Goal: Task Accomplishment & Management: Complete application form

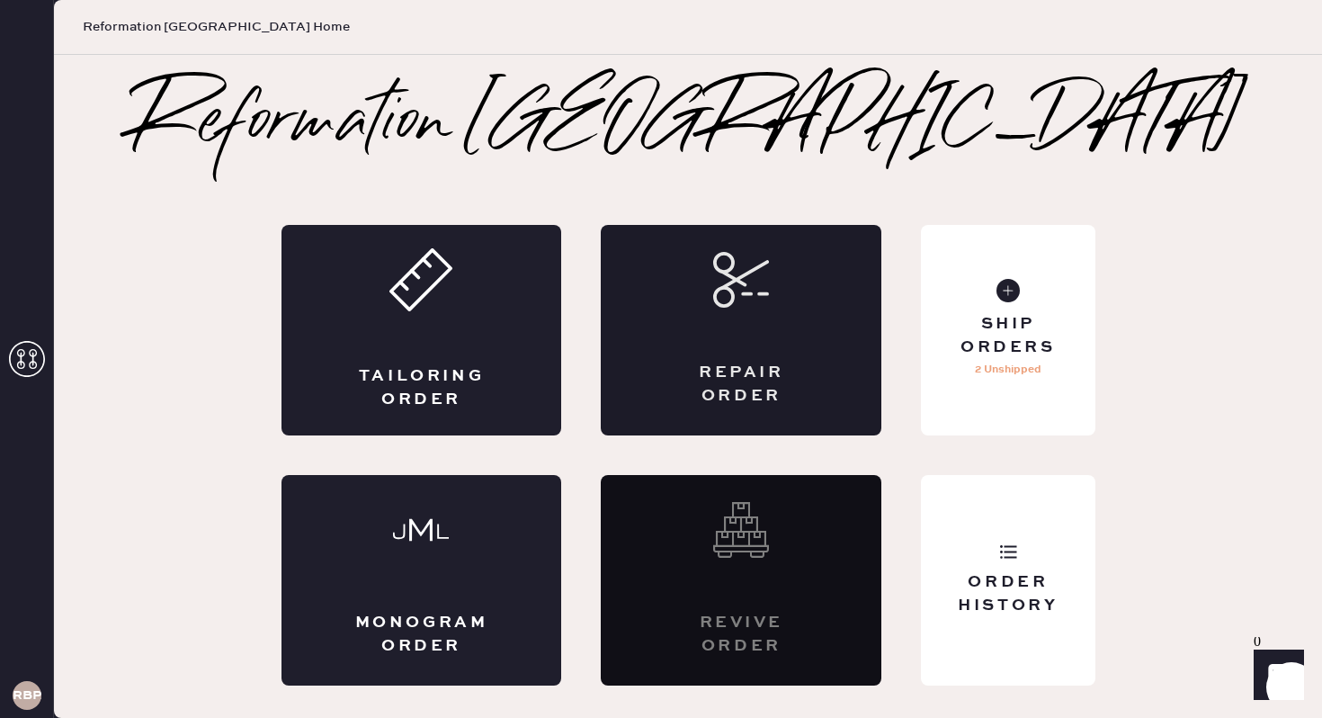
click at [780, 338] on div "Repair Order" at bounding box center [741, 330] width 281 height 211
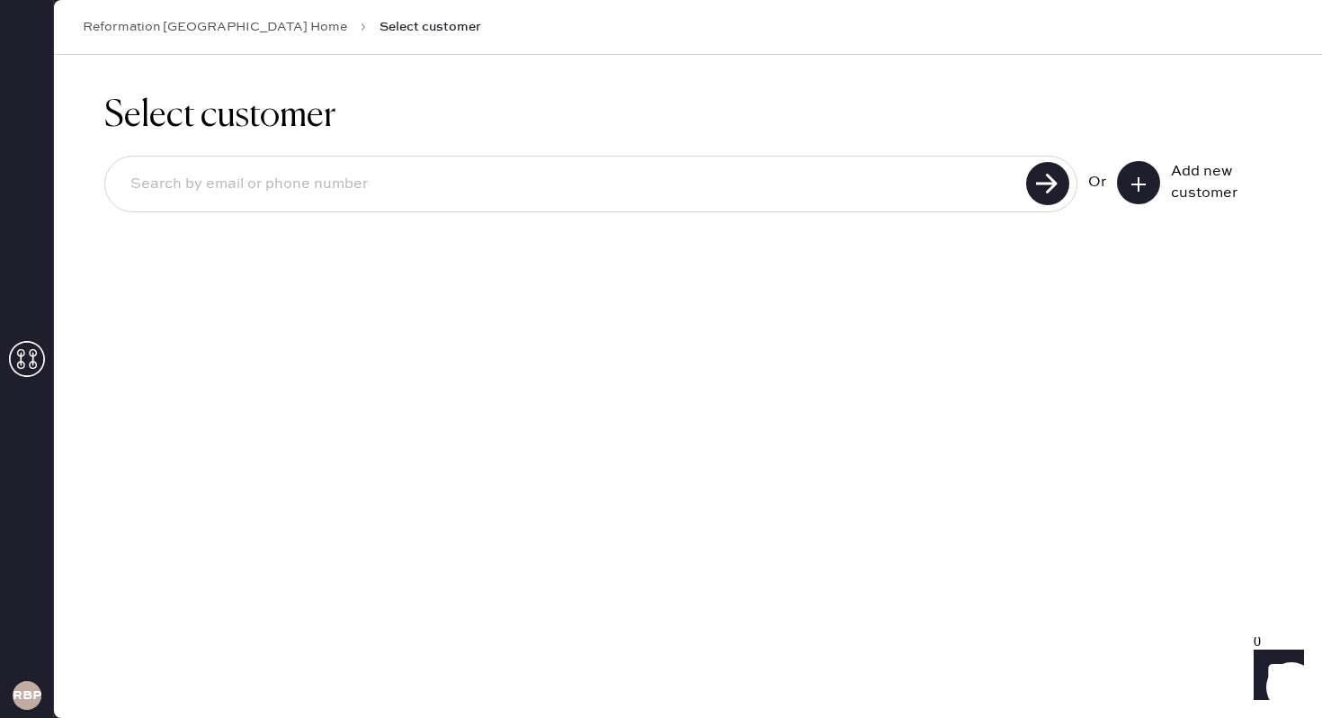
click at [416, 193] on input at bounding box center [568, 184] width 905 height 41
type input "nono"
click at [278, 185] on input "nono" at bounding box center [568, 184] width 905 height 41
type input "[EMAIL_ADDRESS][DOMAIN_NAME]"
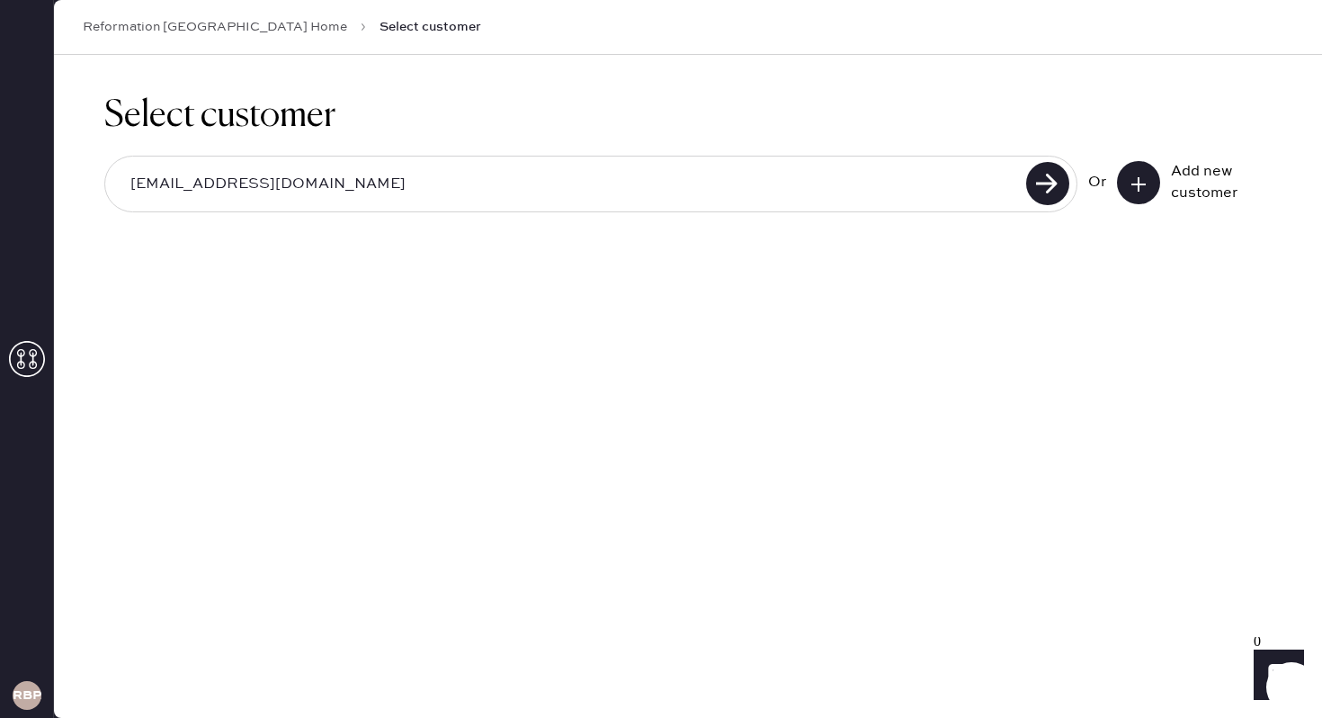
click at [1142, 187] on icon at bounding box center [1139, 184] width 18 height 18
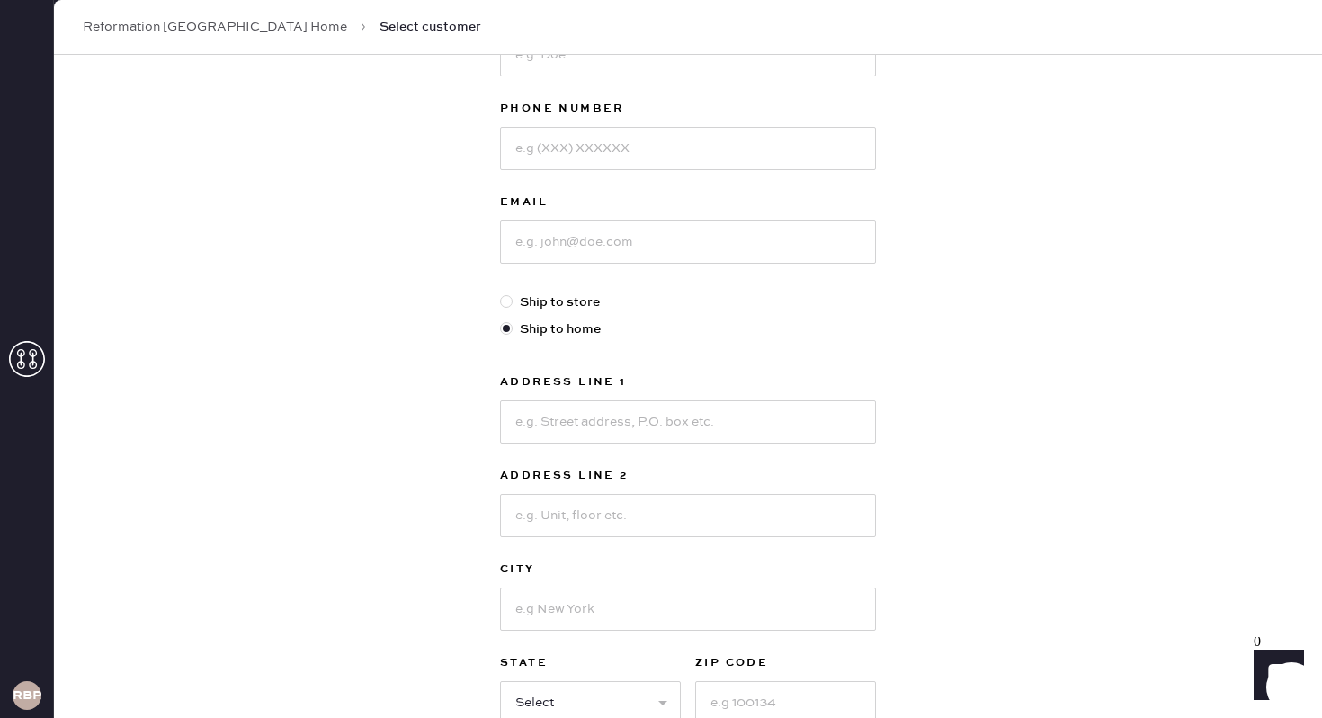
scroll to position [291, 0]
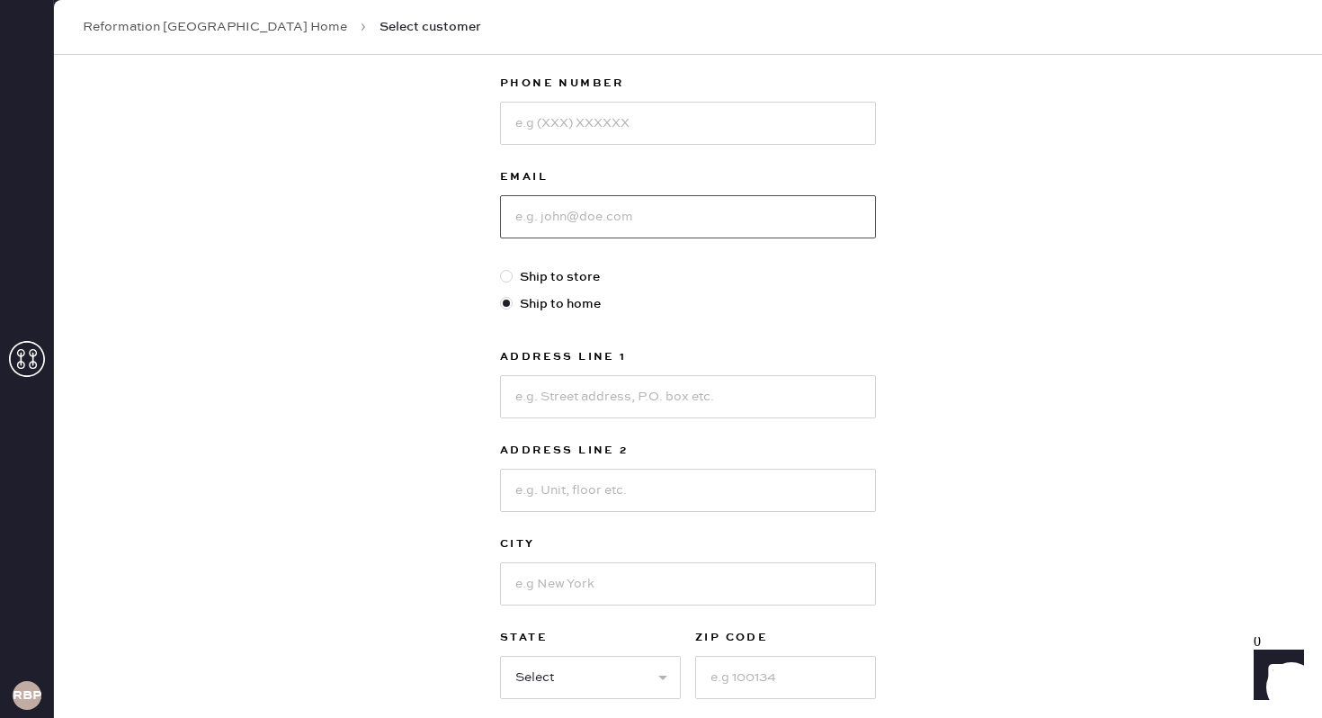
click at [598, 212] on input at bounding box center [688, 216] width 376 height 43
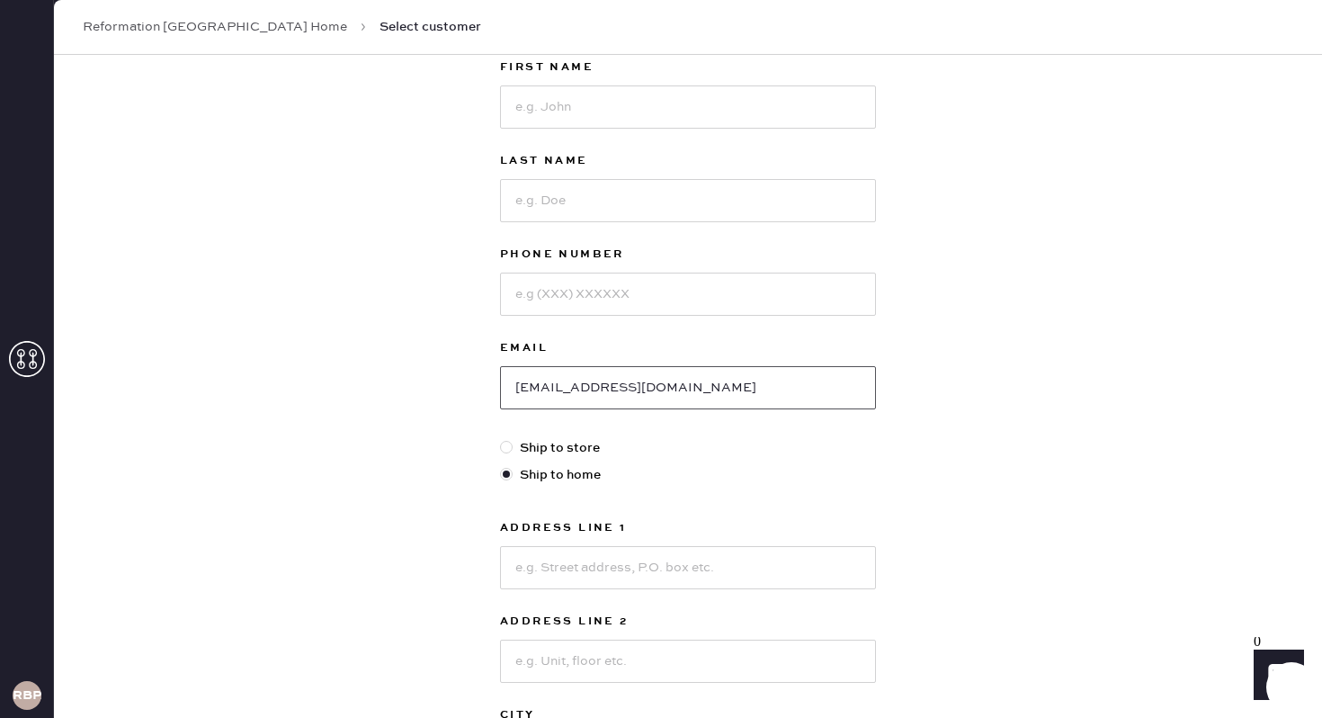
scroll to position [86, 0]
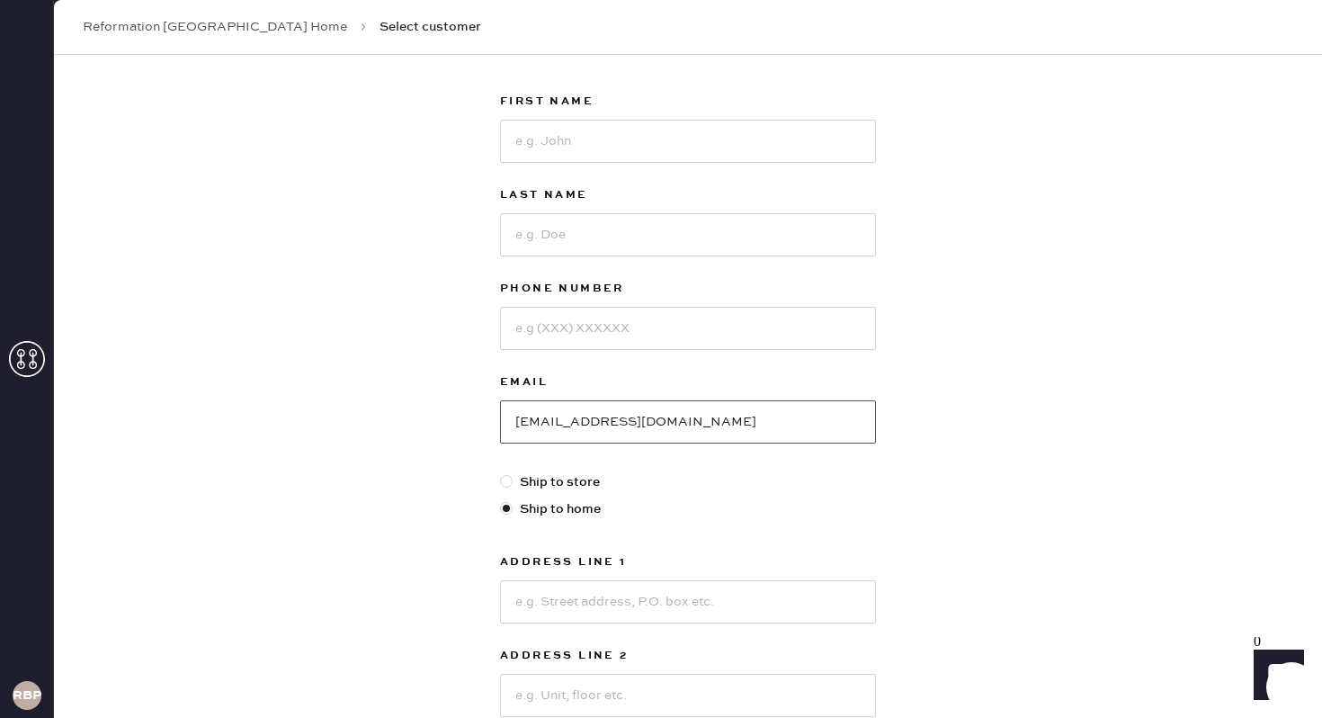
type input "[EMAIL_ADDRESS][DOMAIN_NAME]"
click at [609, 140] on input at bounding box center [688, 141] width 376 height 43
type input "Noelia"
click at [530, 225] on input at bounding box center [688, 234] width 376 height 43
type input "G"
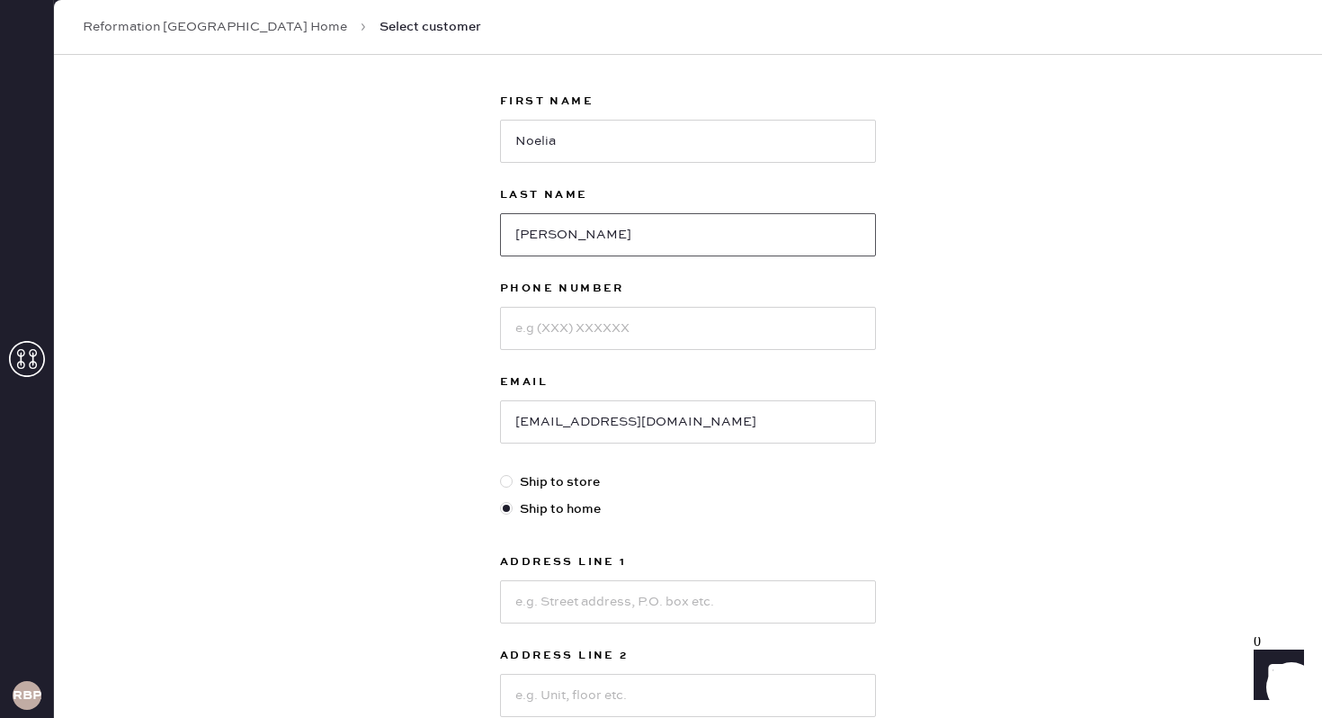
type input "[PERSON_NAME]"
click at [588, 334] on input at bounding box center [688, 328] width 376 height 43
type input "5103836818"
click at [910, 517] on div "New customer First Name [PERSON_NAME] Last Name [PERSON_NAME] Phone Number [PHO…" at bounding box center [688, 527] width 1268 height 1116
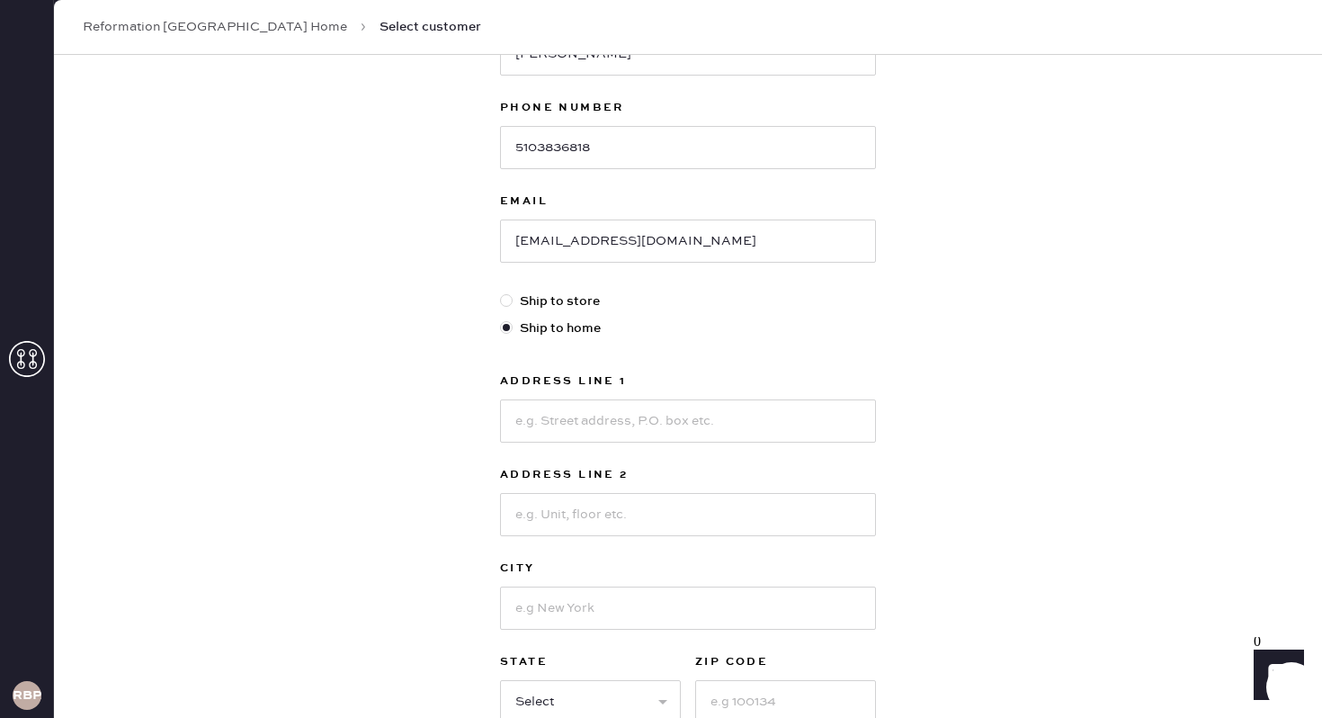
scroll to position [290, 0]
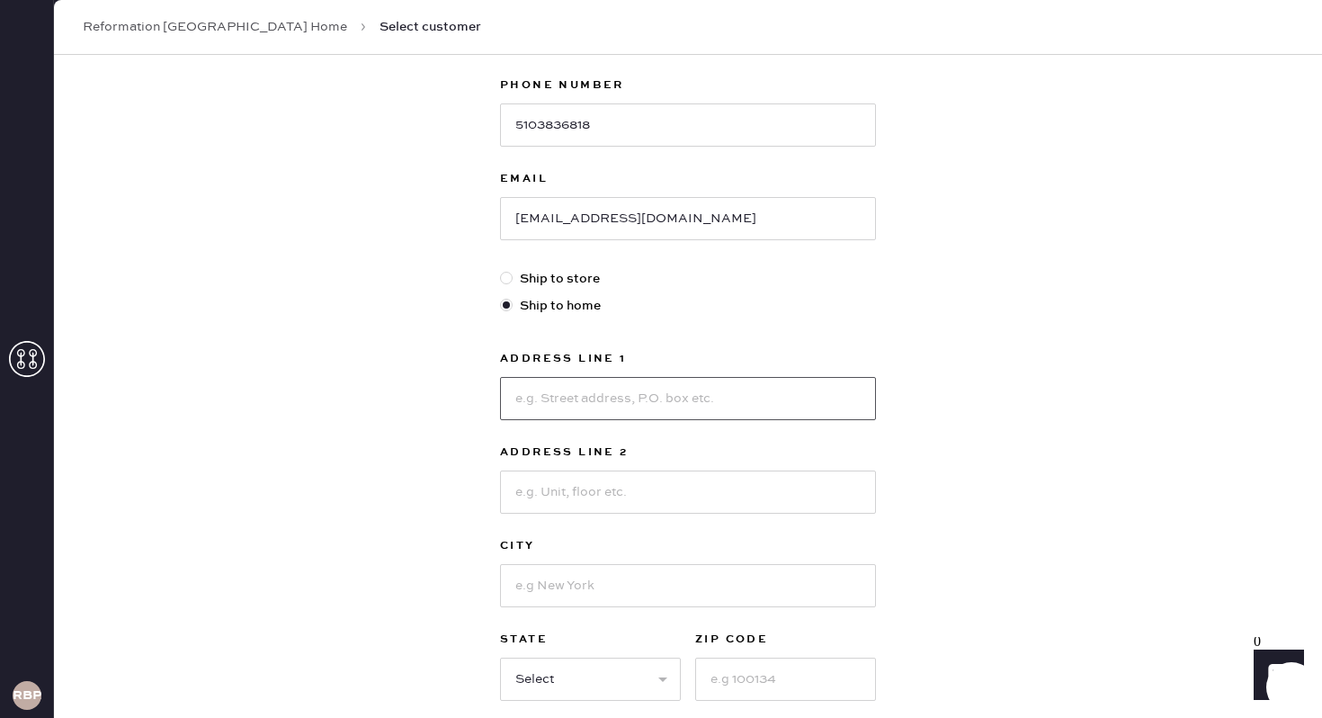
click at [600, 412] on input at bounding box center [688, 398] width 376 height 43
type input "1607 [GEOGRAPHIC_DATA]"
click at [645, 575] on input at bounding box center [688, 585] width 376 height 43
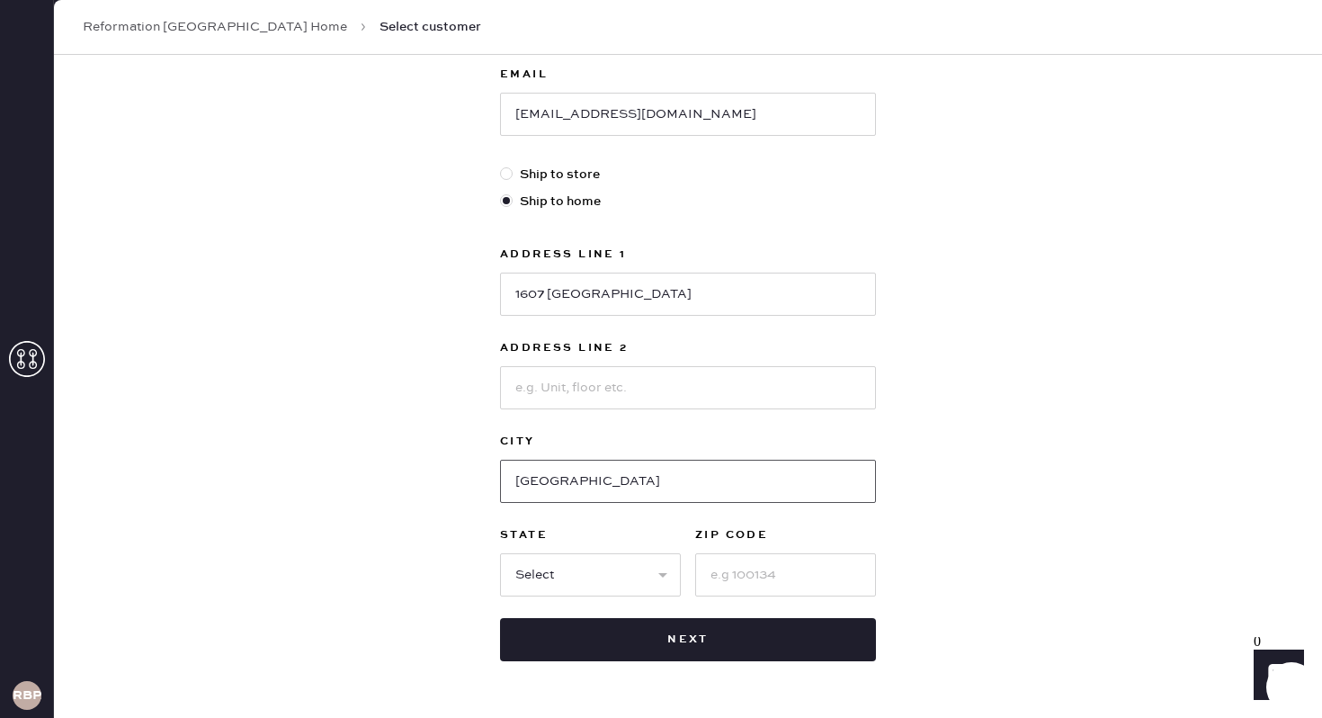
scroll to position [400, 0]
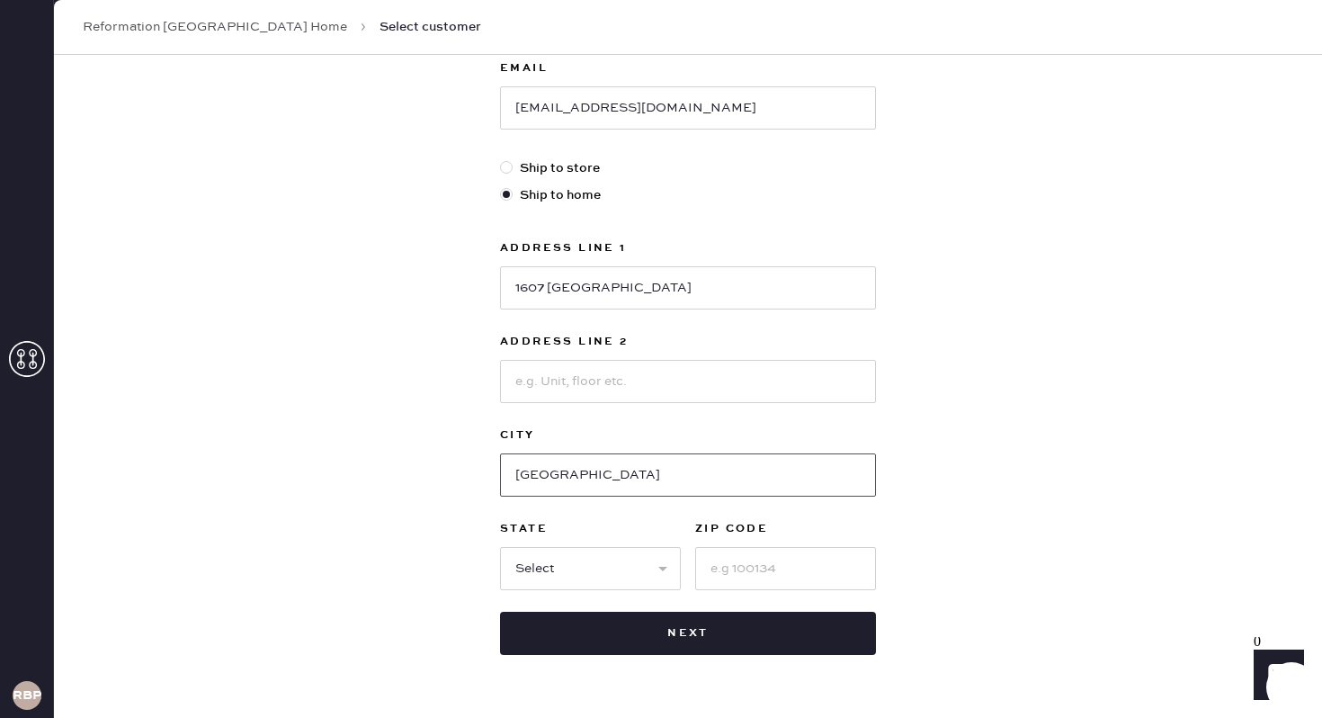
type input "[GEOGRAPHIC_DATA]"
click at [764, 581] on input at bounding box center [785, 568] width 181 height 43
type input "94621"
click at [593, 554] on select "Select AK AL AR AZ CA CO CT [GEOGRAPHIC_DATA] DE FL [GEOGRAPHIC_DATA] HI [GEOGR…" at bounding box center [590, 568] width 181 height 43
select select "CA"
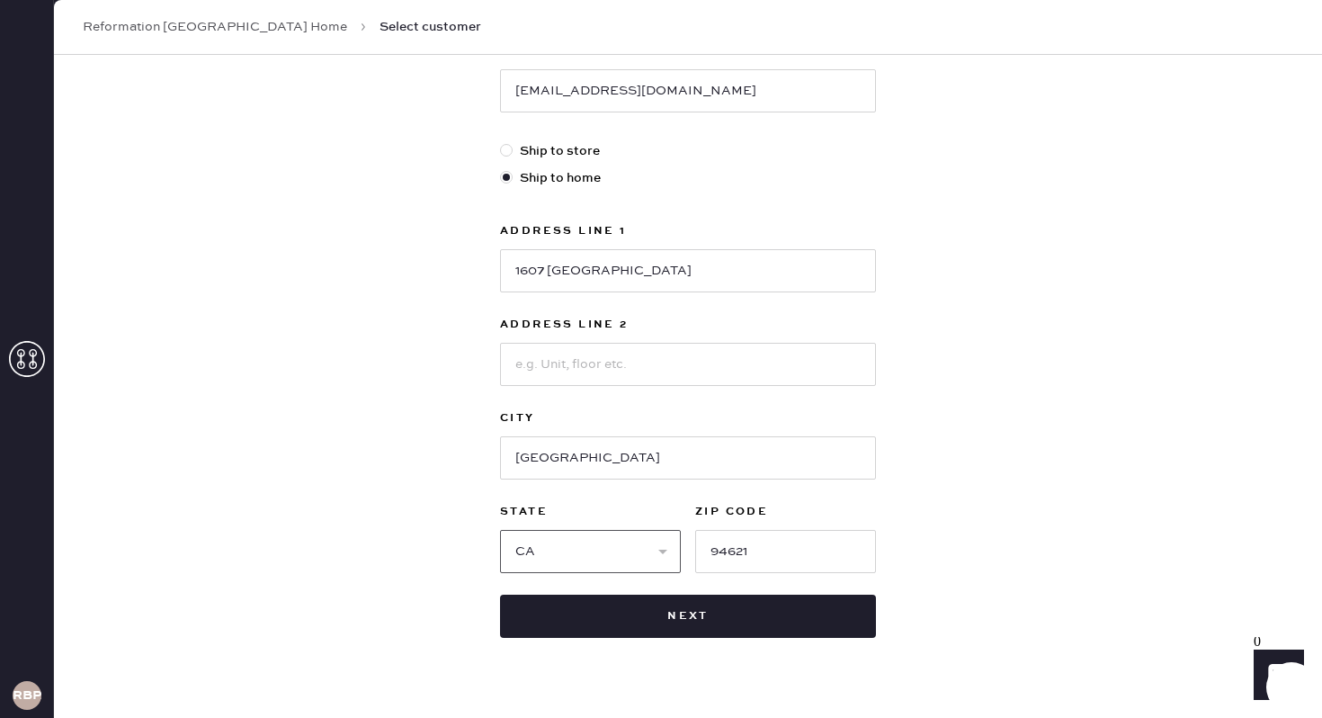
scroll to position [418, 0]
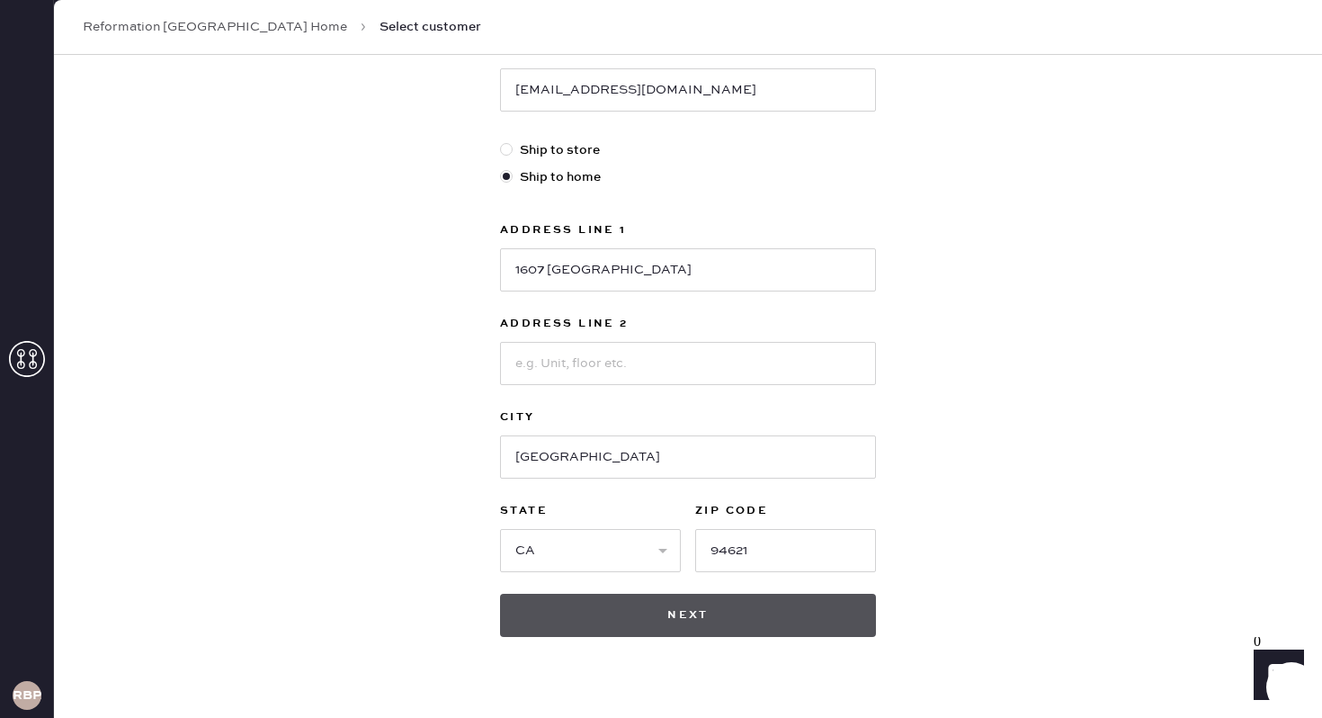
click at [702, 619] on button "Next" at bounding box center [688, 615] width 376 height 43
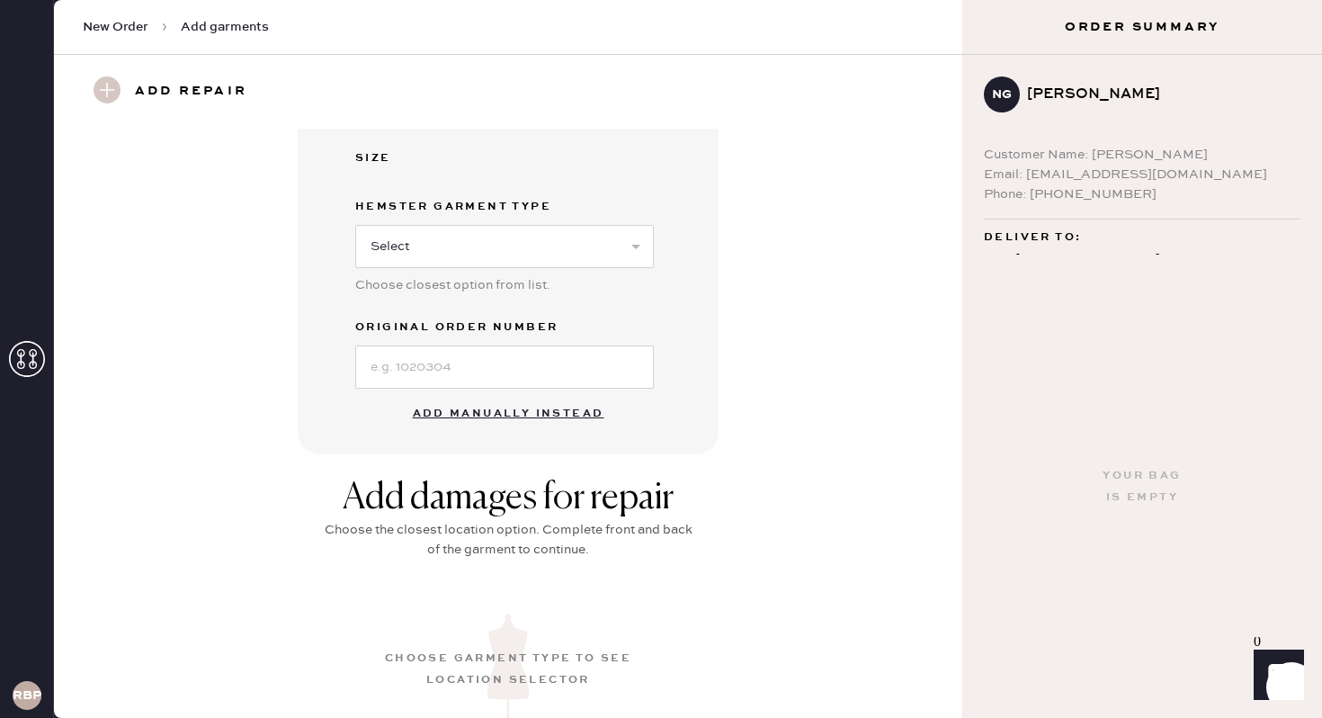
click at [548, 417] on button "Add manually instead" at bounding box center [508, 414] width 213 height 36
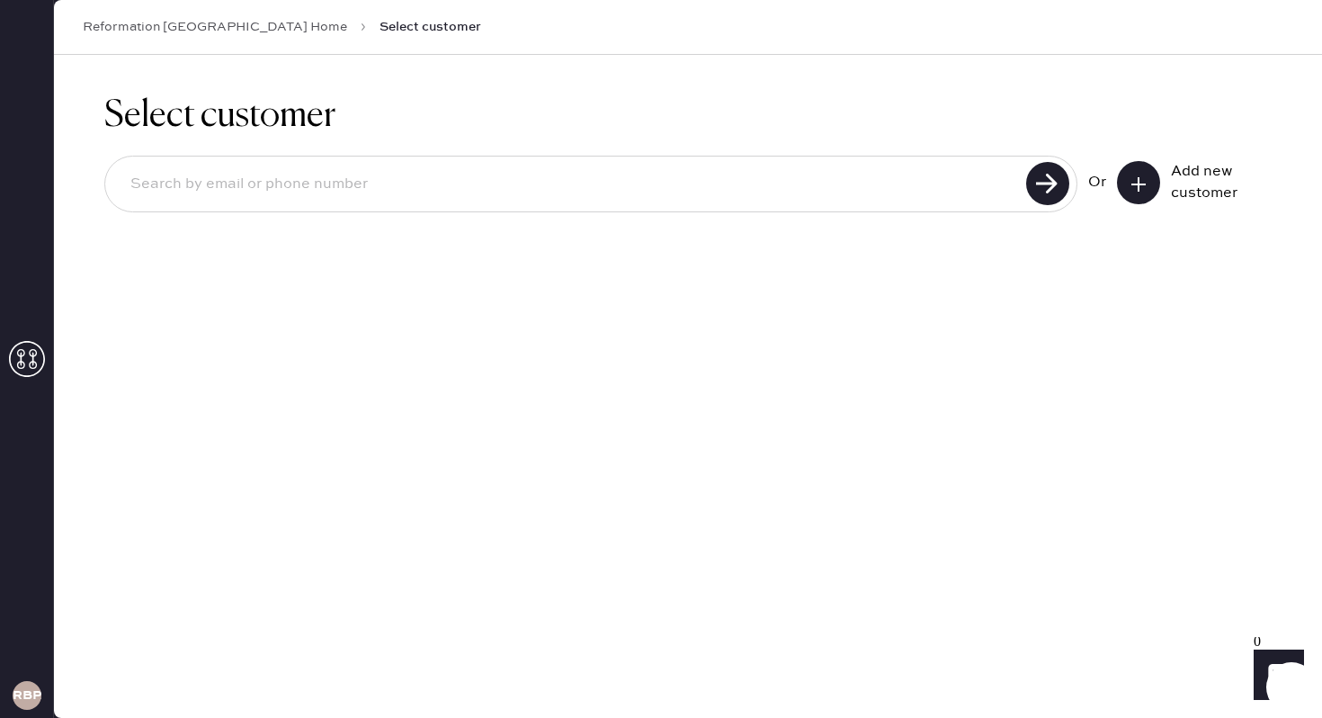
click at [275, 193] on input at bounding box center [568, 184] width 905 height 41
type input "[EMAIL_ADDRESS][DOMAIN_NAME]"
click at [1055, 198] on use at bounding box center [1047, 183] width 43 height 43
click at [1140, 186] on icon at bounding box center [1139, 184] width 18 height 18
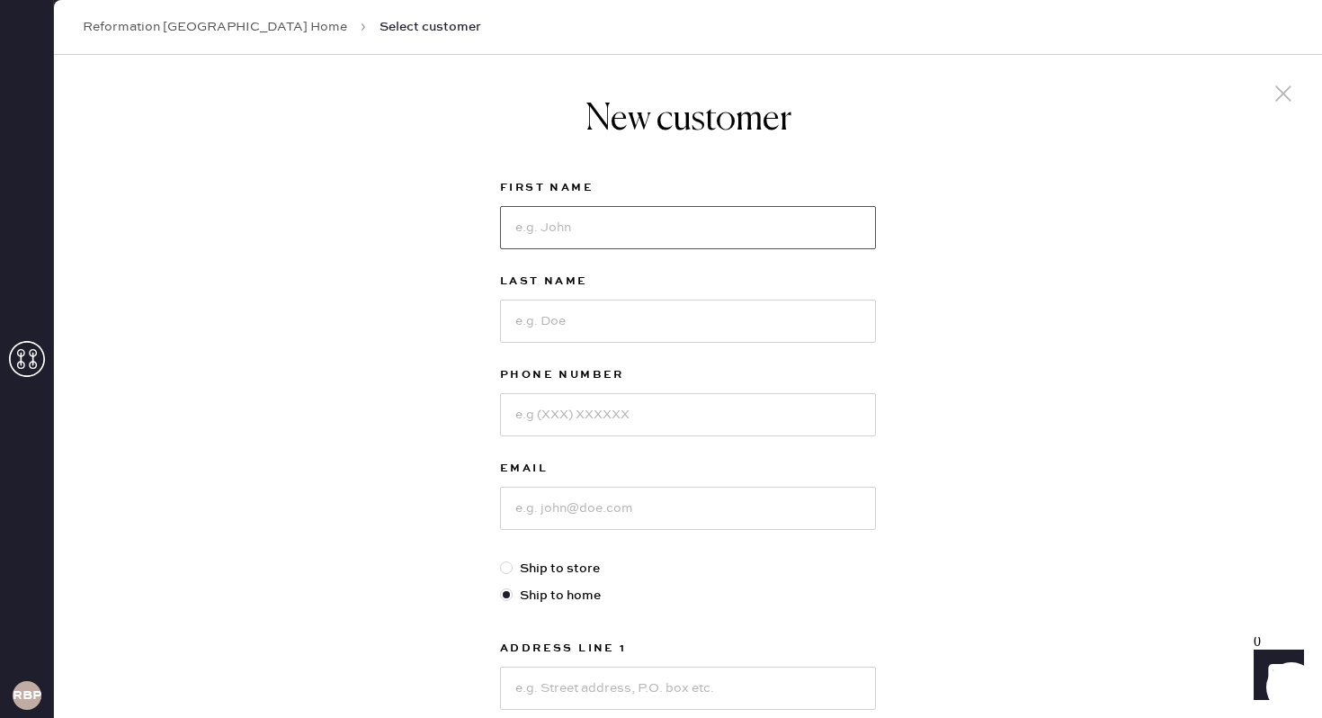
click at [670, 237] on input at bounding box center [688, 227] width 376 height 43
type input "Noelia"
click at [651, 330] on input at bounding box center [688, 321] width 376 height 43
type input "[PERSON_NAME]"
click at [617, 405] on input at bounding box center [688, 414] width 376 height 43
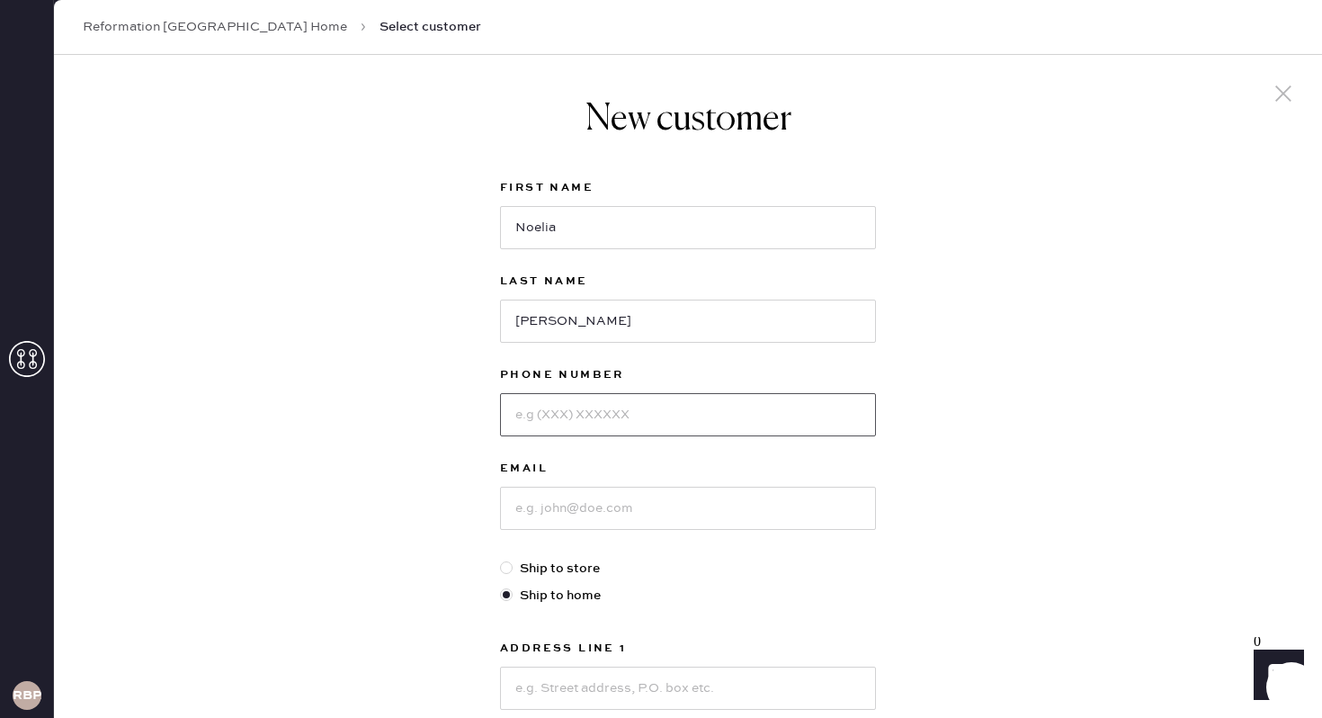
type input "5105089529"
click at [622, 519] on input at bounding box center [688, 508] width 376 height 43
type input "[EMAIL_ADDRESS][DOMAIN_NAME]"
click at [1042, 631] on div "New customer First Name [PERSON_NAME] Last Name [PERSON_NAME] Phone Number [PHO…" at bounding box center [688, 613] width 1268 height 1116
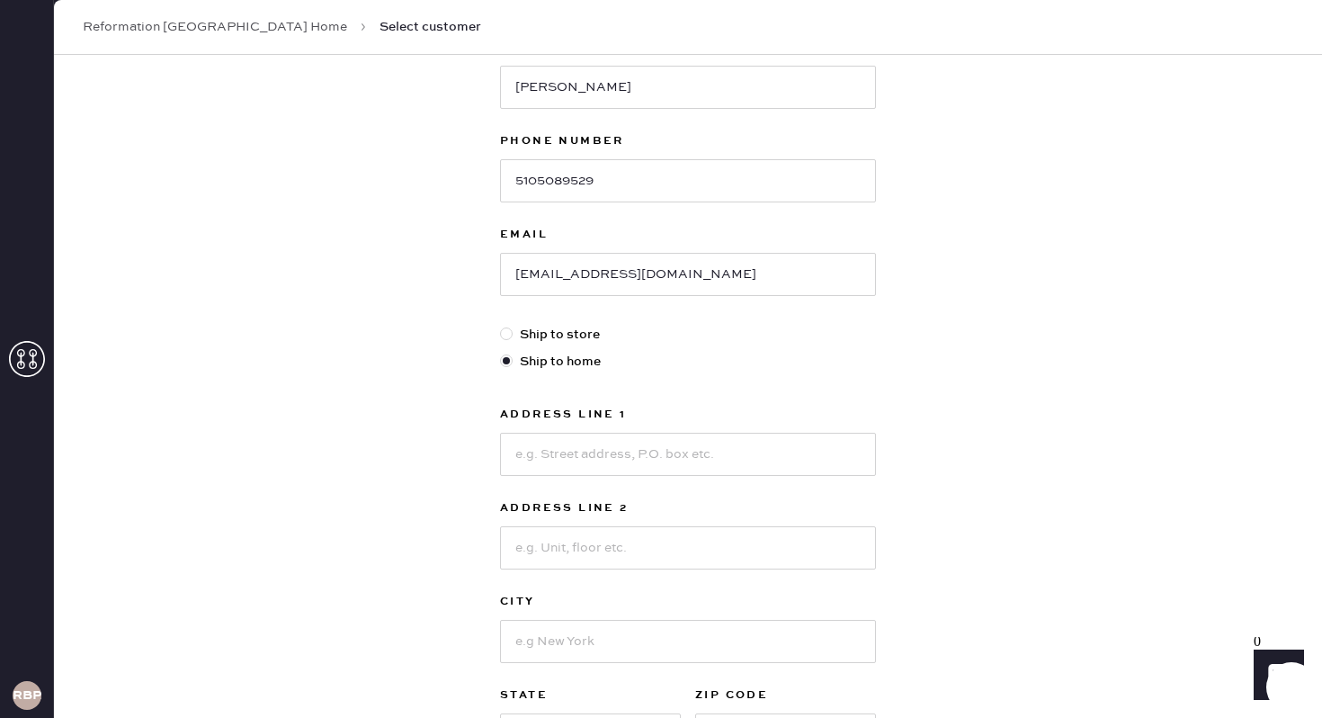
scroll to position [258, 0]
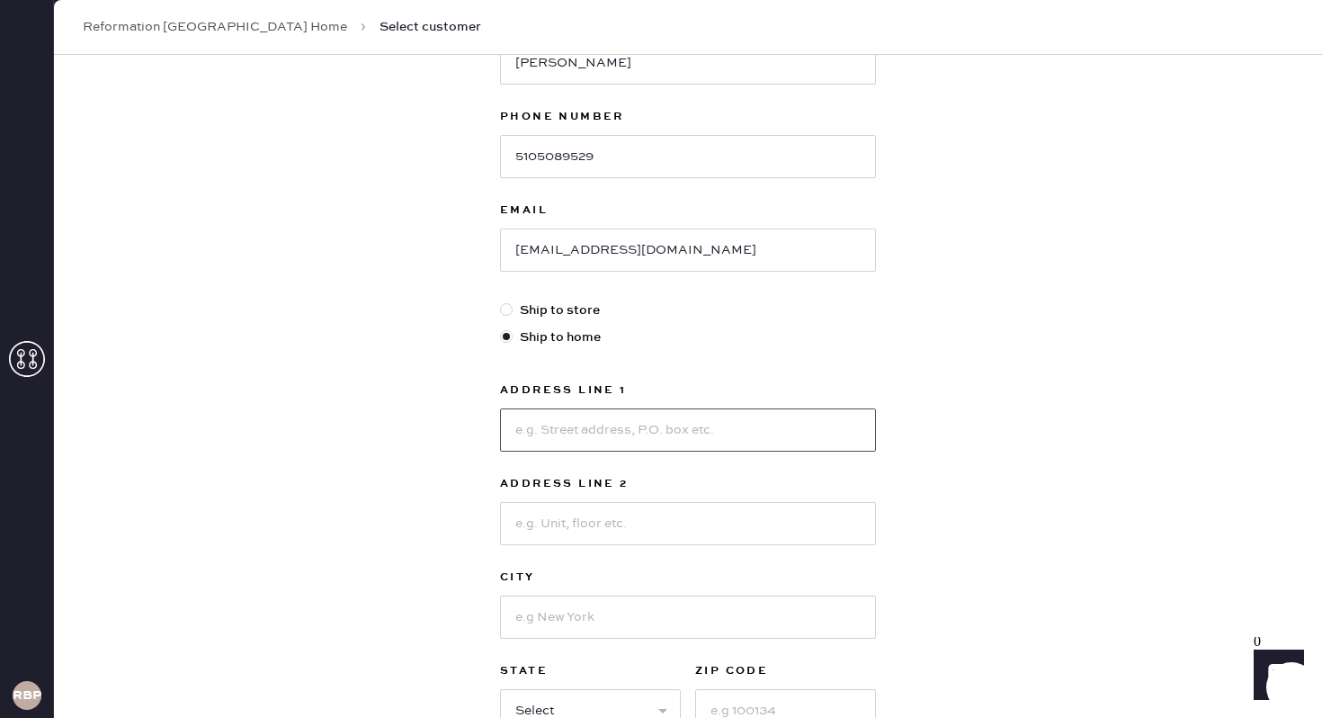
click at [536, 415] on input at bounding box center [688, 429] width 376 height 43
type input "1607 [GEOGRAPHIC_DATA]"
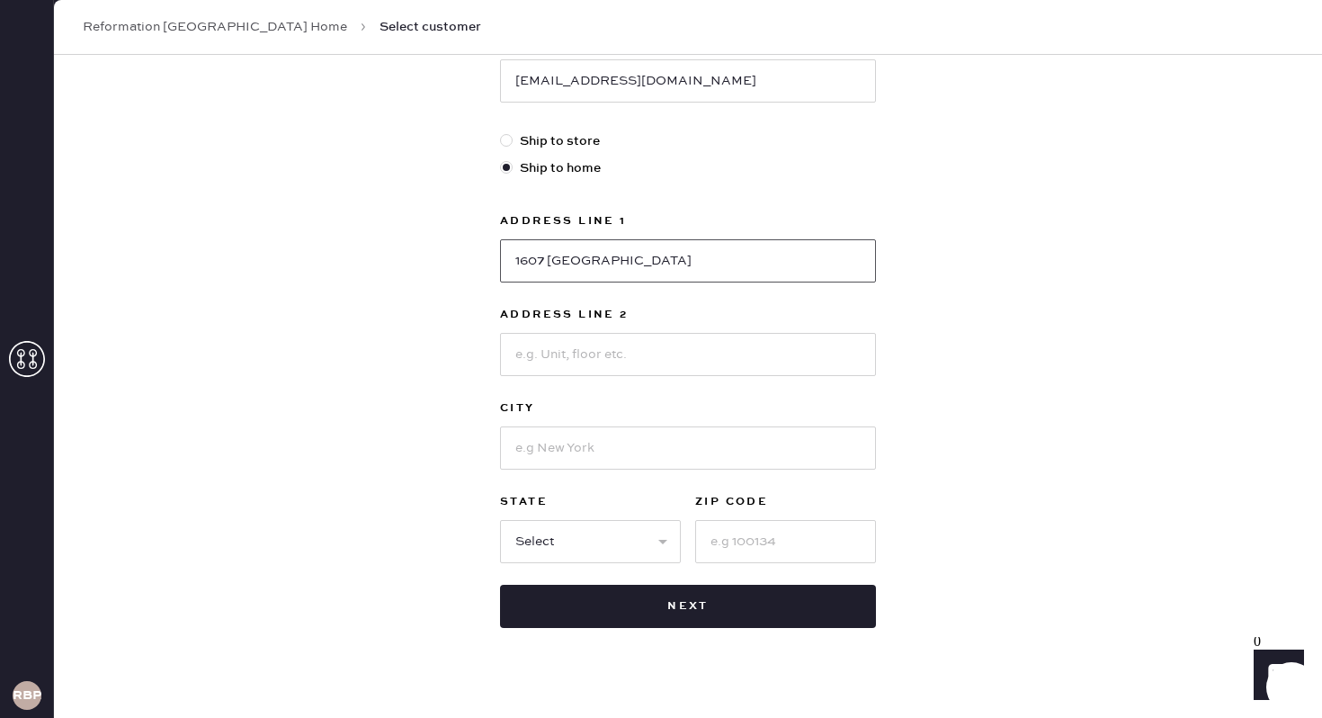
scroll to position [426, 0]
click at [745, 541] on input at bounding box center [785, 542] width 181 height 43
type input "94216"
click at [597, 447] on input at bounding box center [688, 448] width 376 height 43
type input "[GEOGRAPHIC_DATA]"
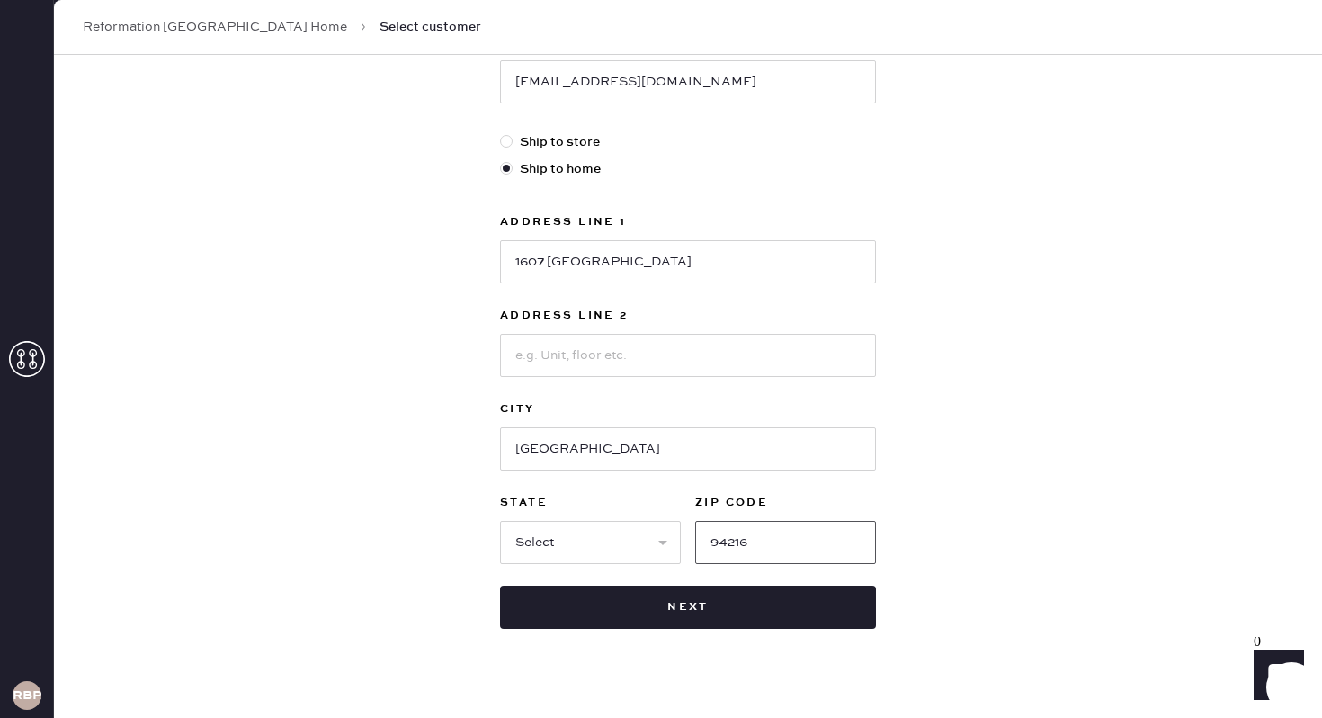
click at [786, 533] on input "94216" at bounding box center [785, 542] width 181 height 43
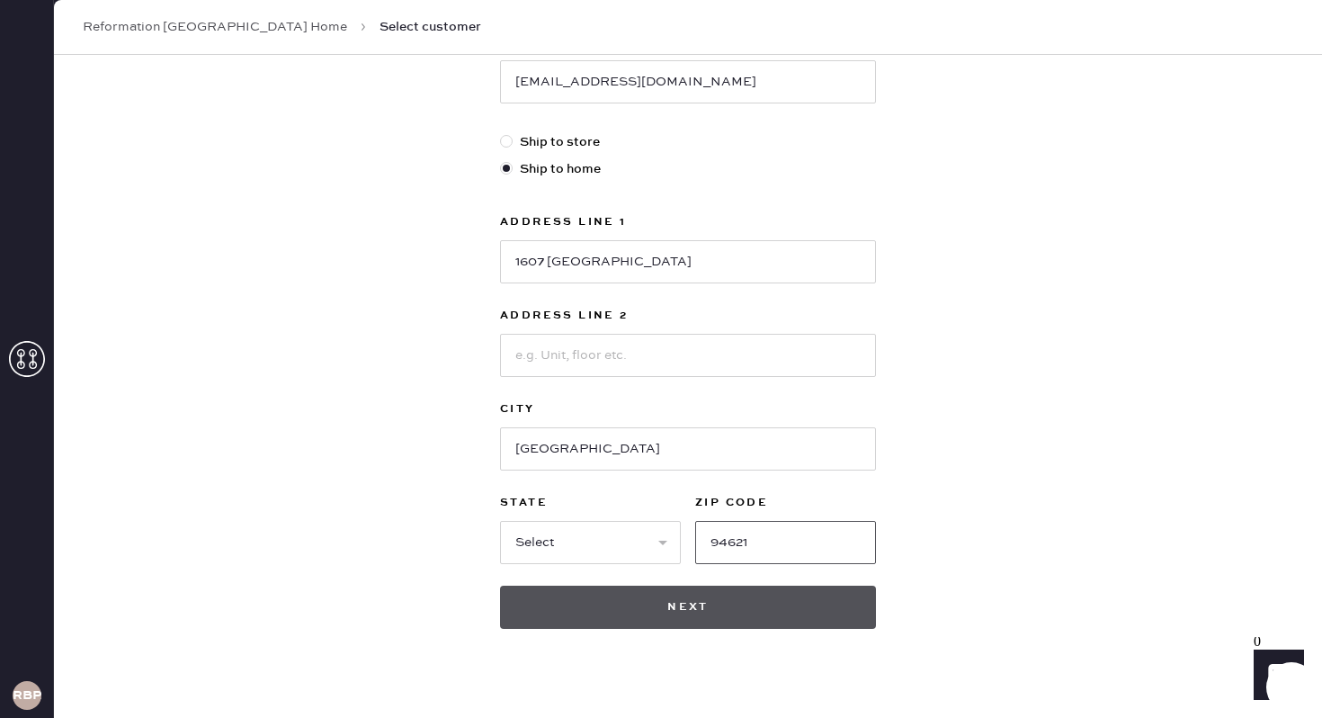
type input "94621"
click at [693, 595] on button "Next" at bounding box center [688, 607] width 376 height 43
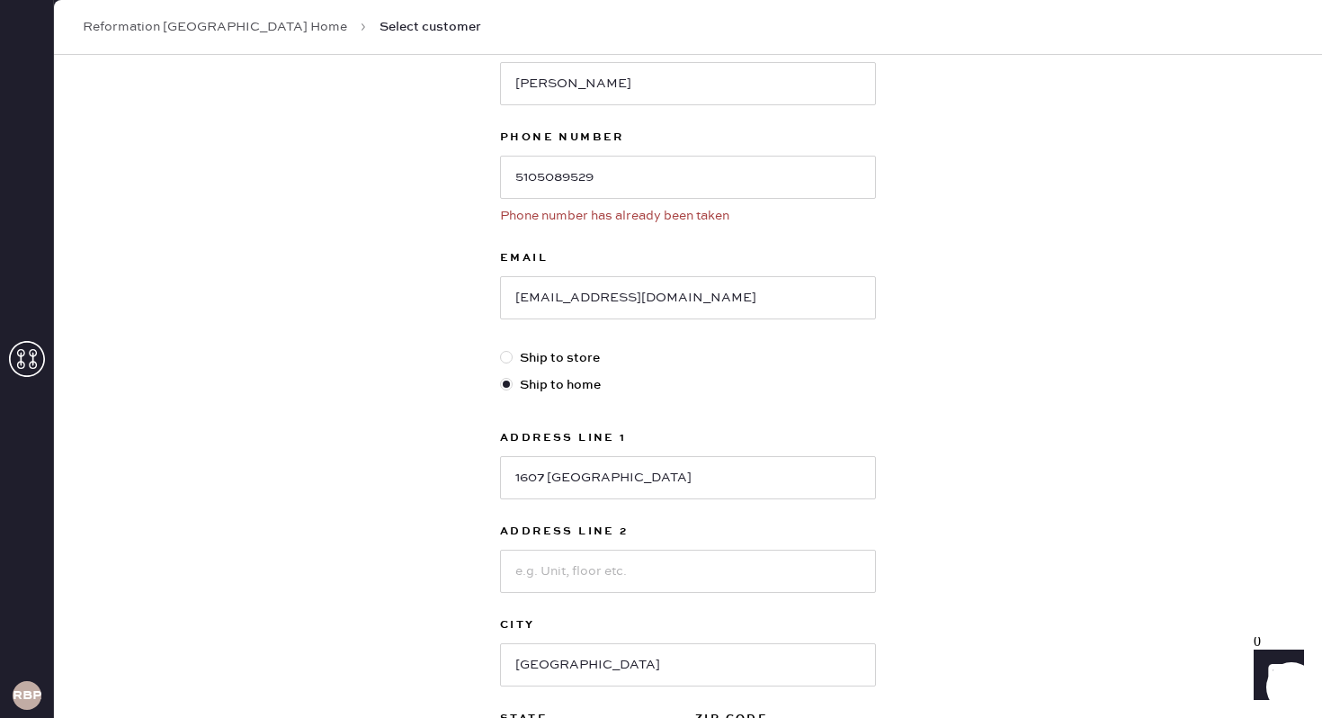
scroll to position [231, 0]
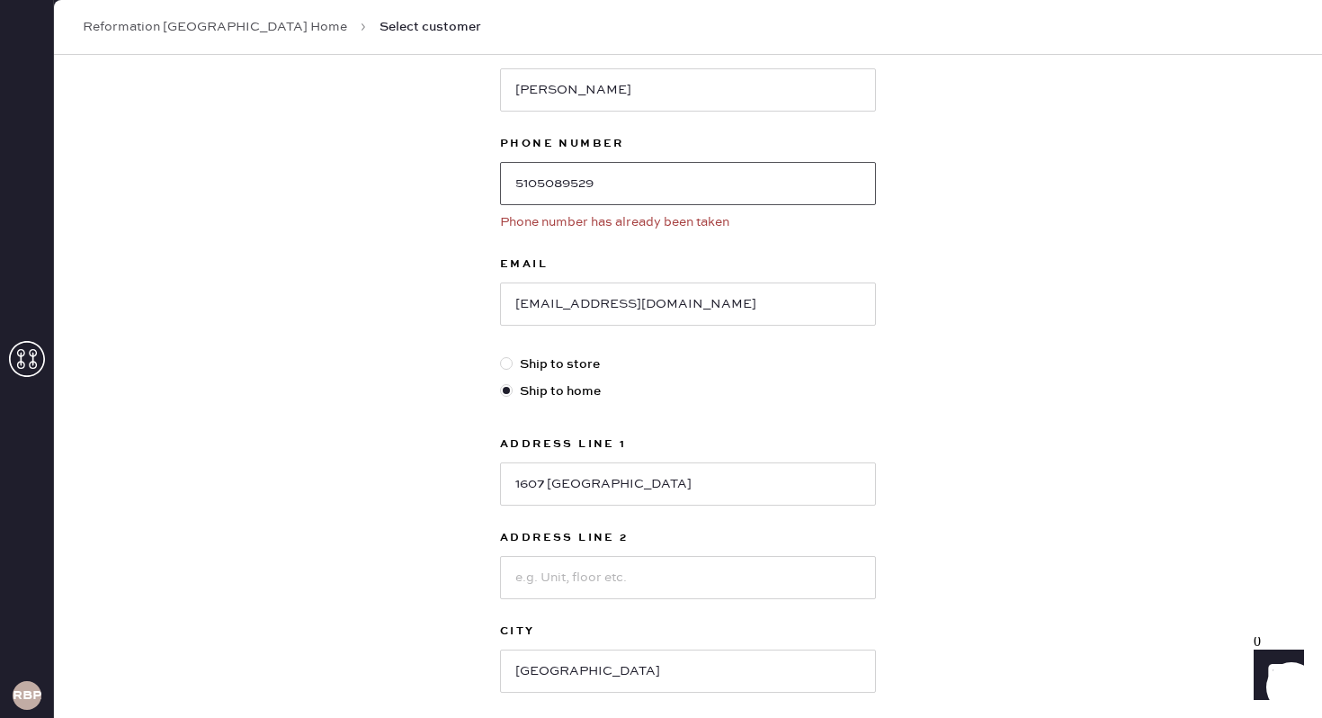
click at [641, 191] on input "5105089529" at bounding box center [688, 183] width 376 height 43
click at [656, 191] on input "5105089529" at bounding box center [688, 183] width 376 height 43
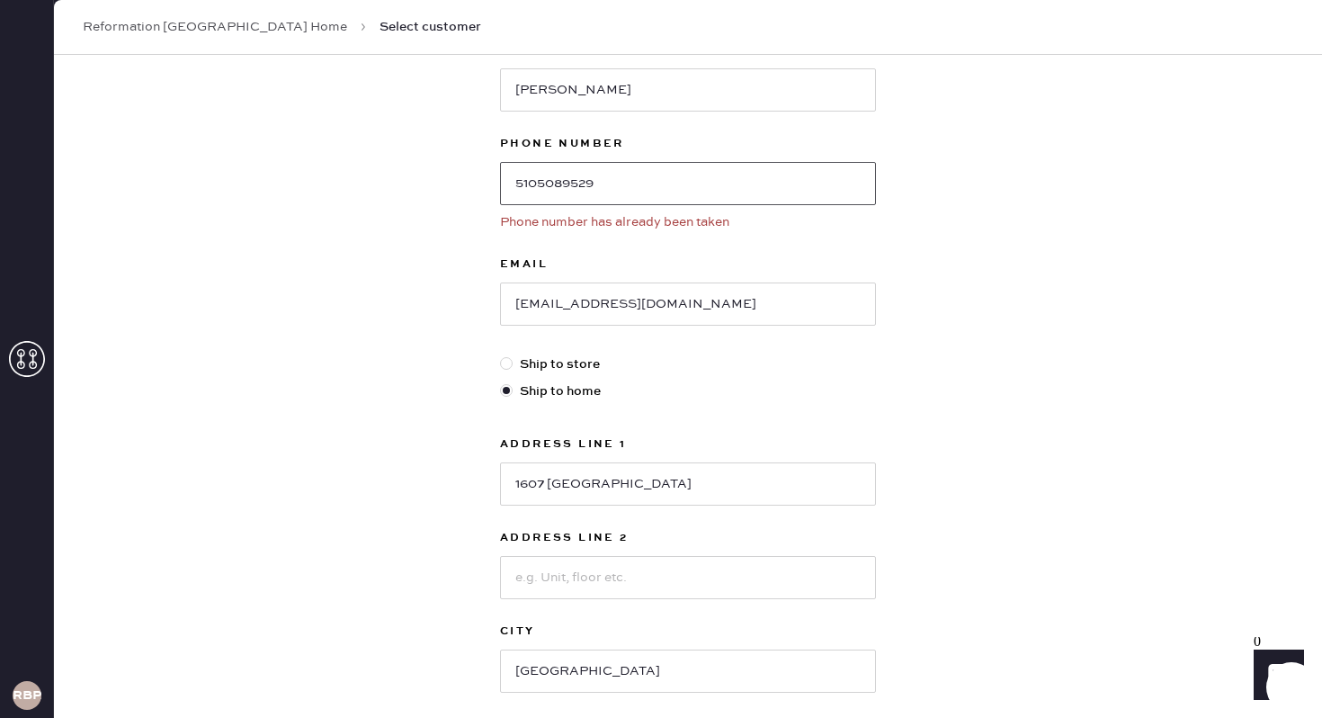
click at [656, 191] on input "5105089529" at bounding box center [688, 183] width 376 height 43
click at [755, 319] on input "[EMAIL_ADDRESS][DOMAIN_NAME]" at bounding box center [688, 303] width 376 height 43
click at [835, 336] on div "Email [EMAIL_ADDRESS][DOMAIN_NAME]" at bounding box center [688, 304] width 376 height 101
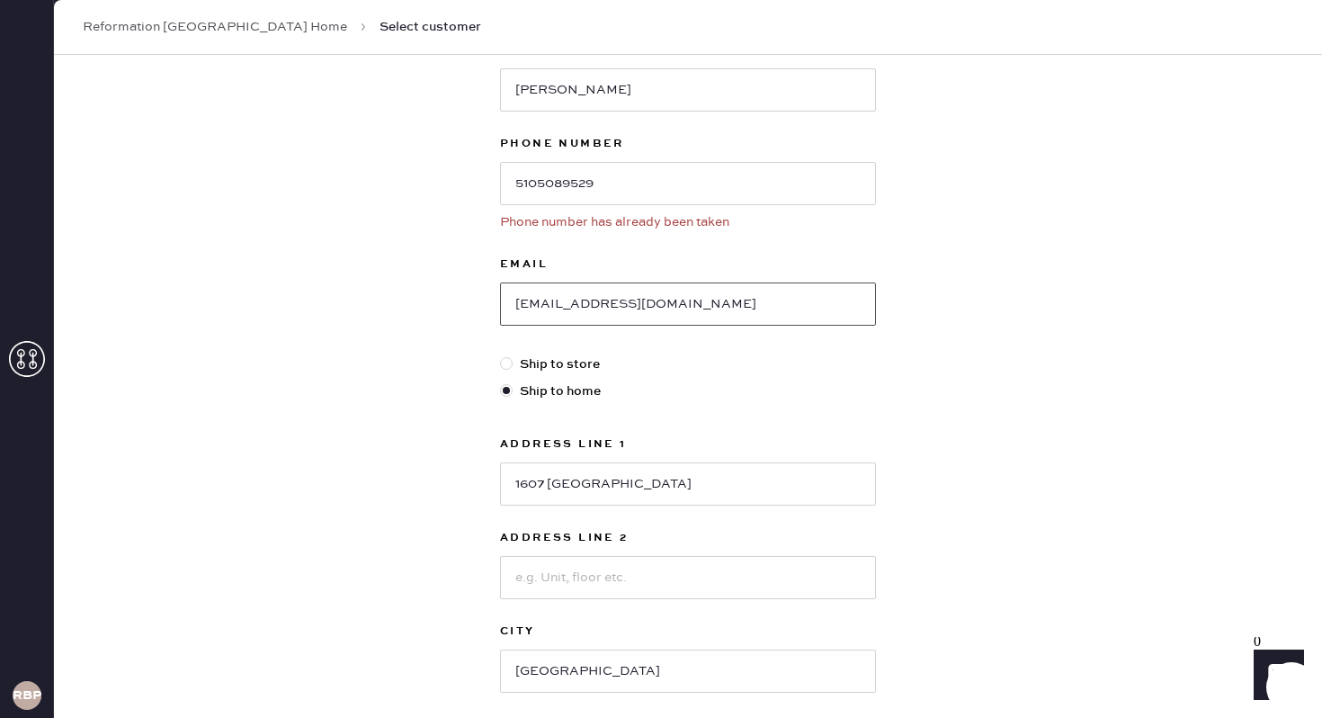
click at [771, 298] on input "[EMAIL_ADDRESS][DOMAIN_NAME]" at bounding box center [688, 303] width 376 height 43
click at [713, 439] on label "Address Line 1" at bounding box center [688, 445] width 376 height 22
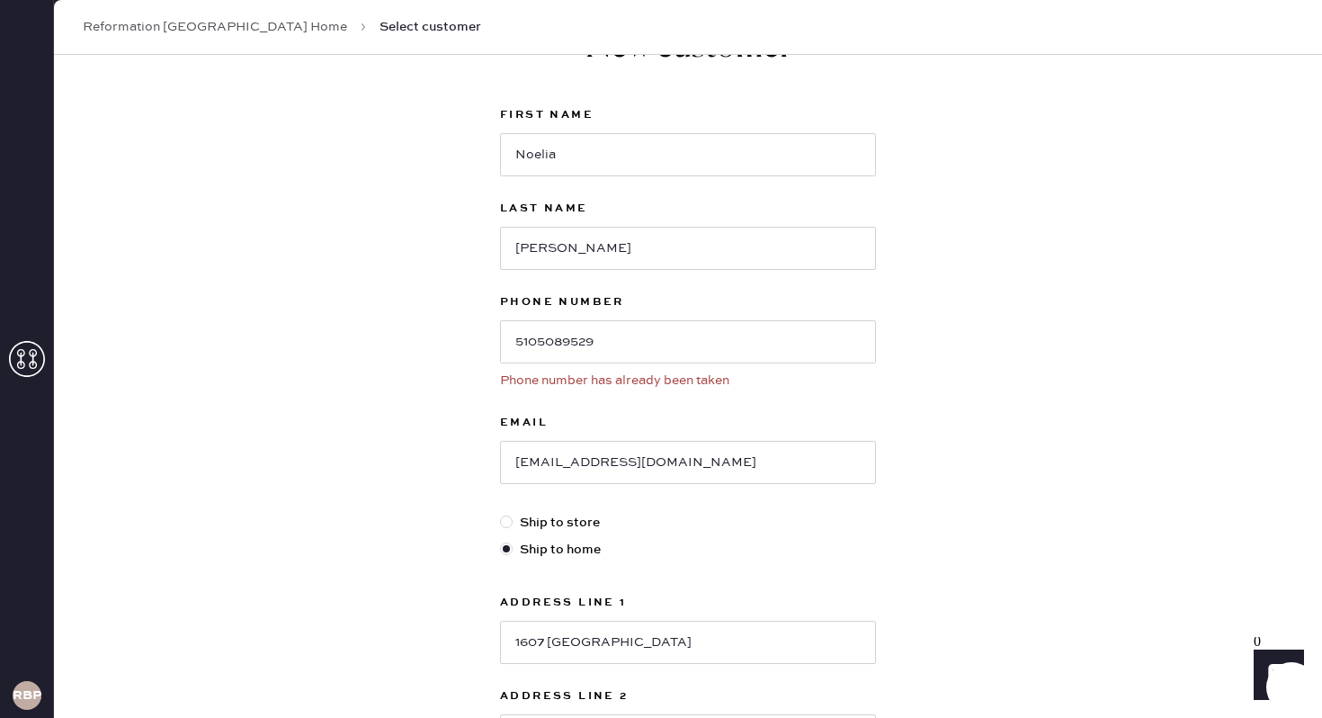
scroll to position [0, 0]
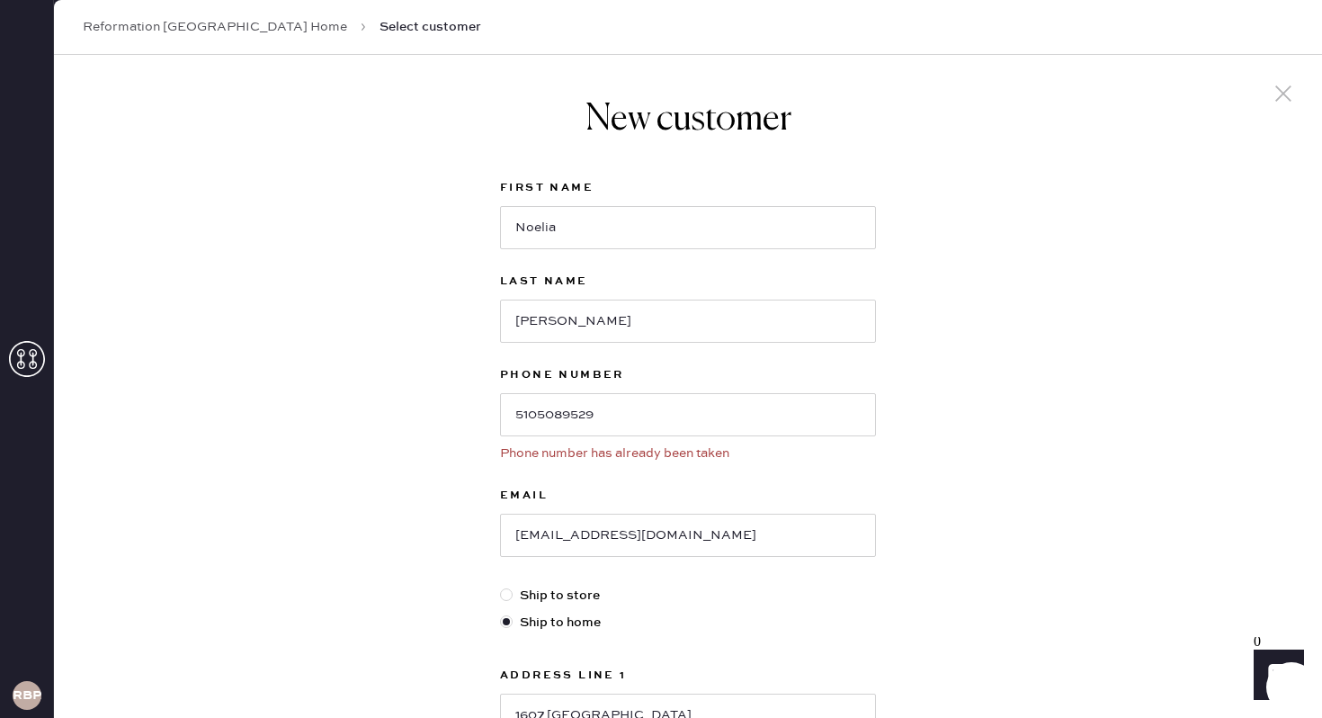
click at [1277, 97] on icon at bounding box center [1283, 93] width 27 height 27
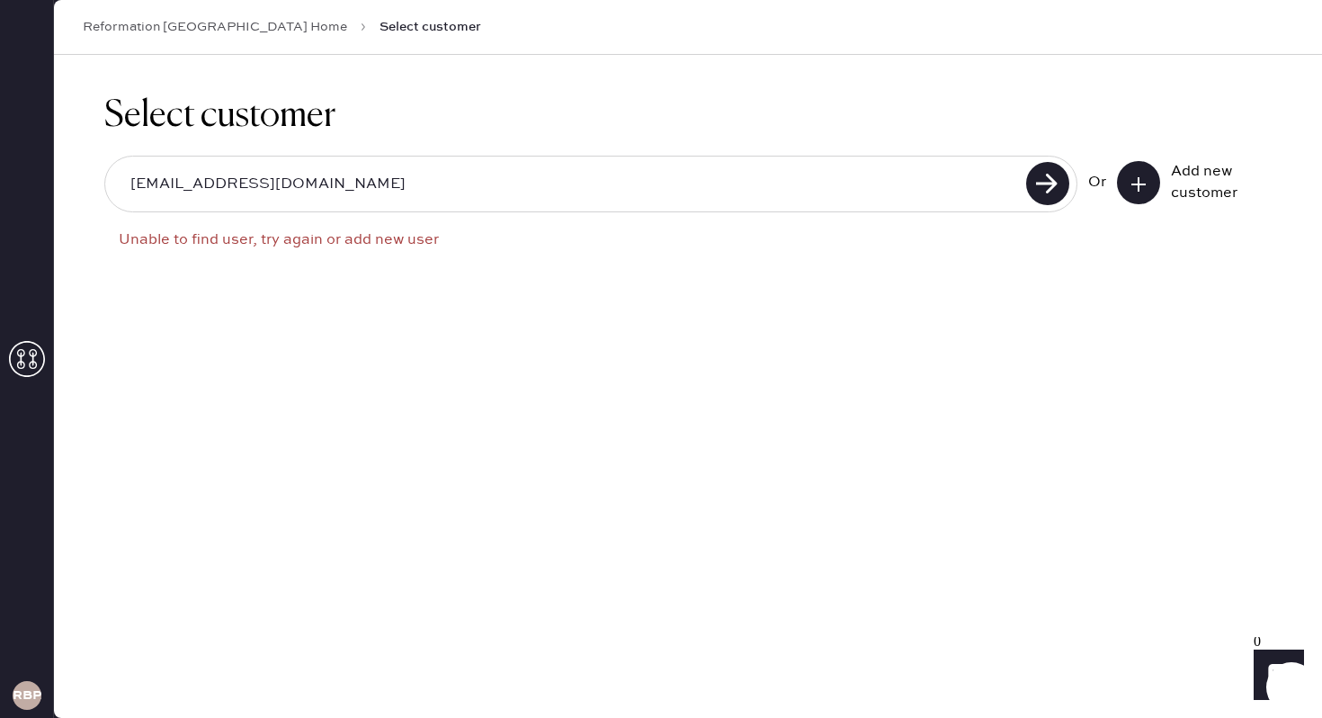
click at [757, 193] on input "[EMAIL_ADDRESS][DOMAIN_NAME]" at bounding box center [568, 184] width 905 height 41
type input "5105089529"
click at [1042, 191] on use at bounding box center [1047, 183] width 43 height 43
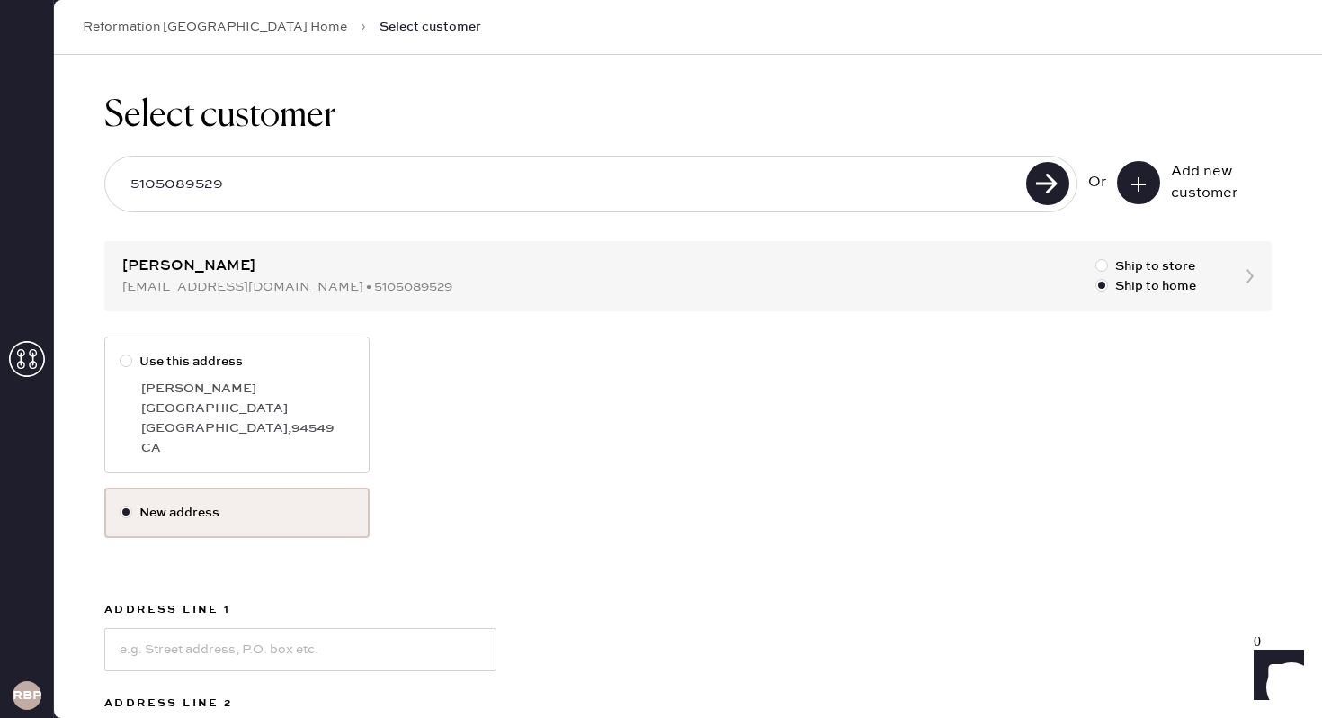
drag, startPoint x: 329, startPoint y: 173, endPoint x: 19, endPoint y: 163, distance: 310.5
click at [19, 163] on div "RBPA Reformation [GEOGRAPHIC_DATA] Home Select customer Select customer 5105089…" at bounding box center [661, 359] width 1322 height 718
click at [249, 189] on input "5105089529" at bounding box center [568, 184] width 905 height 41
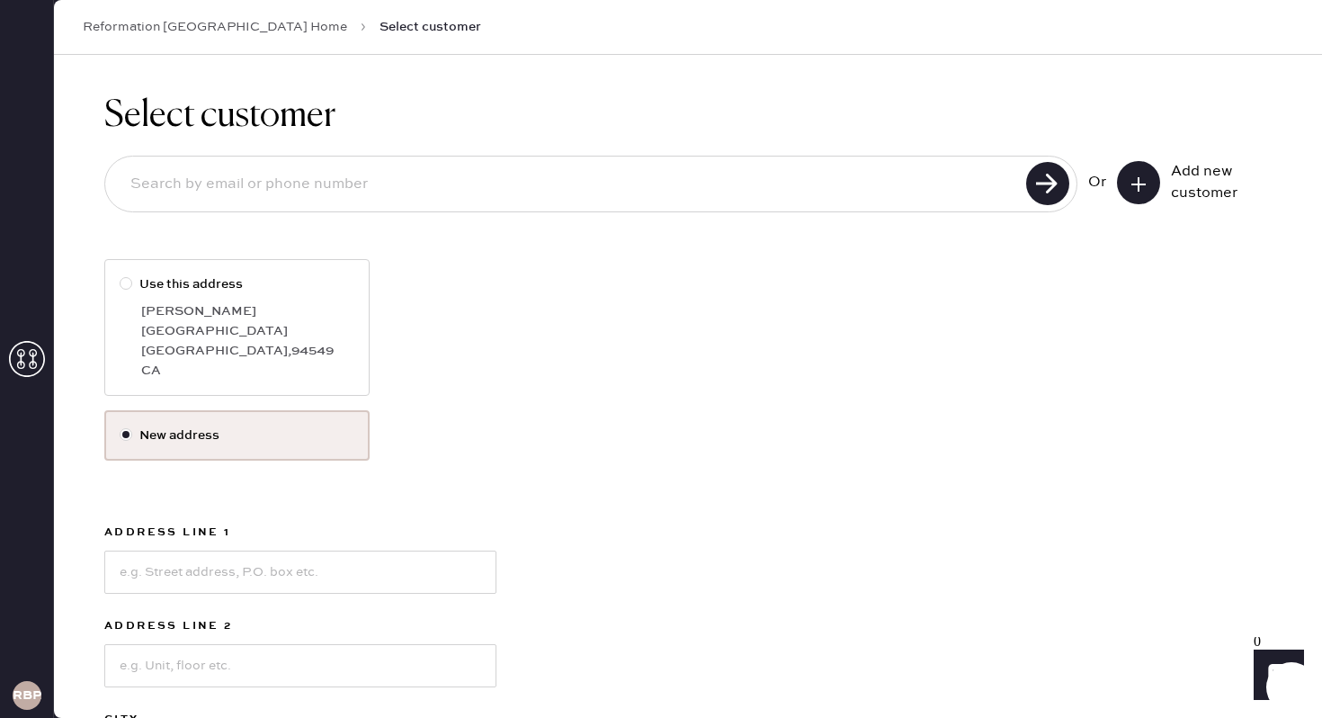
click at [1147, 185] on icon at bounding box center [1139, 184] width 18 height 18
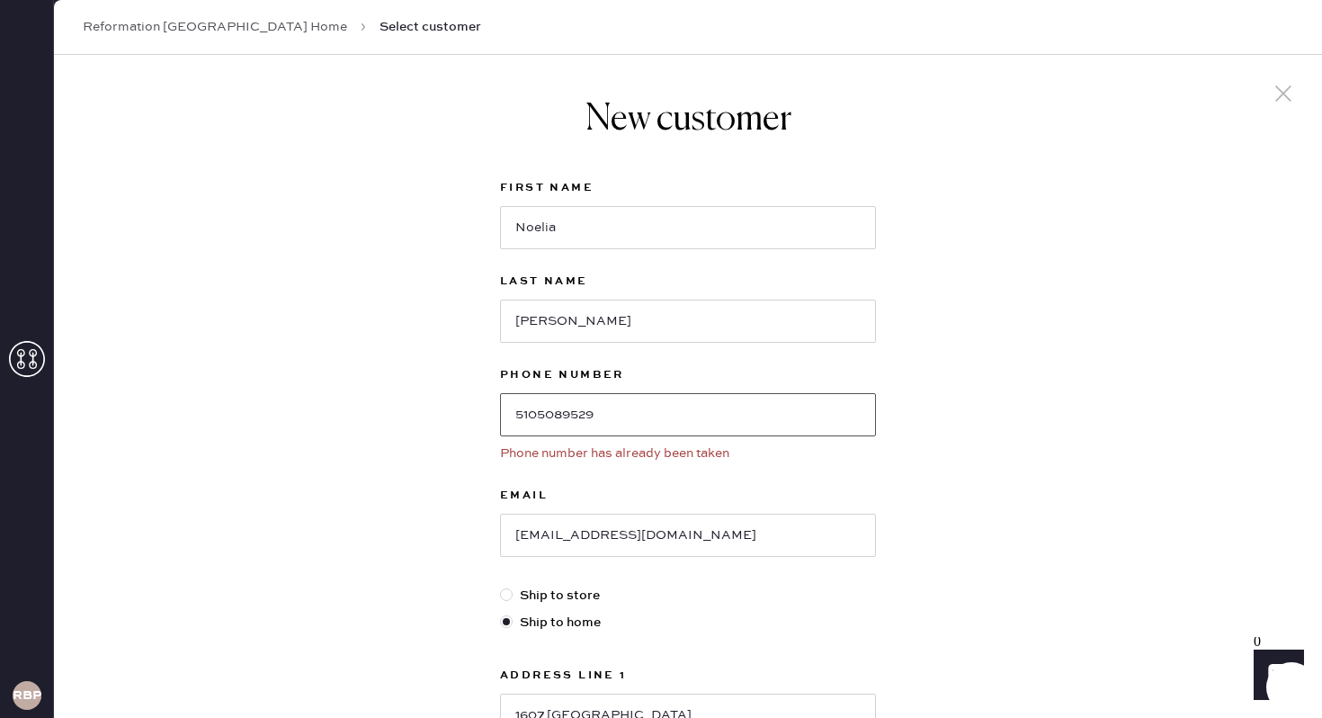
click at [621, 415] on input "5105089529" at bounding box center [688, 414] width 376 height 43
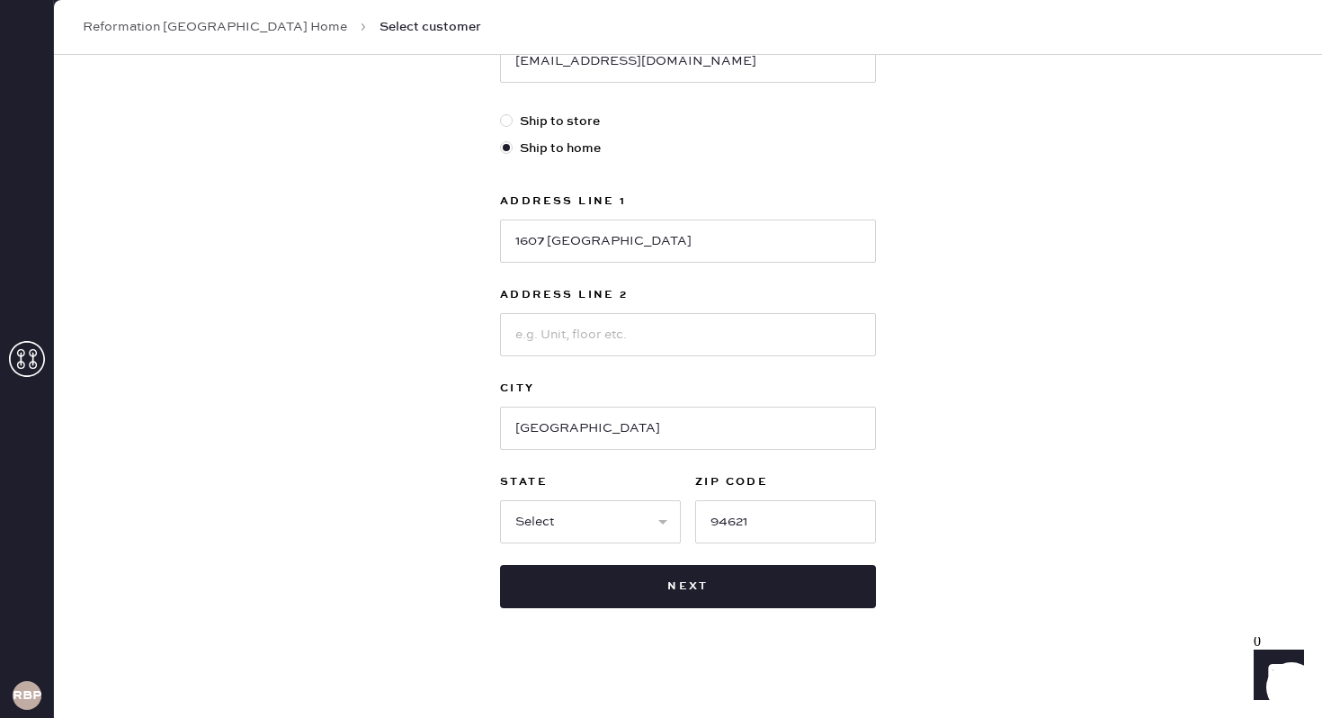
scroll to position [479, 0]
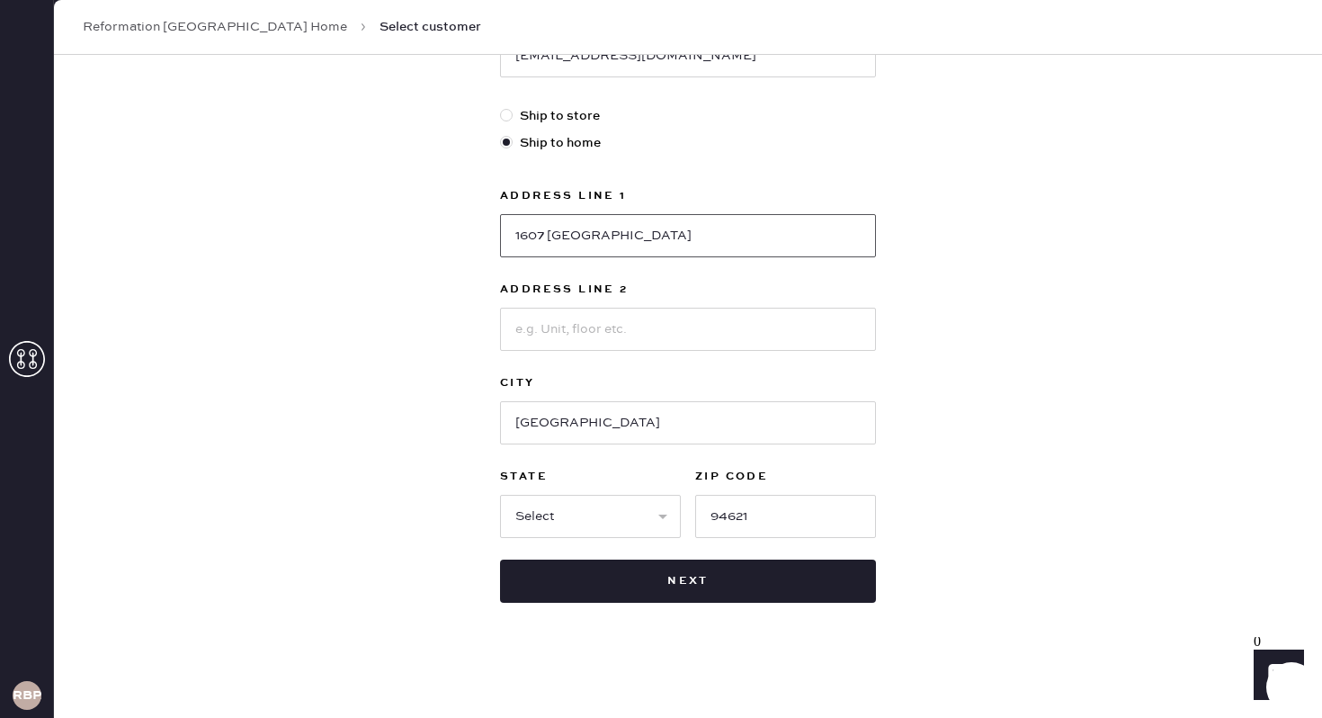
click at [666, 242] on input "1607 [GEOGRAPHIC_DATA]" at bounding box center [688, 235] width 376 height 43
click at [603, 525] on select "Select AK AL AR AZ CA CO CT [GEOGRAPHIC_DATA] DE FL [GEOGRAPHIC_DATA] HI [GEOGR…" at bounding box center [590, 516] width 181 height 43
select select "CA"
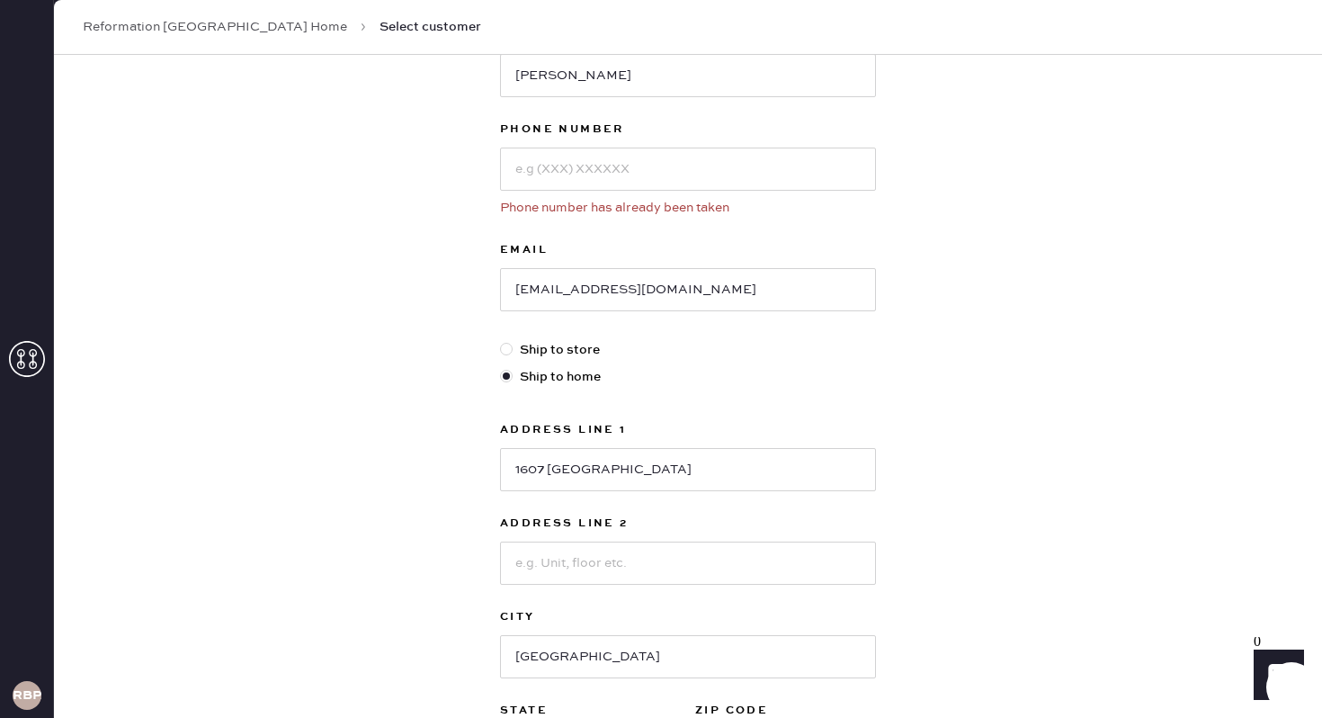
scroll to position [25, 0]
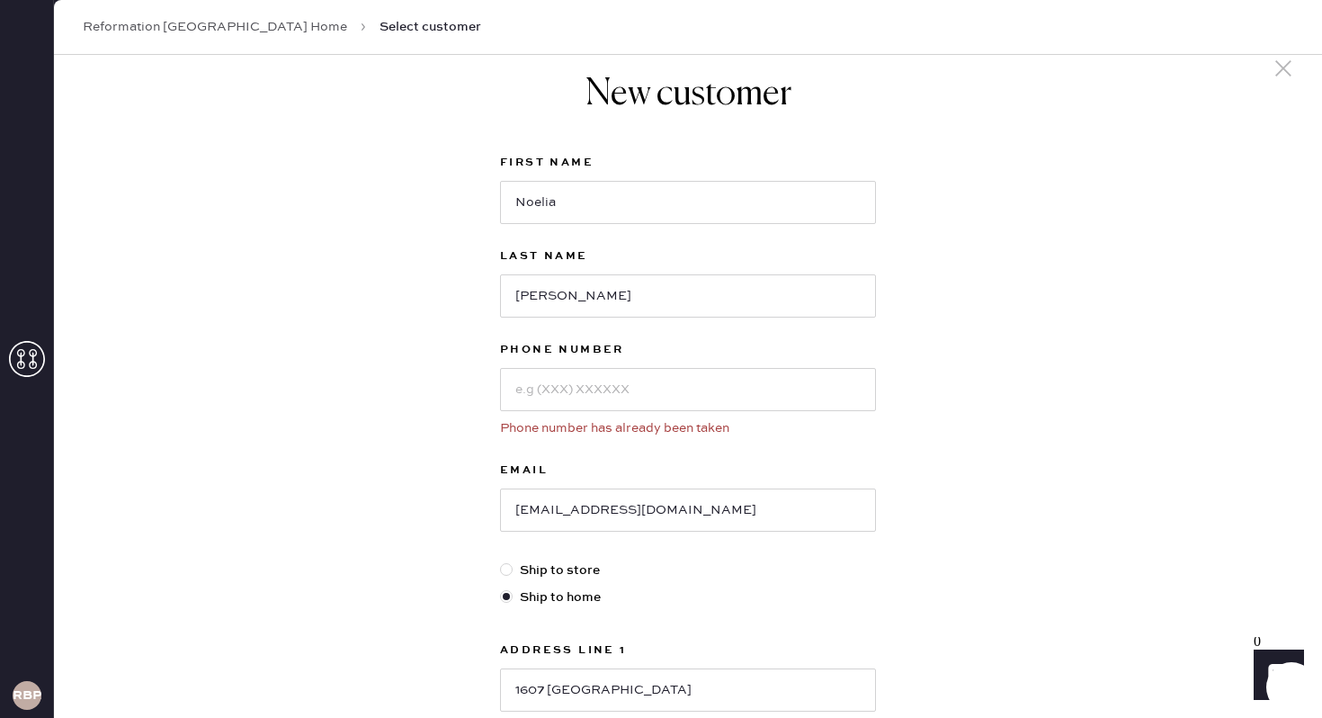
click at [599, 357] on label "Phone Number" at bounding box center [688, 350] width 376 height 22
click at [523, 401] on input at bounding box center [688, 389] width 376 height 43
type input "5103836818"
click at [1149, 353] on div "New customer First Name [PERSON_NAME] Last Name [PERSON_NAME] Phone Number [PHO…" at bounding box center [688, 601] width 1268 height 1143
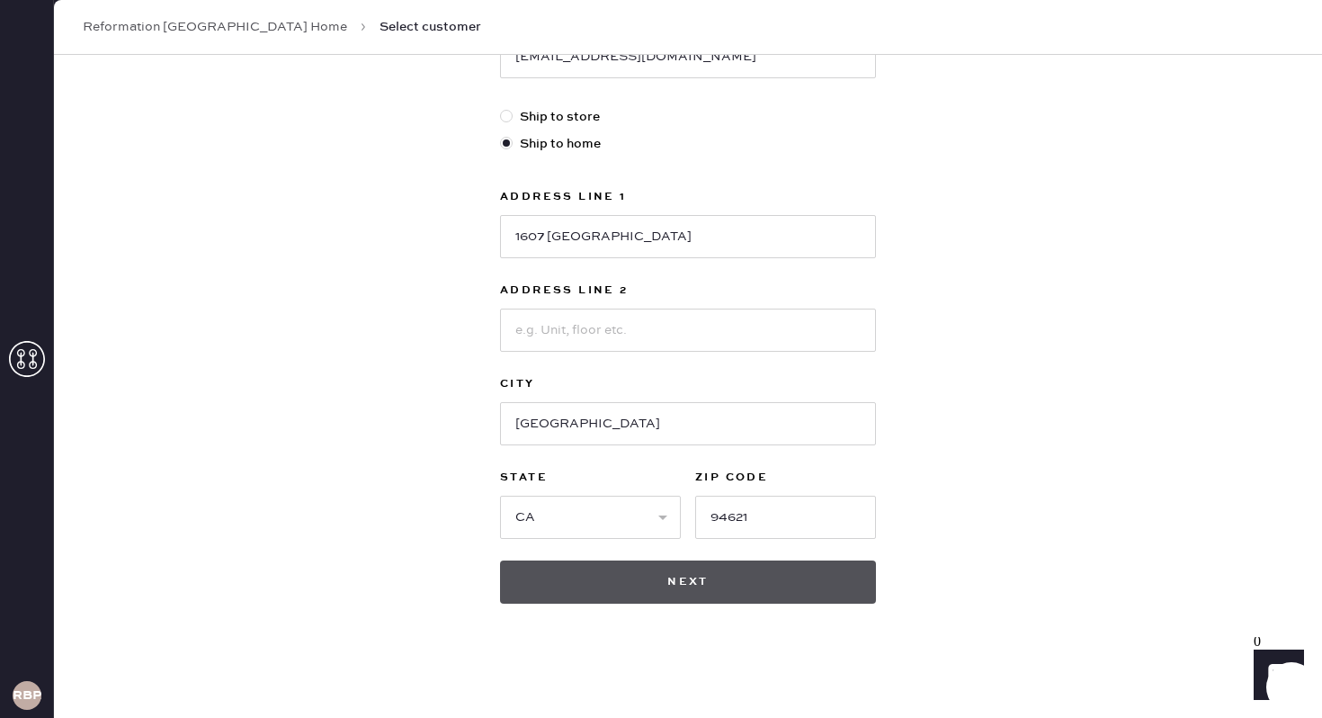
click at [738, 577] on button "Next" at bounding box center [688, 581] width 376 height 43
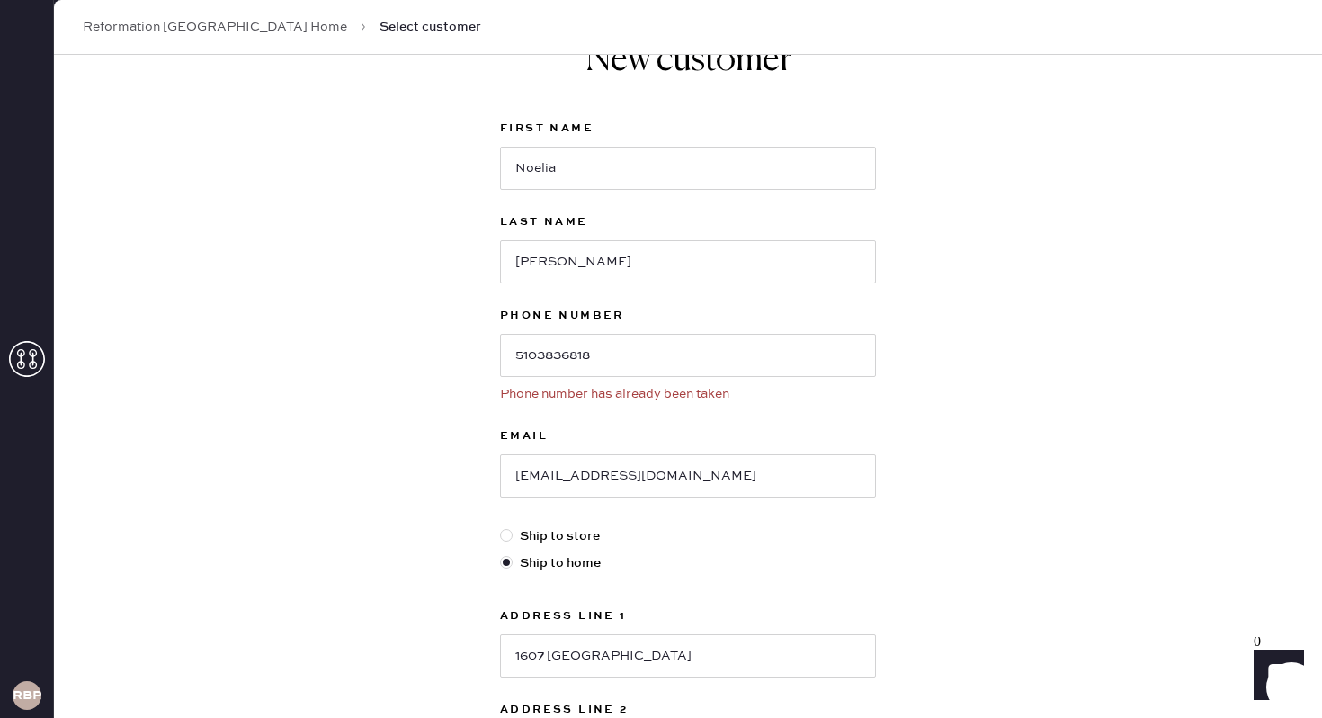
scroll to position [0, 0]
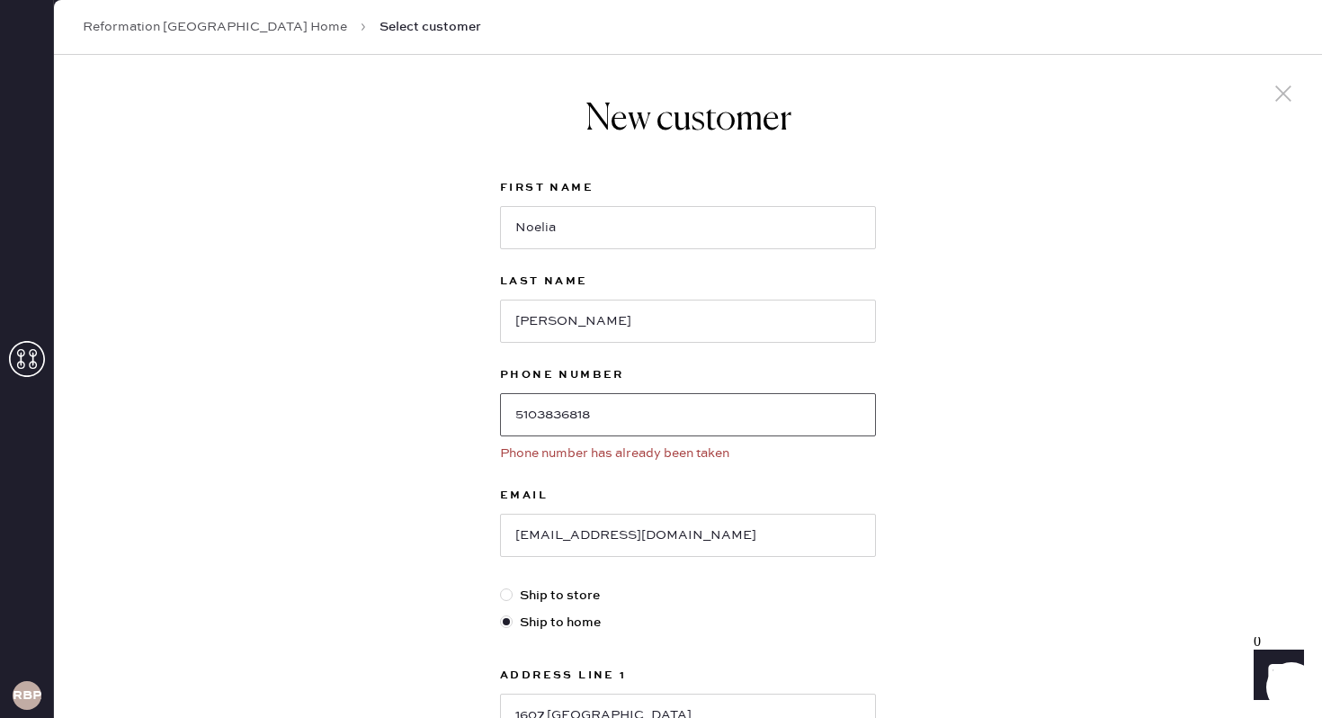
click at [695, 420] on input "5103836818" at bounding box center [688, 414] width 376 height 43
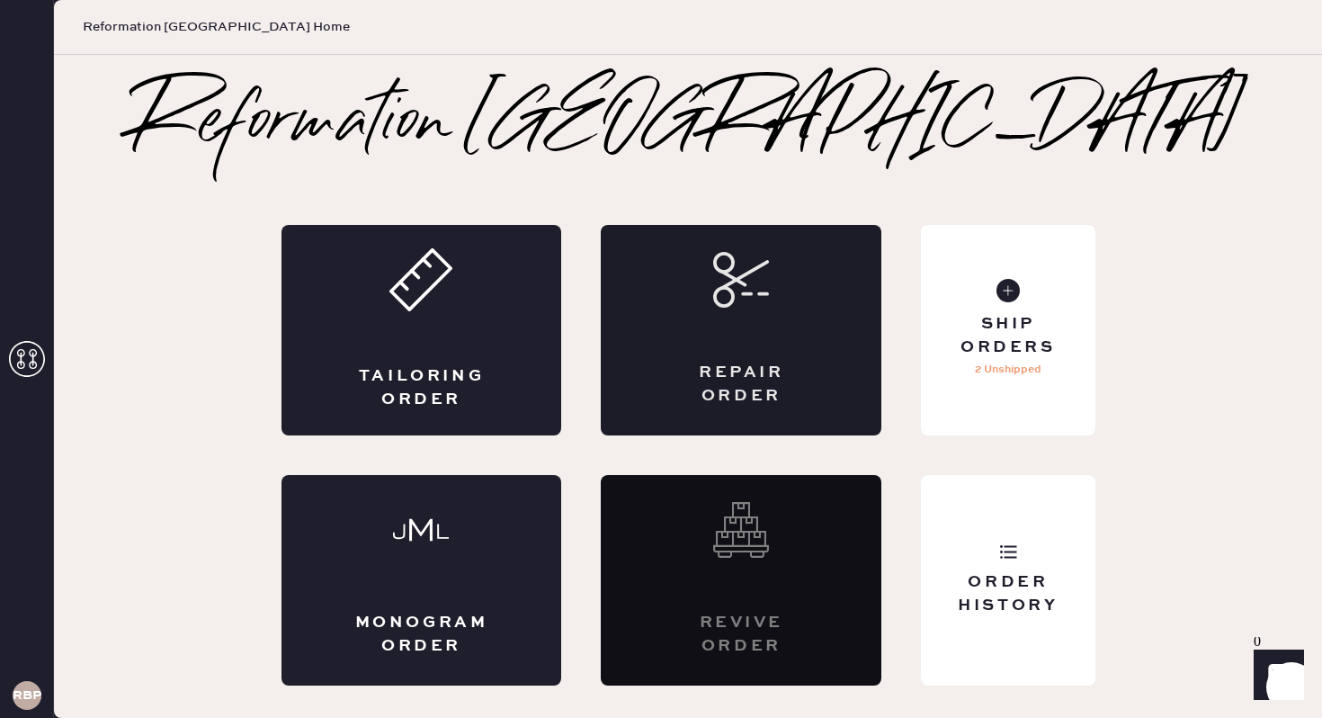
click at [740, 371] on div "Repair Order" at bounding box center [741, 384] width 137 height 45
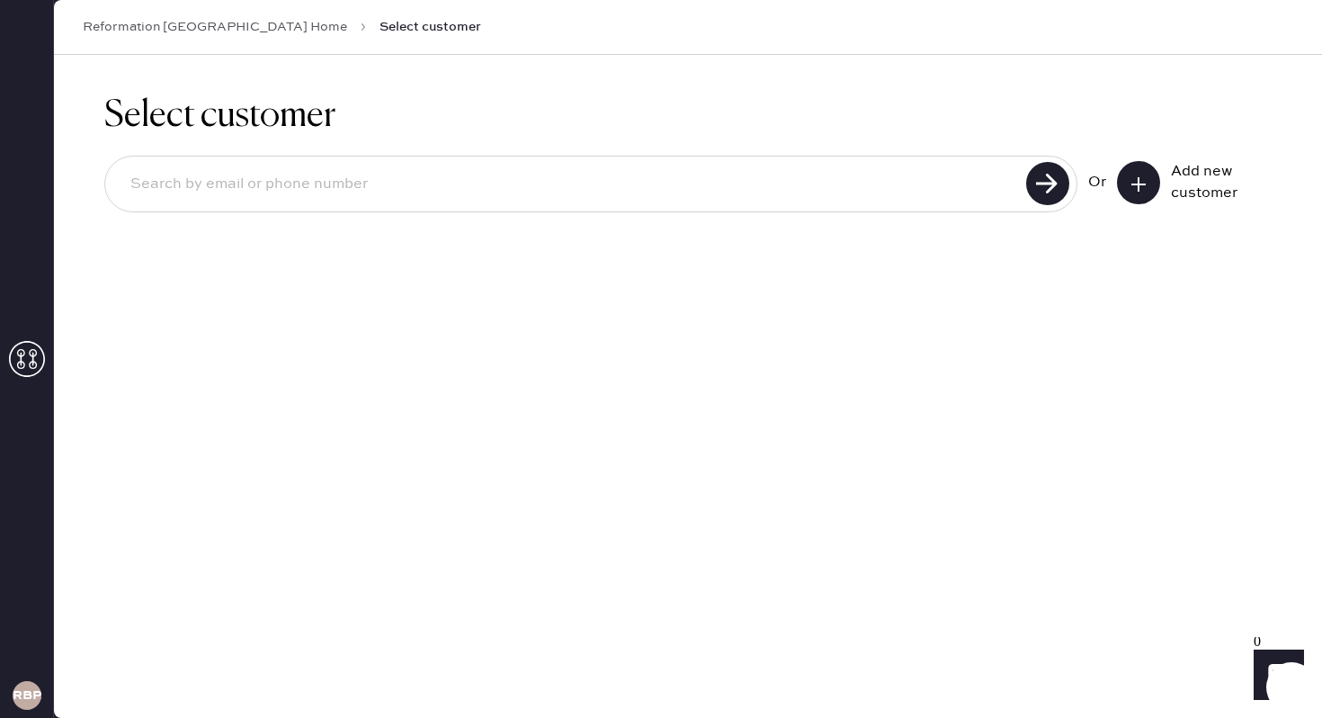
click at [359, 175] on input at bounding box center [568, 184] width 905 height 41
paste input "5103836818"
type input "5103836818"
click at [1050, 187] on use at bounding box center [1047, 183] width 43 height 43
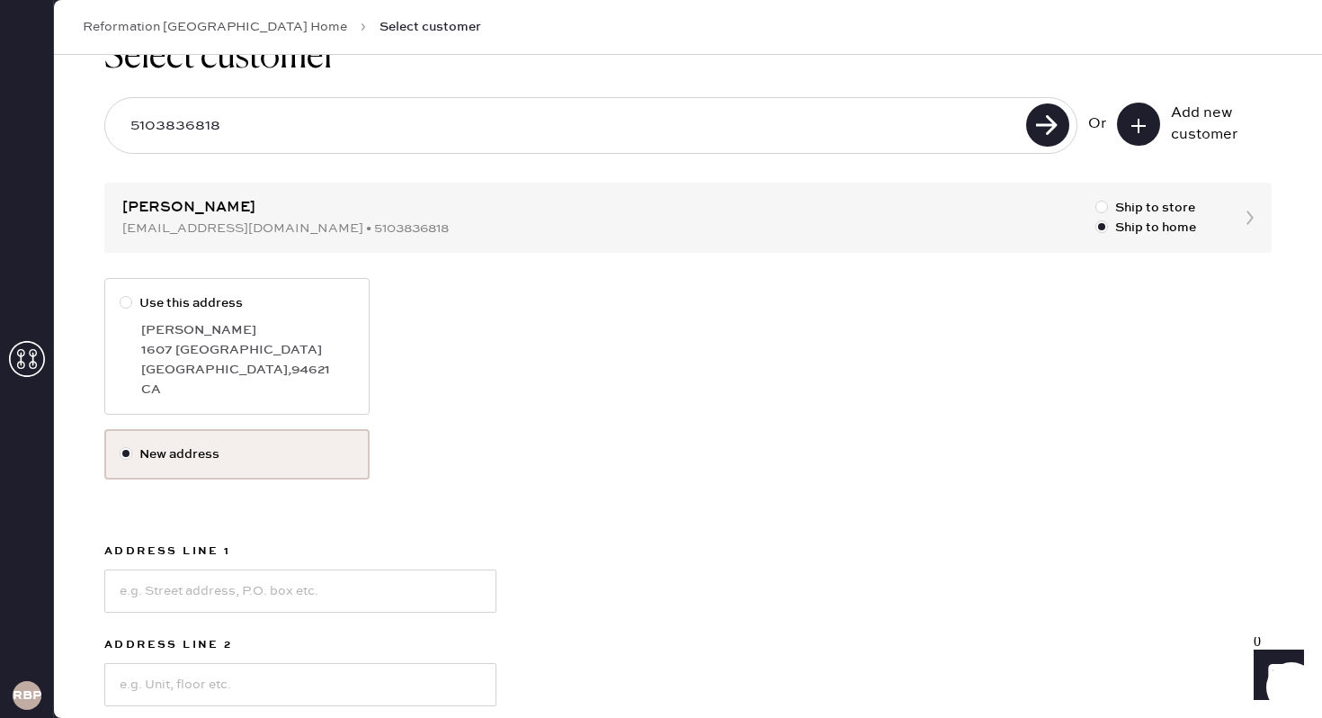
scroll to position [62, 0]
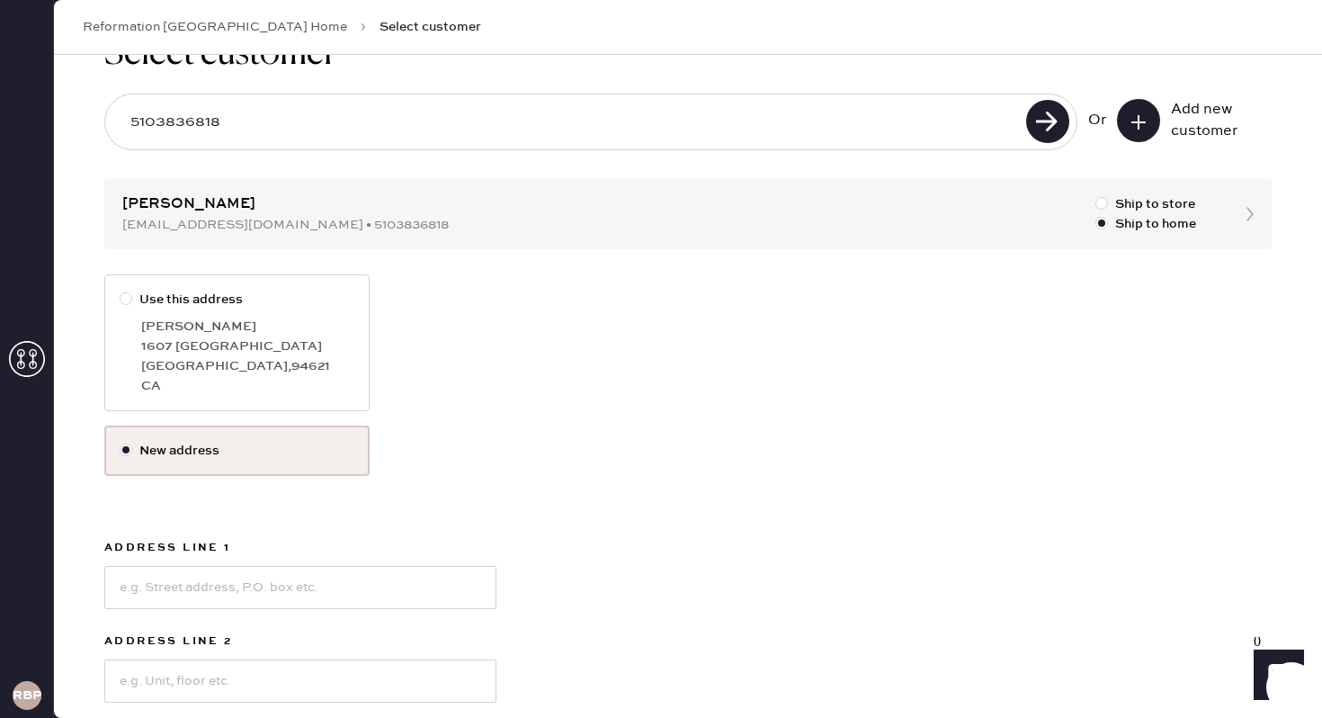
click at [222, 218] on div "Select customer 5103836818 Or Add new customer Noelia Garcia nonogarcia00@gmail…" at bounding box center [688, 493] width 1268 height 1001
click at [358, 220] on div "Select customer 5103836818 Or Add new customer Noelia Garcia nonogarcia00@gmail…" at bounding box center [688, 493] width 1268 height 1001
click at [1114, 202] on div at bounding box center [1106, 204] width 20 height 20
click at [1097, 195] on input "Ship to store" at bounding box center [1096, 194] width 1 height 1
radio input "true"
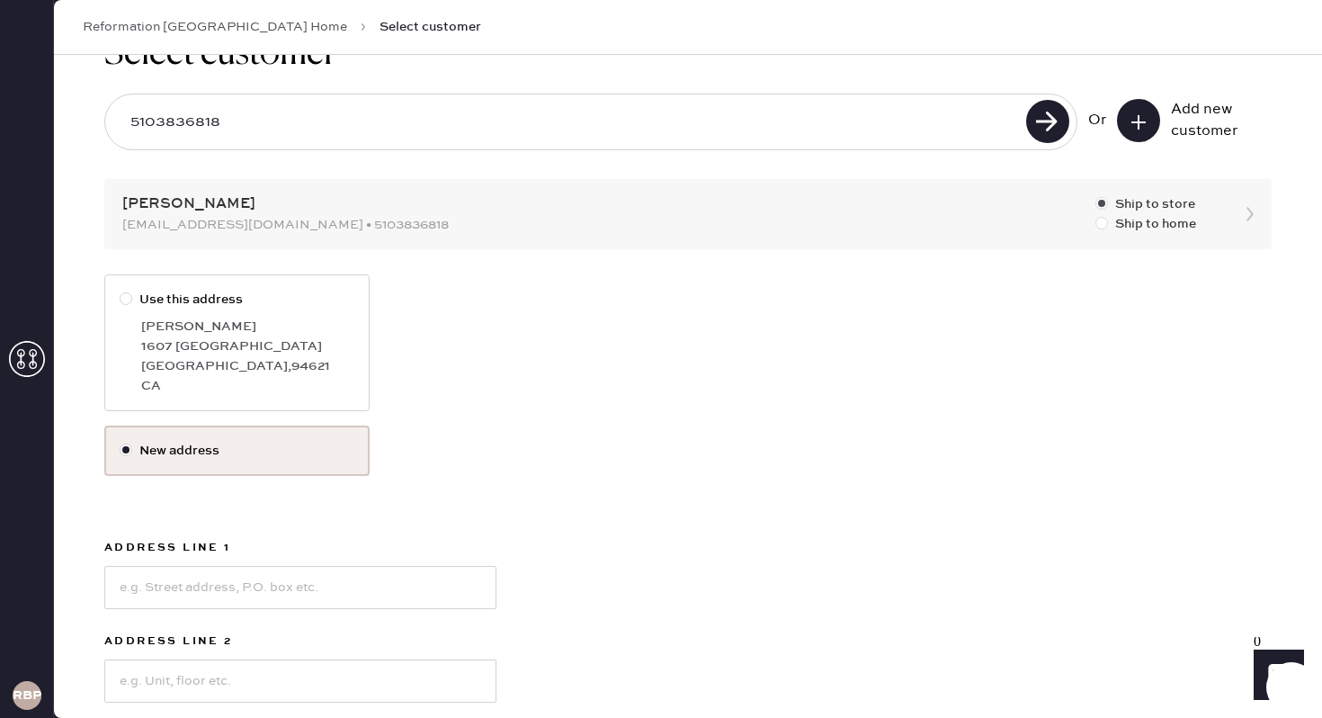
scroll to position [0, 0]
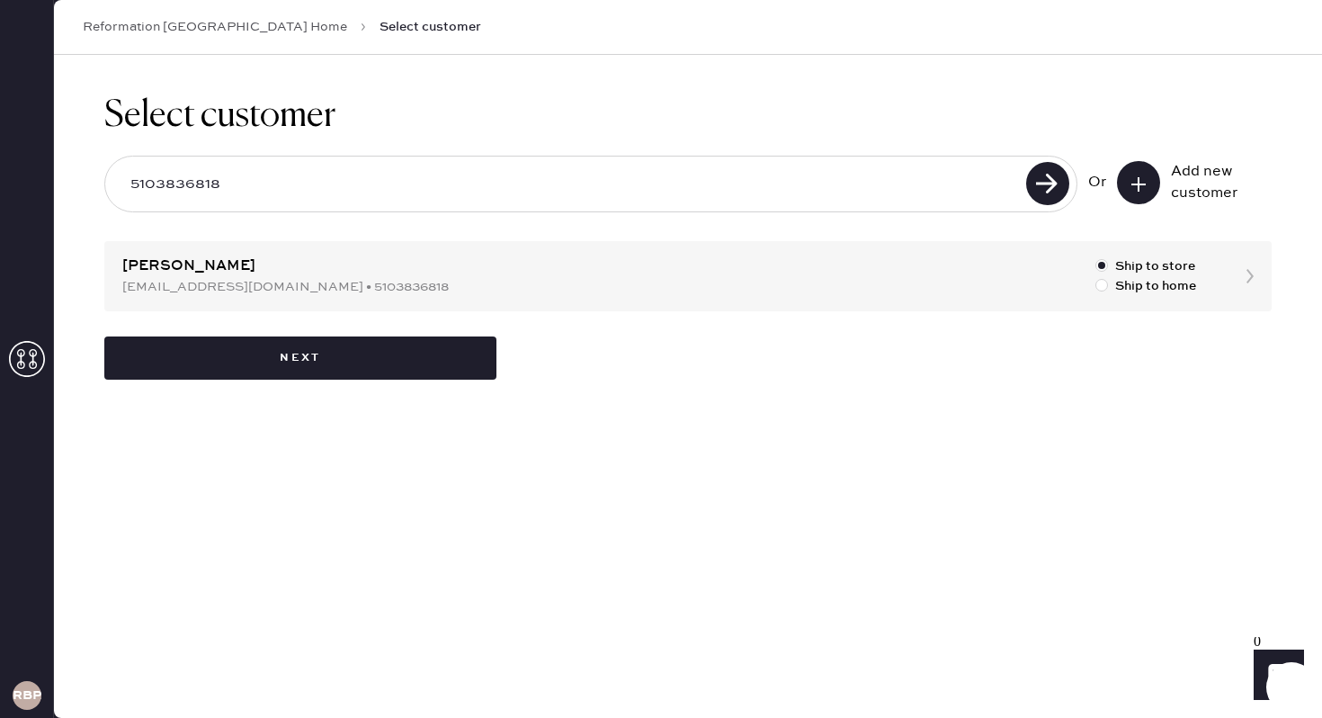
click at [1153, 191] on button at bounding box center [1138, 182] width 43 height 43
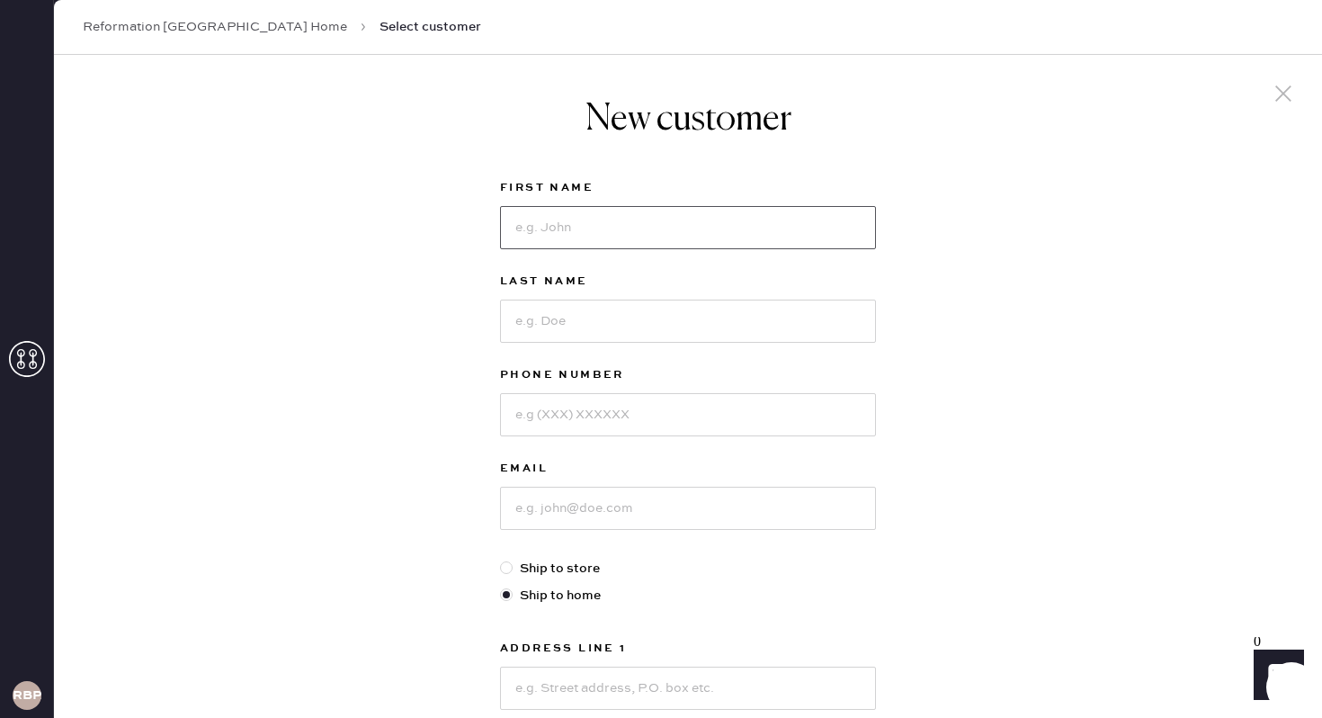
click at [723, 228] on input at bounding box center [688, 227] width 376 height 43
type input "Noelia"
click at [612, 363] on div "Last Name" at bounding box center [688, 318] width 376 height 94
click at [622, 322] on input at bounding box center [688, 321] width 376 height 43
type input "[PERSON_NAME]"
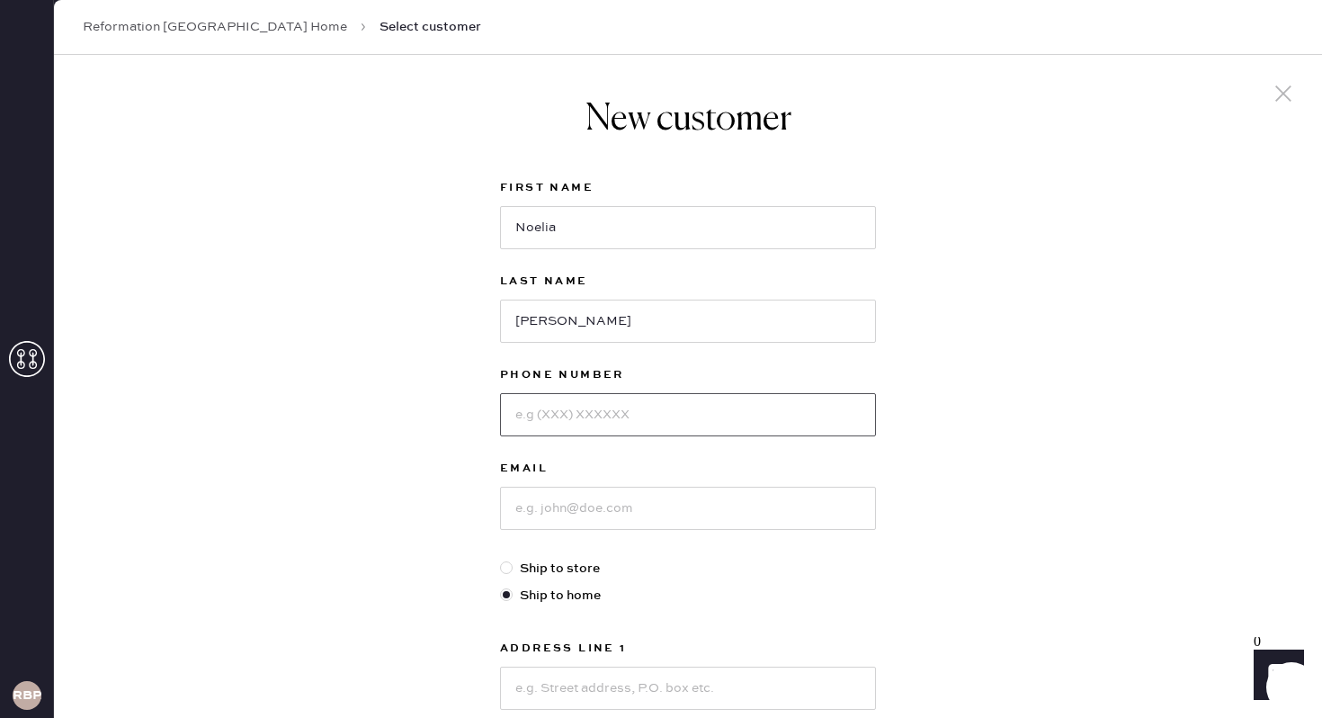
click at [604, 418] on input at bounding box center [688, 414] width 376 height 43
click at [1283, 86] on icon at bounding box center [1283, 93] width 27 height 27
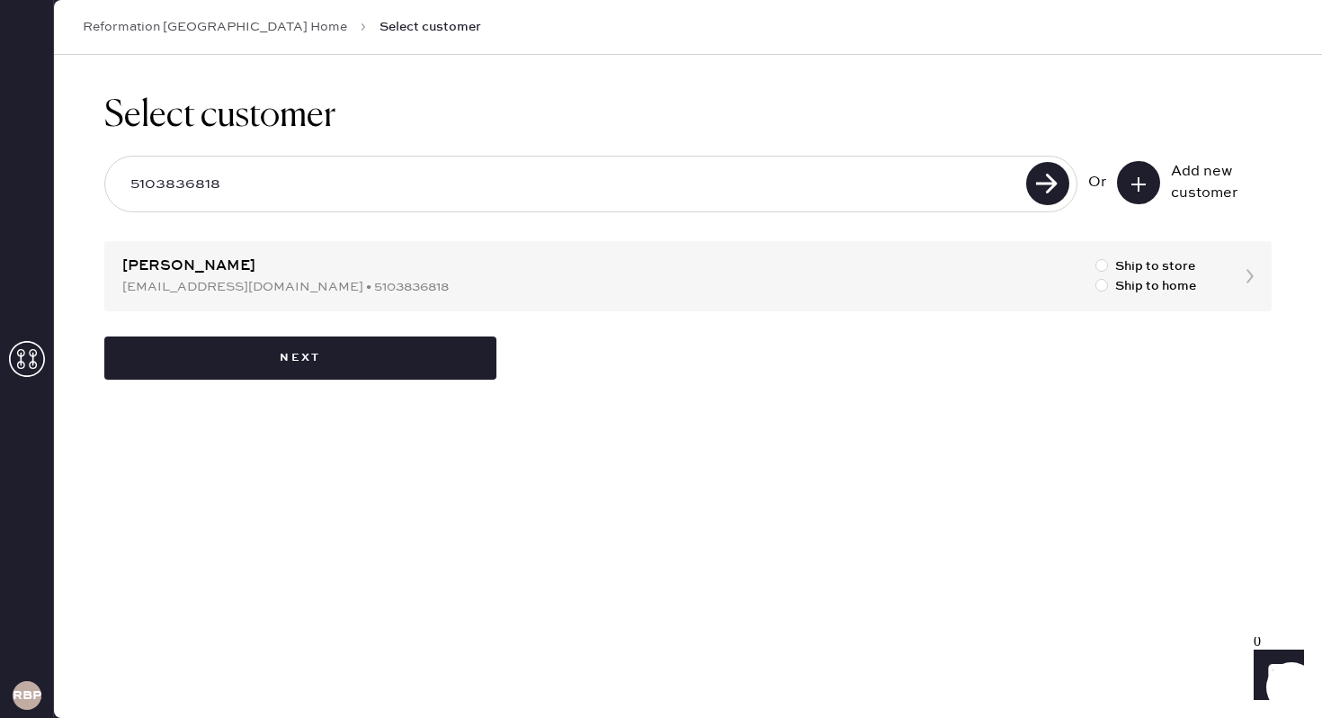
click at [1250, 276] on div "Select customer 5103836818 Or Add new customer Noelia Garcia nonogarcia00@gmail…" at bounding box center [688, 237] width 1268 height 364
click at [1249, 282] on div "Select customer 5103836818 Or Add new customer Noelia Garcia nonogarcia00@gmail…" at bounding box center [688, 237] width 1268 height 364
click at [1250, 275] on div "Select customer 5103836818 Or Add new customer Noelia Garcia nonogarcia00@gmail…" at bounding box center [688, 237] width 1268 height 364
click at [1104, 284] on div at bounding box center [1102, 285] width 13 height 13
click at [1097, 277] on input "Ship to home" at bounding box center [1096, 276] width 1 height 1
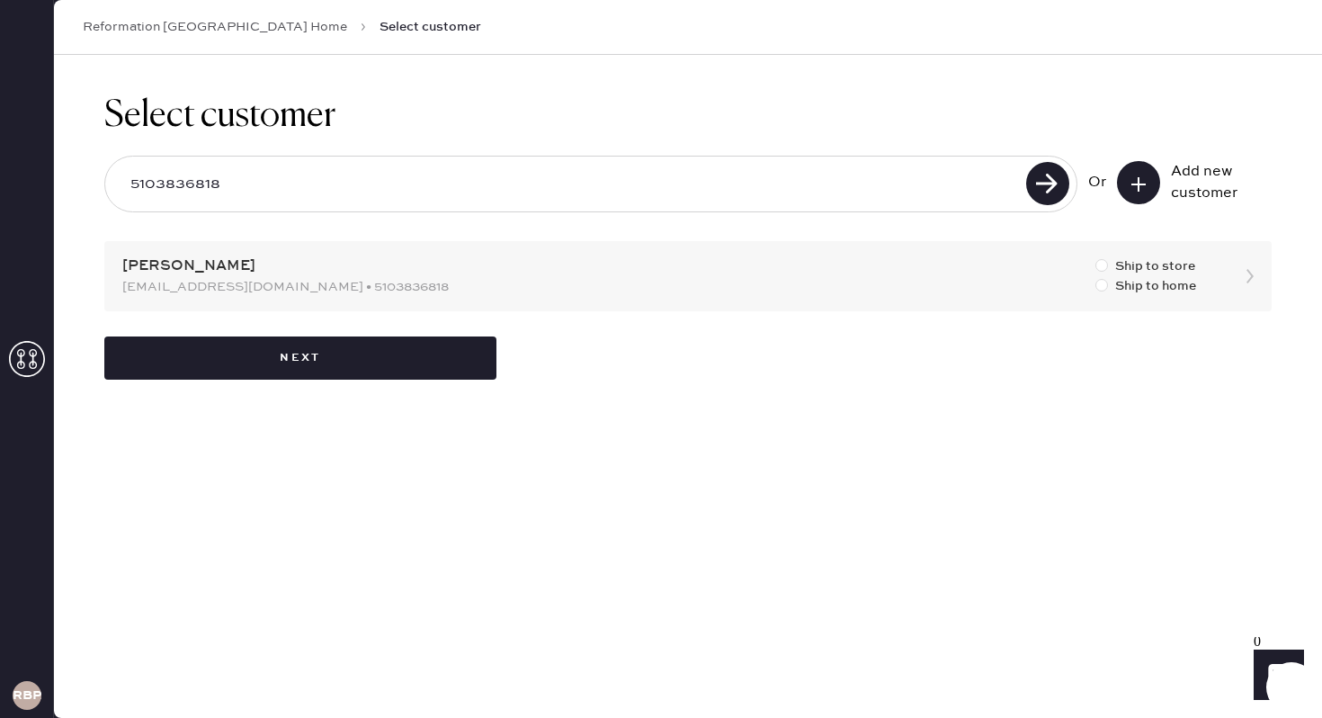
radio input "true"
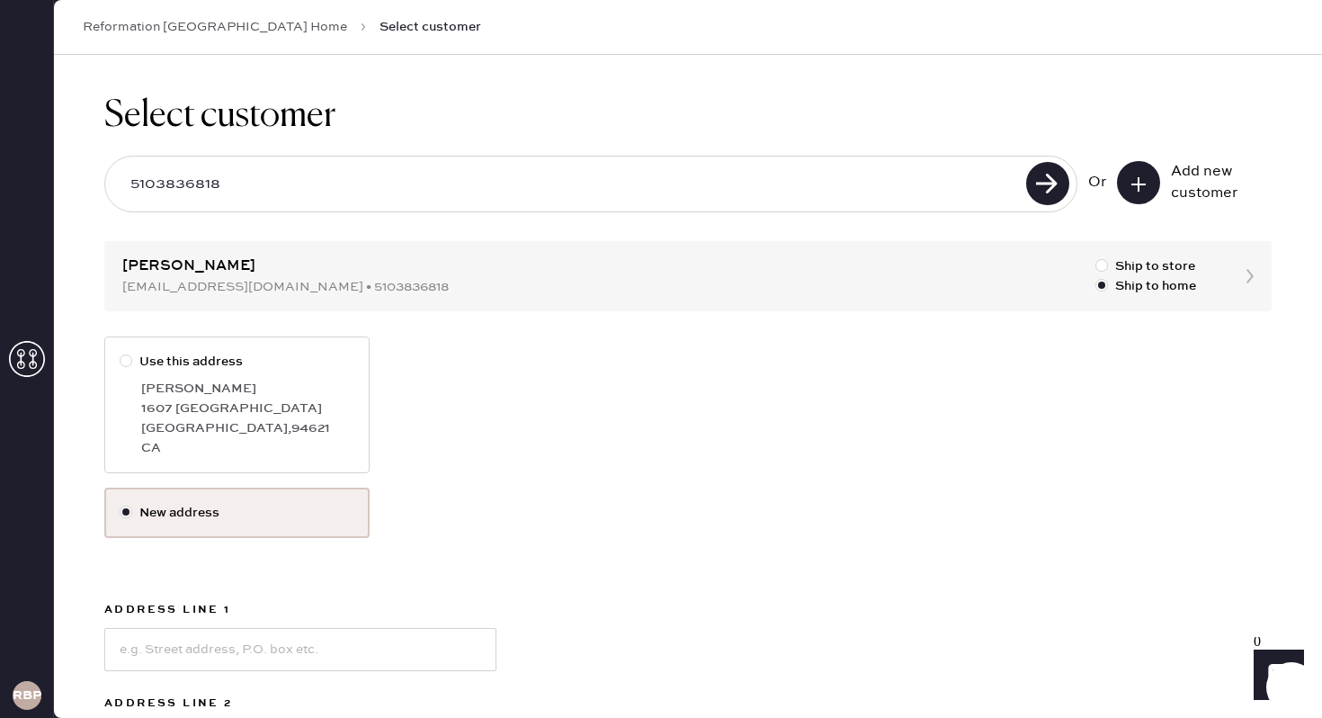
scroll to position [3, 0]
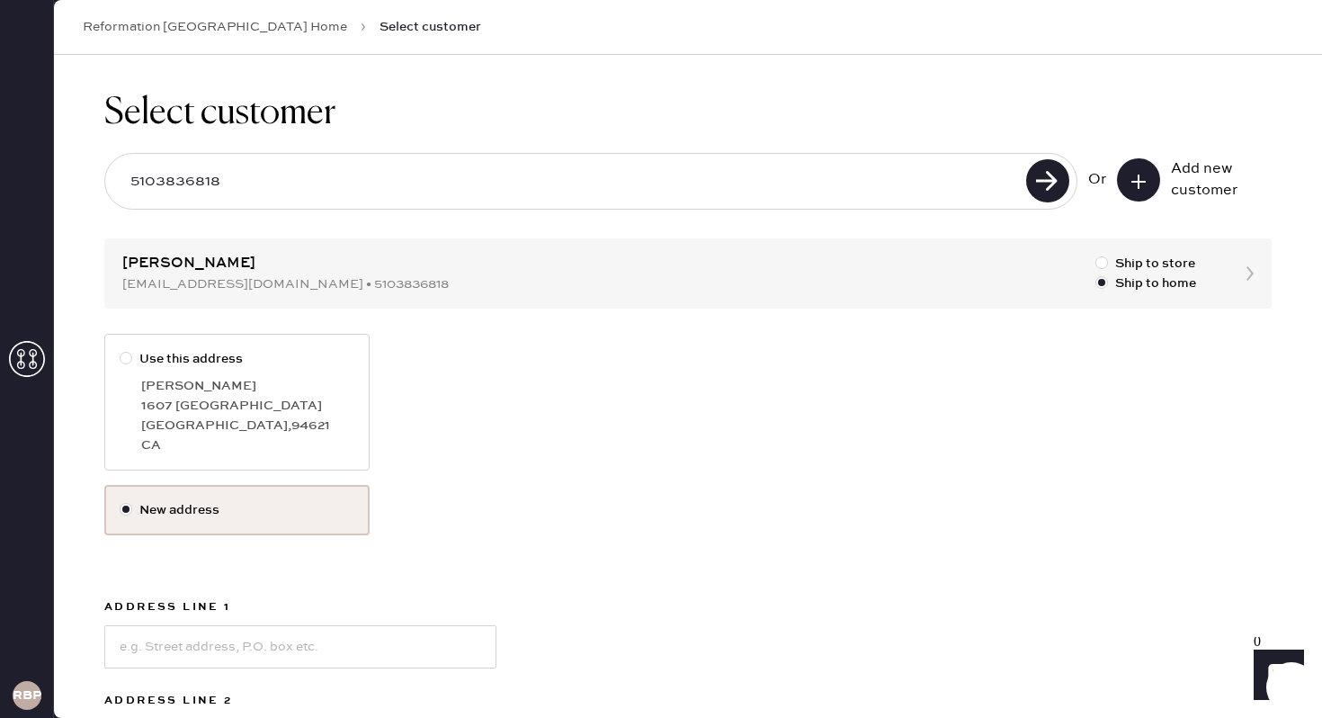
click at [215, 394] on div "[PERSON_NAME]" at bounding box center [247, 386] width 213 height 20
click at [121, 350] on input "Use this address" at bounding box center [120, 349] width 1 height 1
radio input "true"
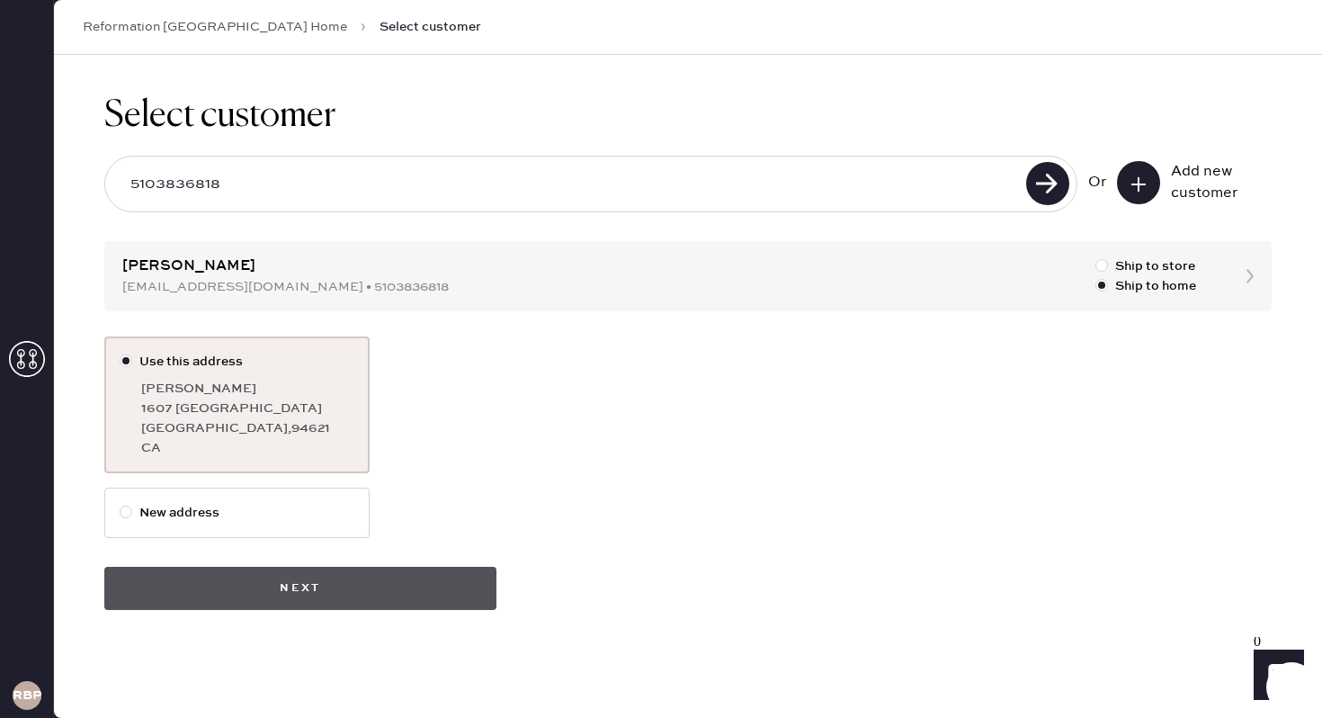
click at [373, 589] on button "Next" at bounding box center [300, 588] width 392 height 43
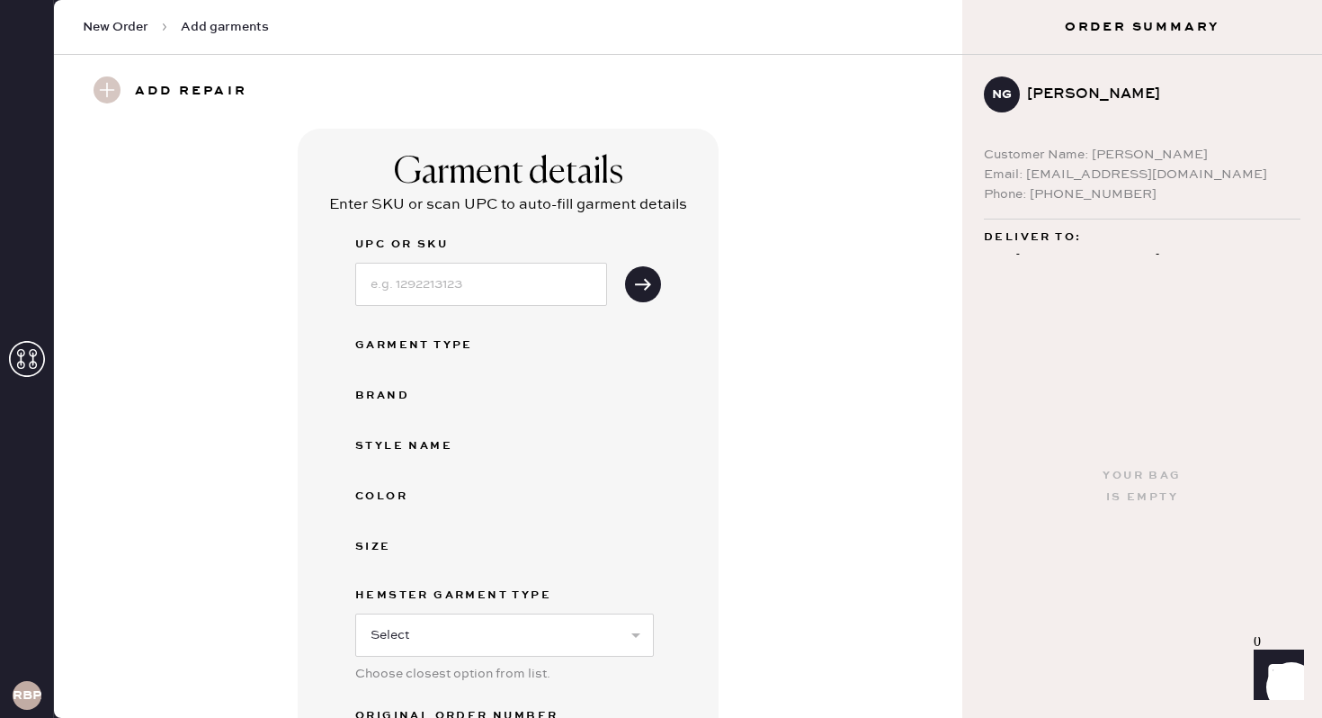
click at [129, 22] on span "New Order" at bounding box center [116, 27] width 66 height 18
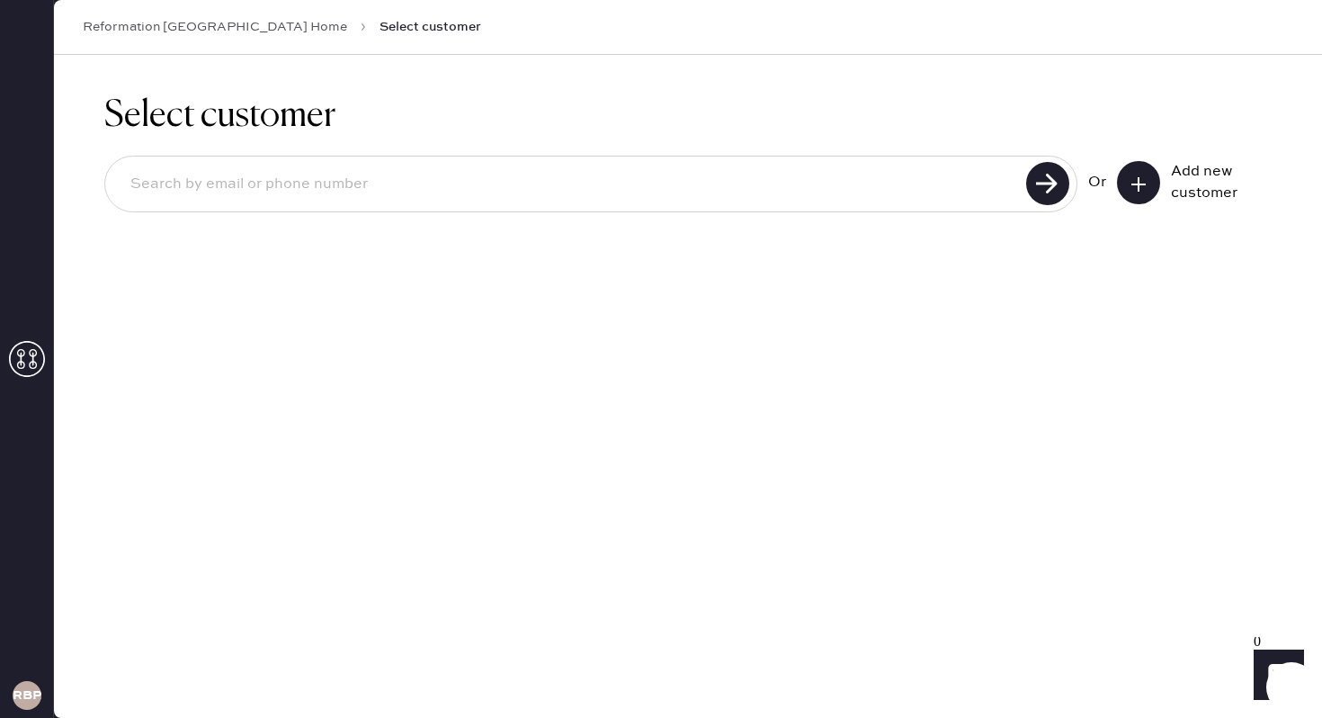
click at [781, 198] on input at bounding box center [568, 184] width 905 height 41
type input "[EMAIL_ADDRESS][DOMAIN_NAME]"
click at [1047, 192] on use at bounding box center [1047, 183] width 43 height 43
drag, startPoint x: 598, startPoint y: 191, endPoint x: 932, endPoint y: 175, distance: 334.1
click at [570, 191] on input "[EMAIL_ADDRESS][DOMAIN_NAME]" at bounding box center [568, 184] width 905 height 41
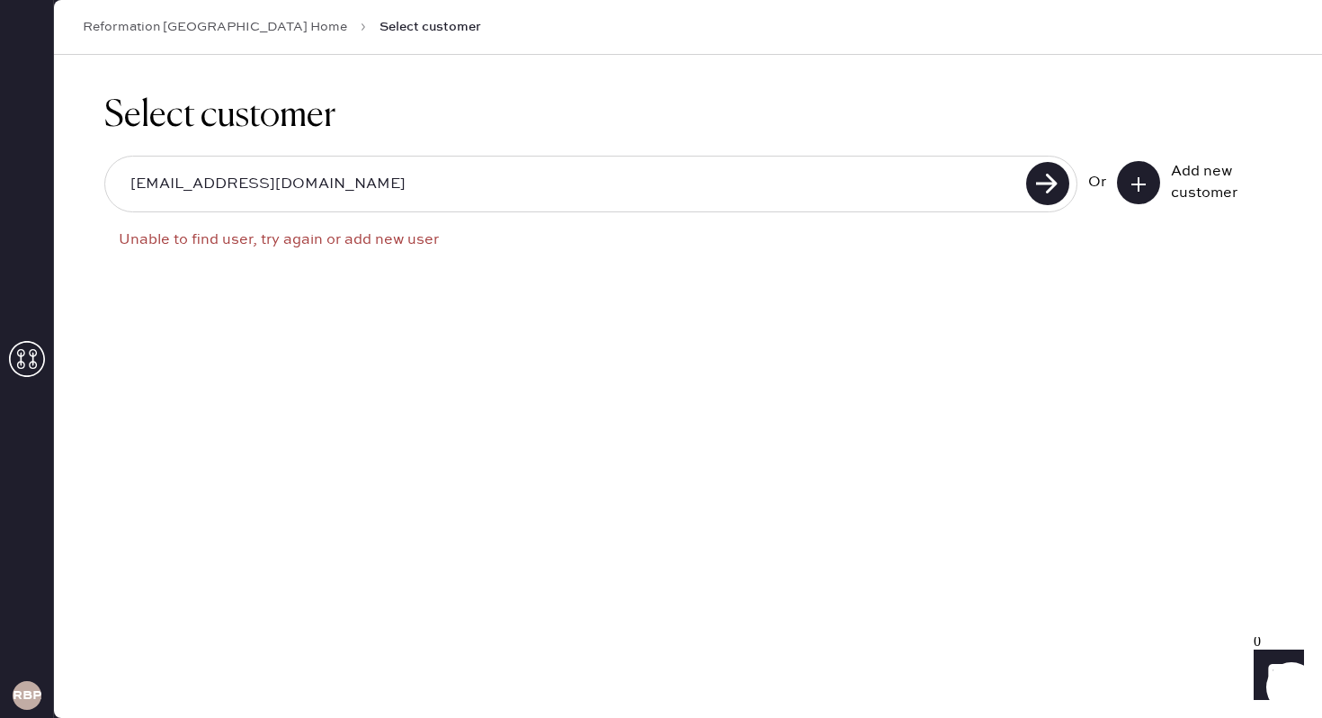
click at [1143, 184] on use at bounding box center [1139, 184] width 14 height 14
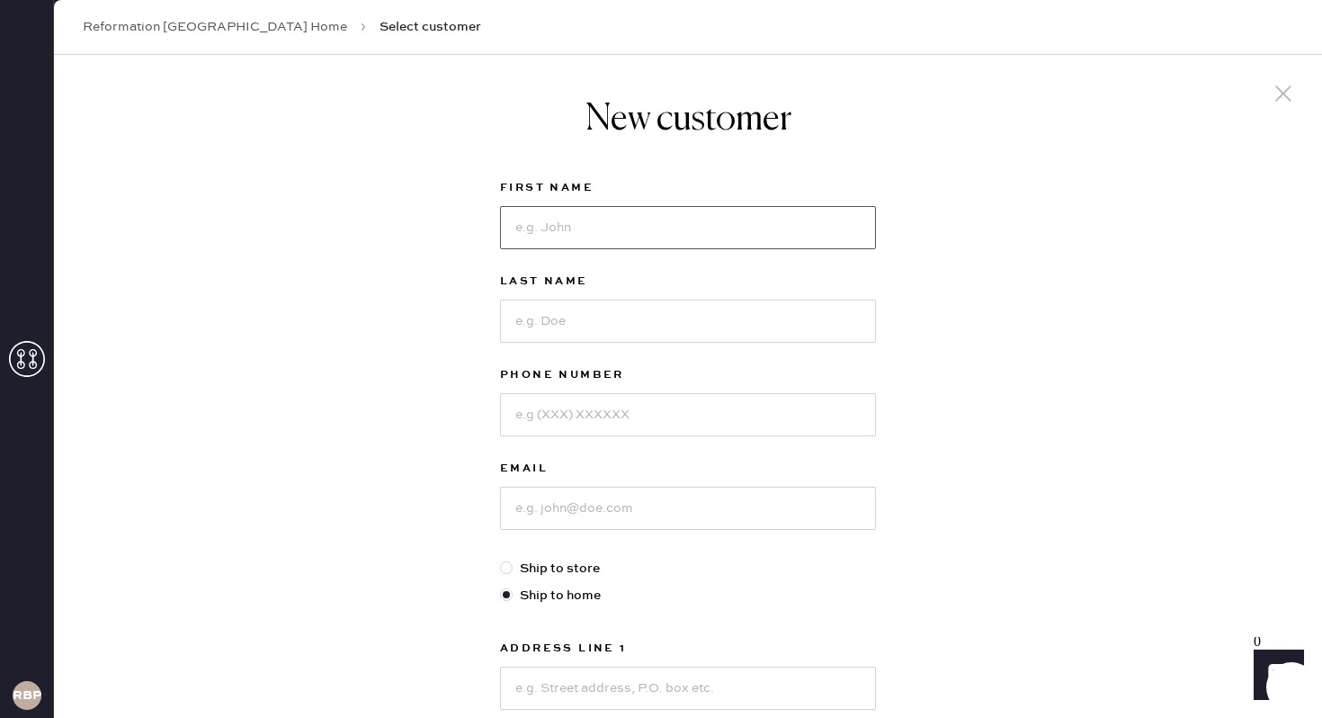
click at [596, 245] on input at bounding box center [688, 227] width 376 height 43
type input "Noelia"
click at [588, 318] on input at bounding box center [688, 321] width 376 height 43
type input "[PERSON_NAME]"
click at [571, 406] on input at bounding box center [688, 414] width 376 height 43
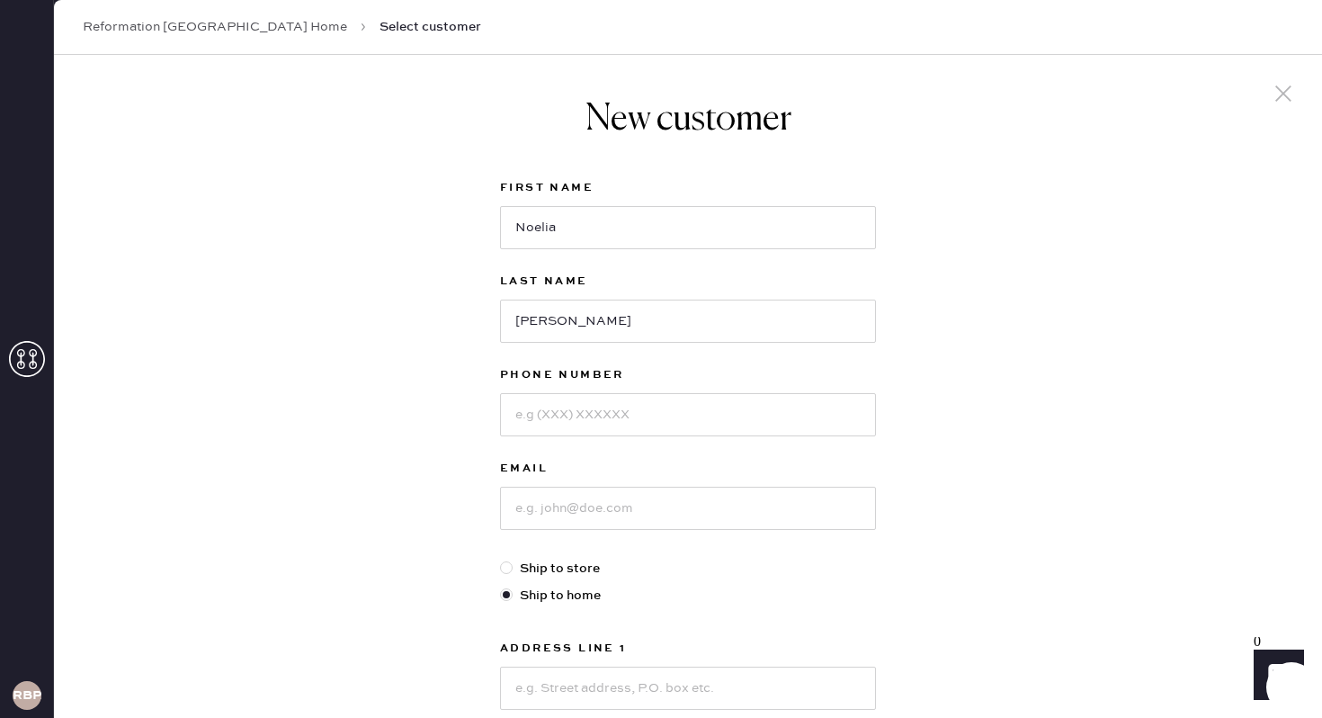
click at [900, 432] on div "New customer First Name Noelia Last Name Garcia Phone Number Email Ship to stor…" at bounding box center [688, 613] width 1268 height 1116
click at [1279, 90] on use at bounding box center [1284, 93] width 16 height 16
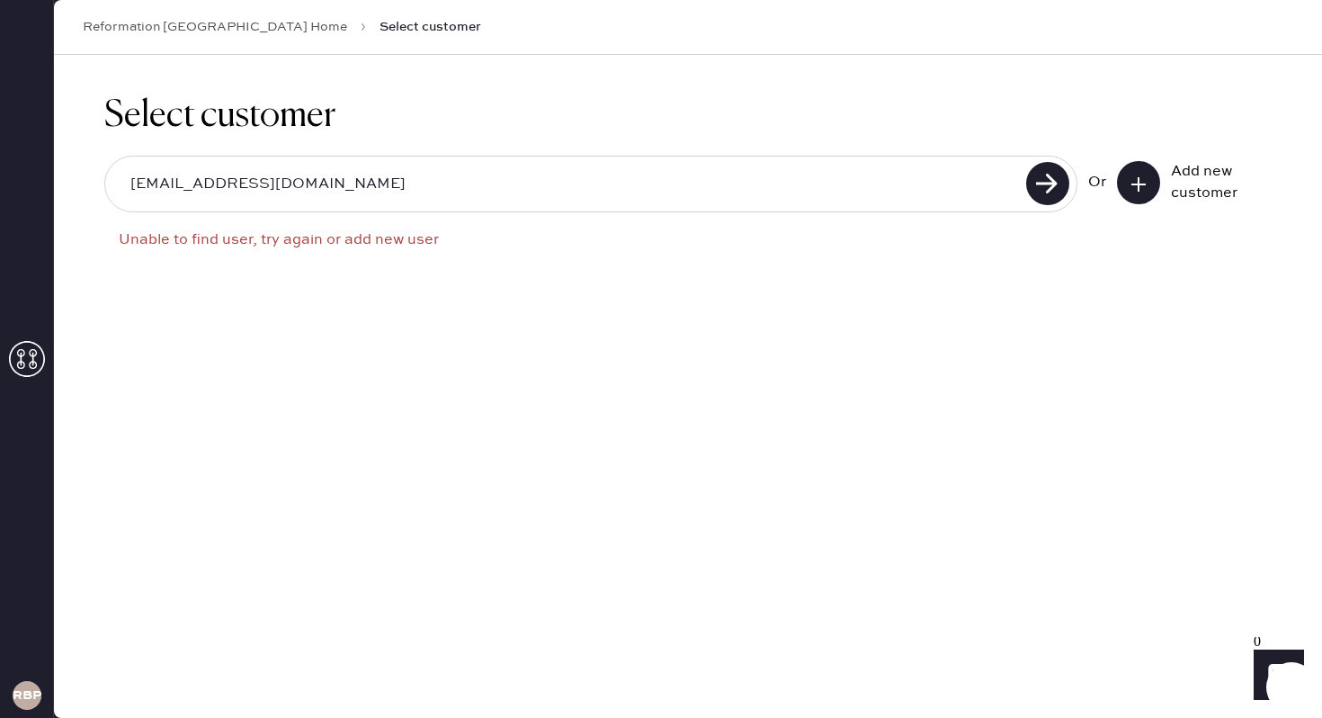
click at [919, 167] on input "[EMAIL_ADDRESS][DOMAIN_NAME]" at bounding box center [568, 184] width 905 height 41
click at [748, 157] on div "[EMAIL_ADDRESS][DOMAIN_NAME]" at bounding box center [590, 184] width 973 height 57
click at [430, 176] on input "[EMAIL_ADDRESS][DOMAIN_NAME]" at bounding box center [568, 184] width 905 height 41
click at [1033, 184] on use at bounding box center [1047, 183] width 43 height 43
click at [1285, 669] on icon "Show" at bounding box center [1278, 675] width 21 height 22
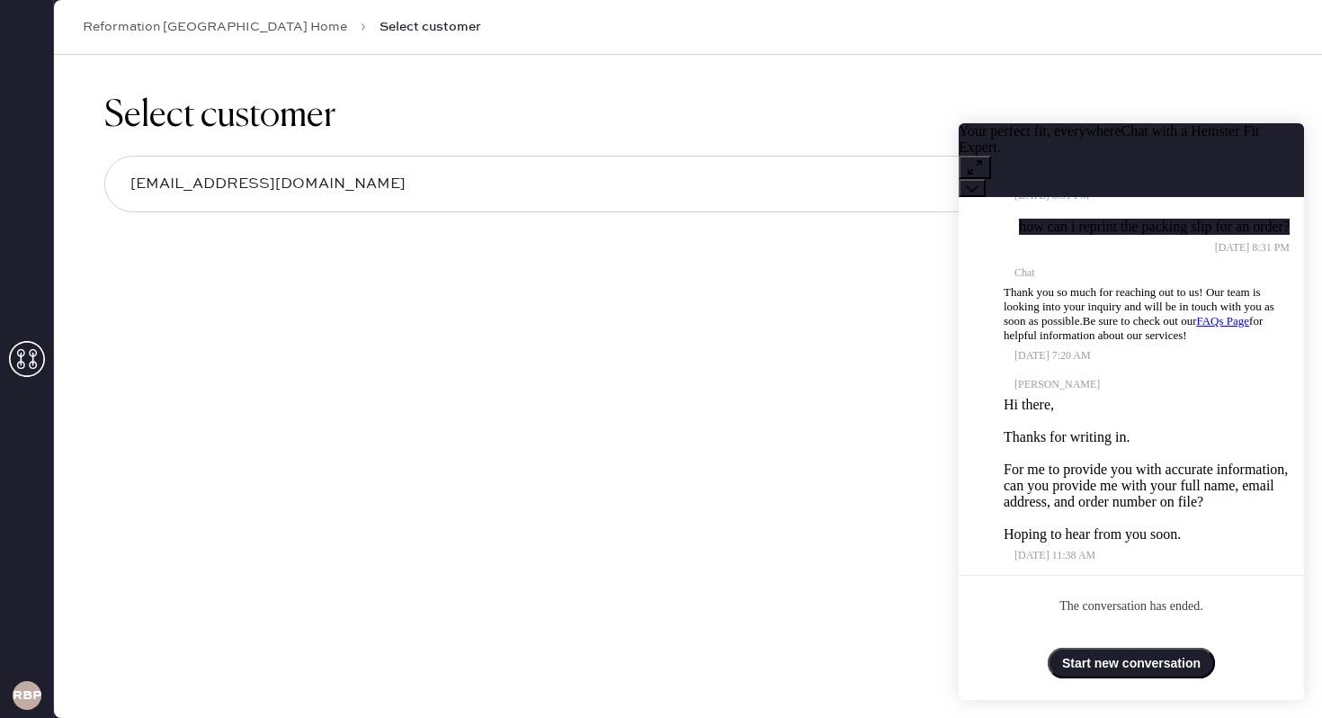
scroll to position [318, 0]
click at [979, 182] on icon at bounding box center [972, 188] width 13 height 13
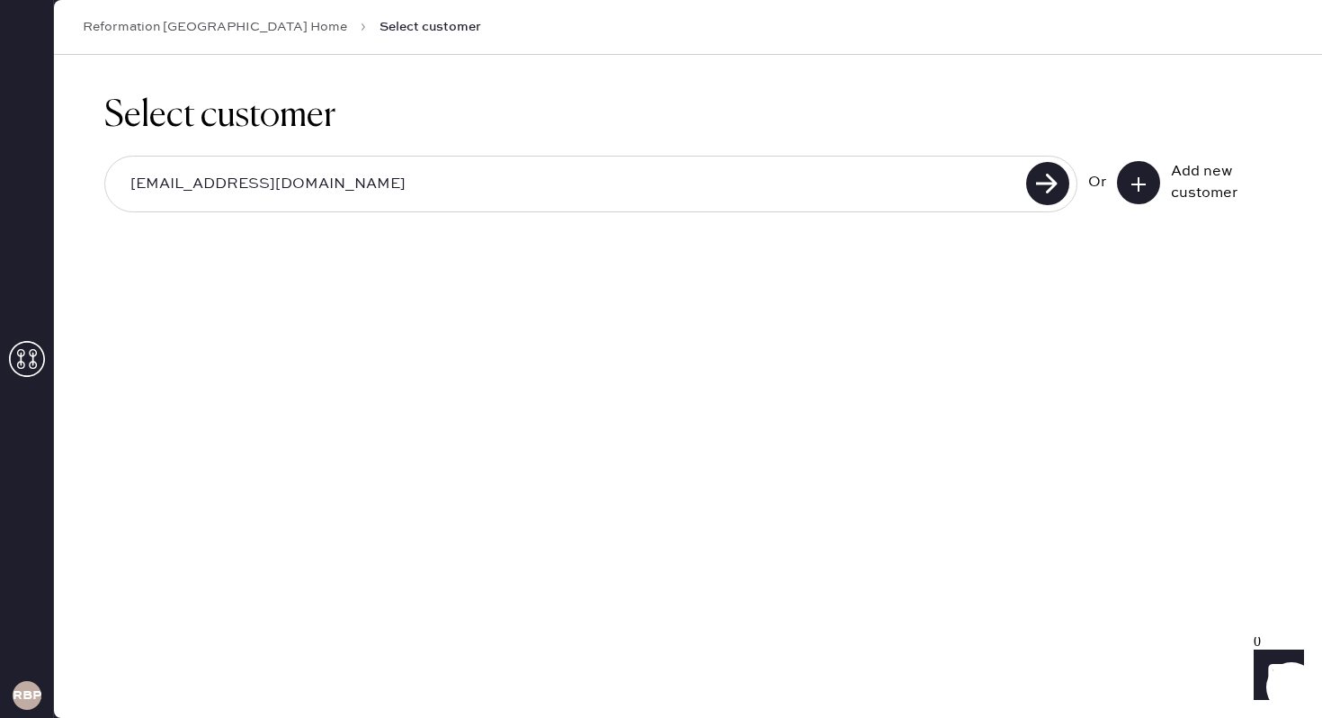
click at [475, 178] on input "[EMAIL_ADDRESS][DOMAIN_NAME]" at bounding box center [568, 184] width 905 height 41
drag, startPoint x: 537, startPoint y: 202, endPoint x: 311, endPoint y: 192, distance: 226.0
click at [312, 192] on input "[EMAIL_ADDRESS][DOMAIN_NAME]" at bounding box center [568, 184] width 905 height 41
click at [415, 186] on input "[EMAIL_ADDRESS][DOMAIN_NAME]" at bounding box center [568, 184] width 905 height 41
click at [260, 22] on link "Reformation [GEOGRAPHIC_DATA] Home" at bounding box center [215, 27] width 264 height 18
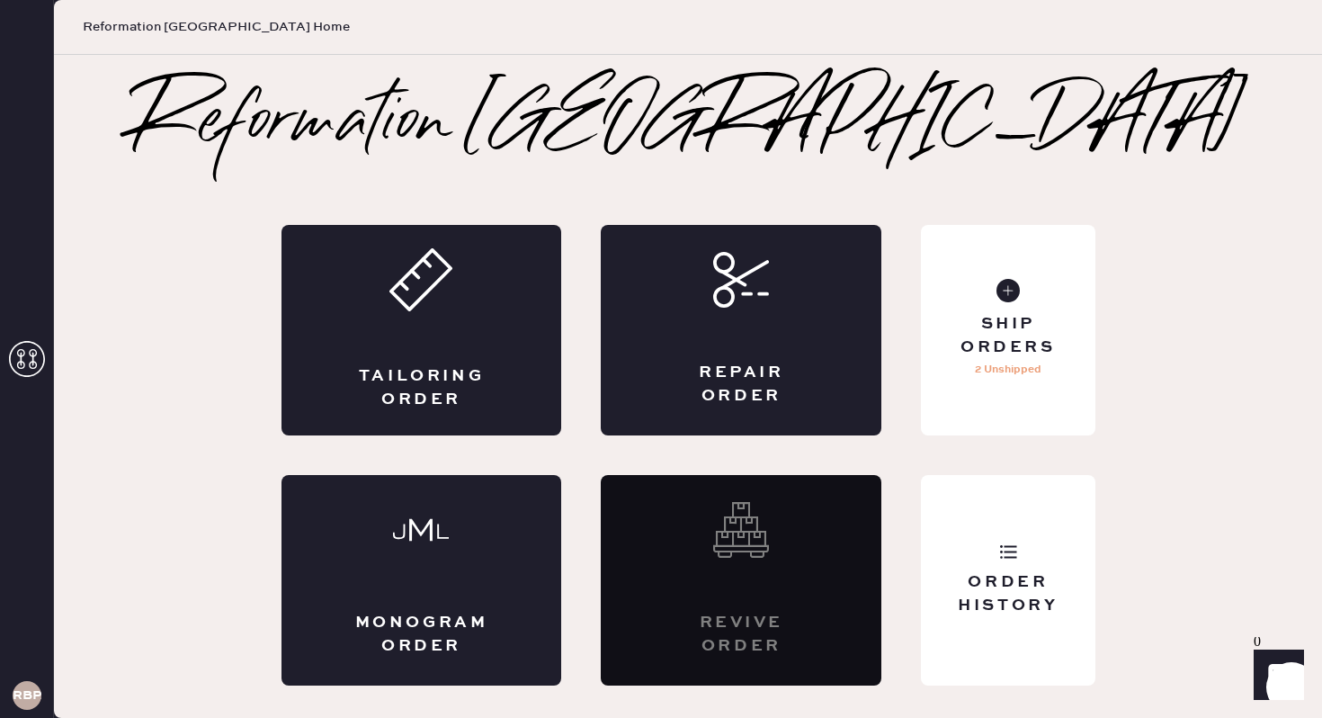
click at [22, 689] on h3 "RBPA" at bounding box center [27, 695] width 29 height 13
click at [26, 353] on icon at bounding box center [27, 359] width 36 height 36
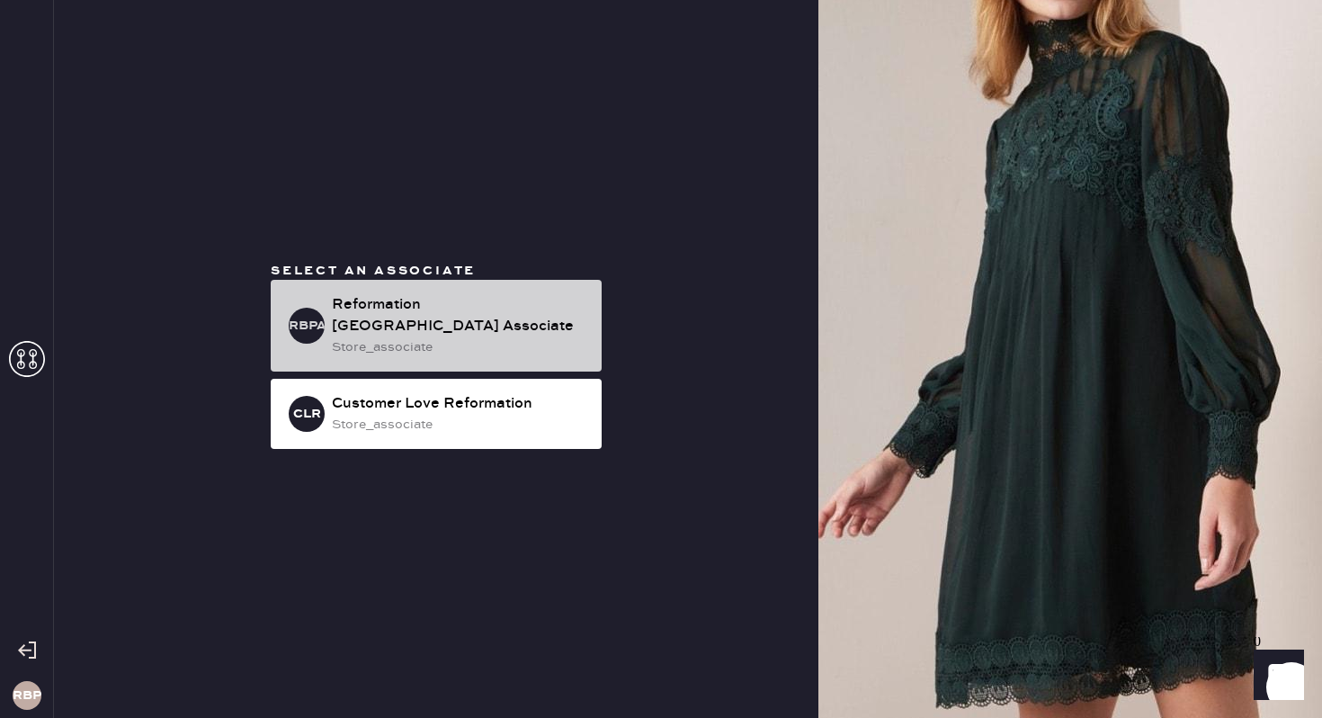
click at [469, 345] on div "store_associate" at bounding box center [459, 347] width 255 height 20
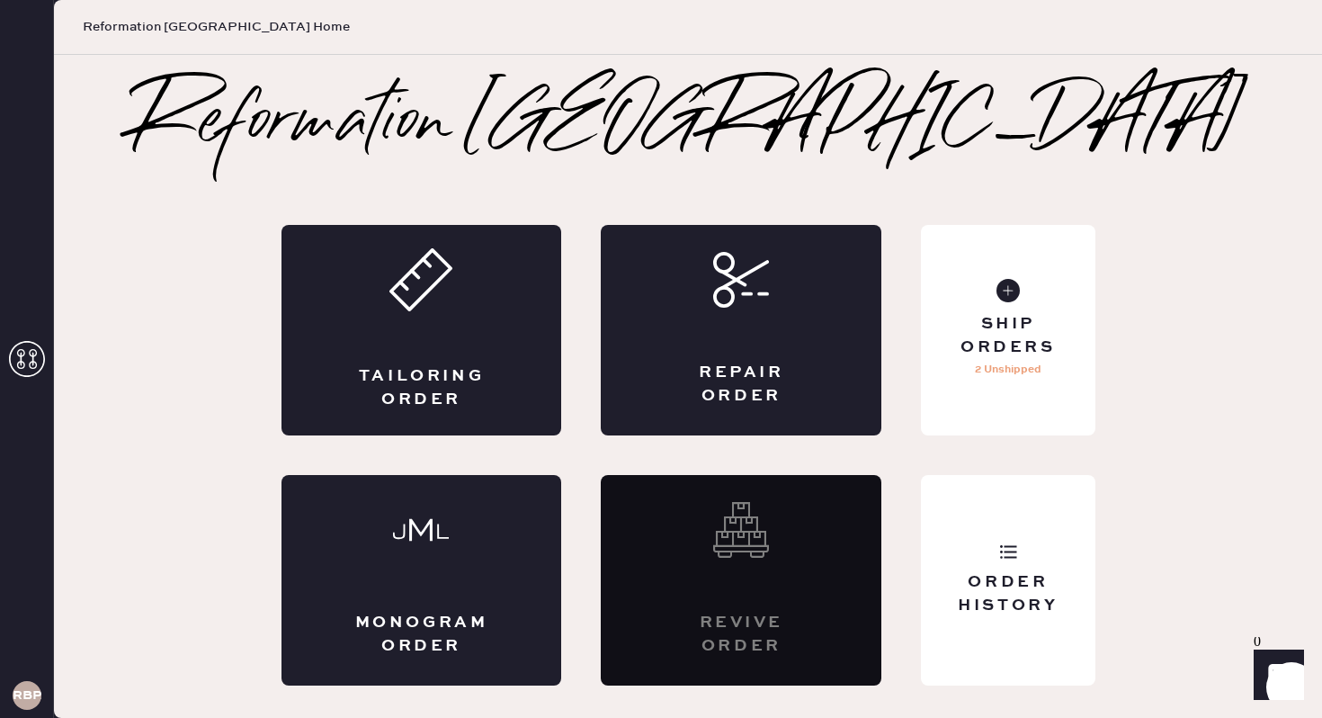
click at [27, 690] on h3 "RBPA" at bounding box center [27, 695] width 29 height 13
click at [460, 629] on div "Monogram Order" at bounding box center [422, 634] width 137 height 45
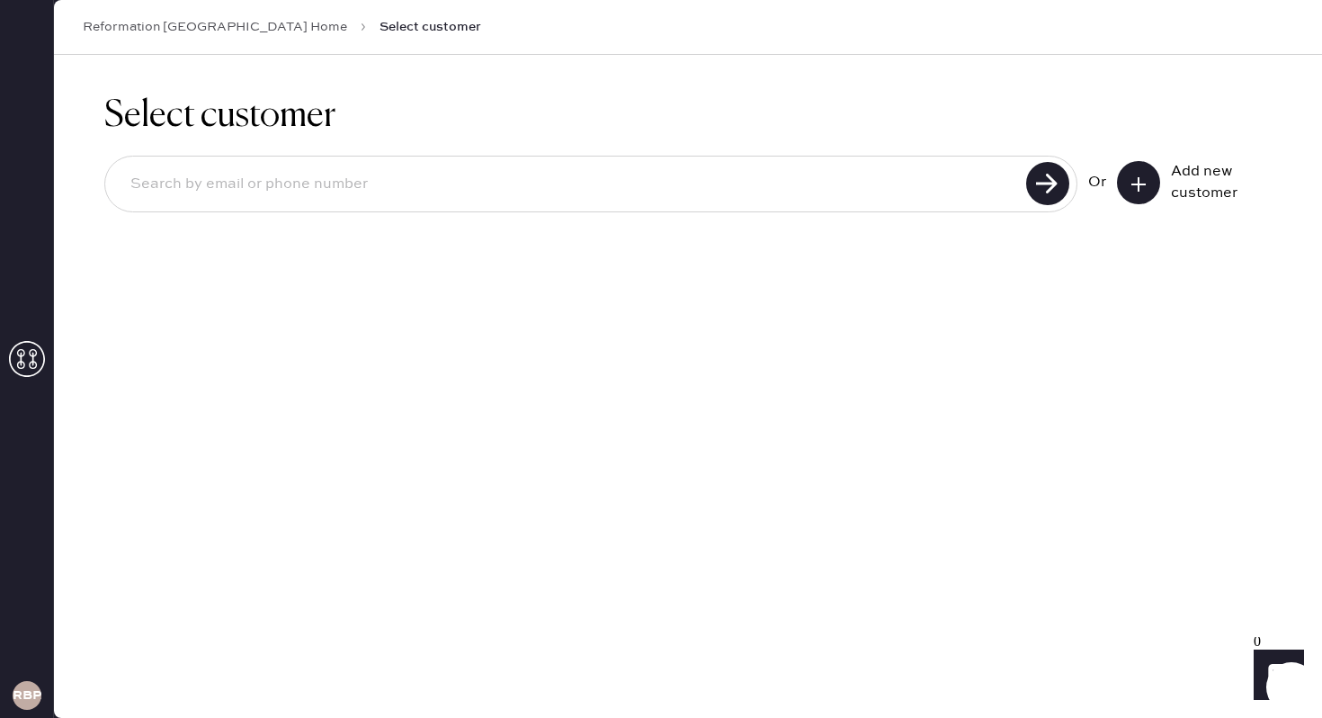
click at [372, 195] on input at bounding box center [568, 184] width 905 height 41
type input "[EMAIL_ADDRESS][DOMAIN_NAME]"
click at [1141, 184] on icon at bounding box center [1139, 184] width 18 height 18
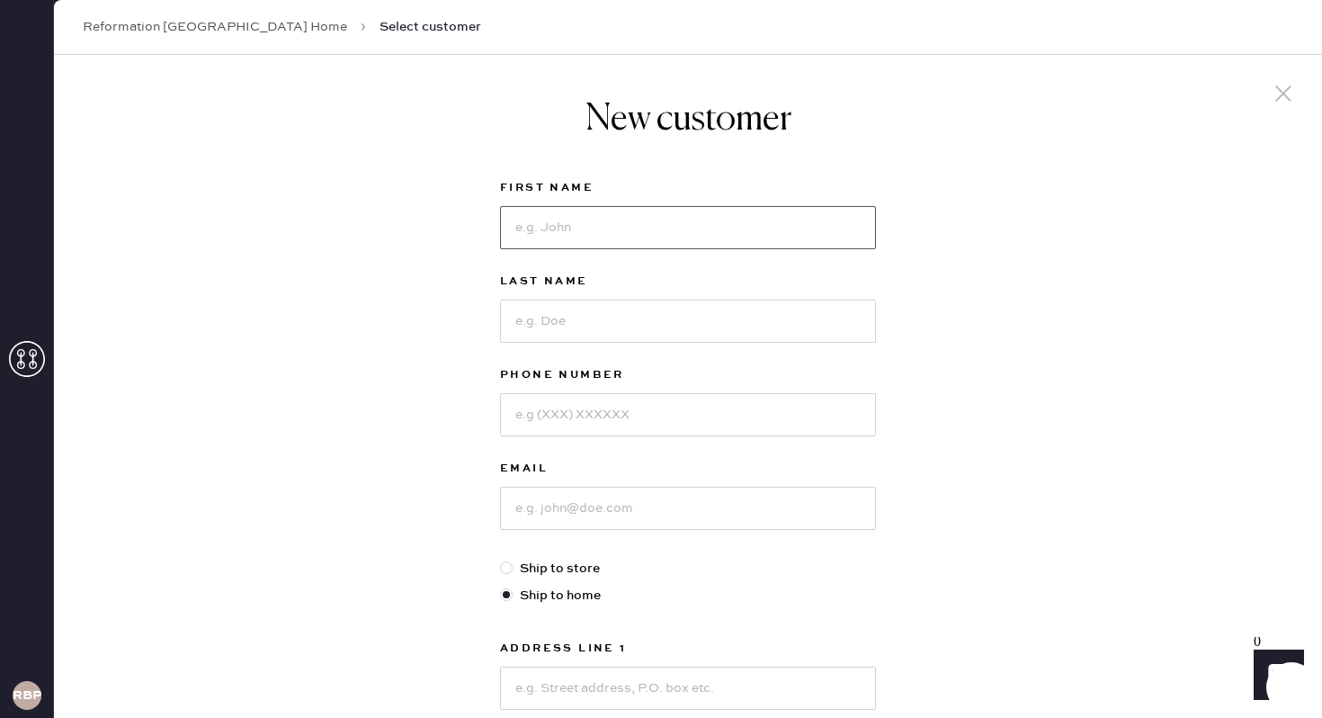
click at [695, 230] on input at bounding box center [688, 227] width 376 height 43
type input "Noelia"
click at [647, 321] on input at bounding box center [688, 321] width 376 height 43
type input "[PERSON_NAME]"
click at [620, 420] on input at bounding box center [688, 414] width 376 height 43
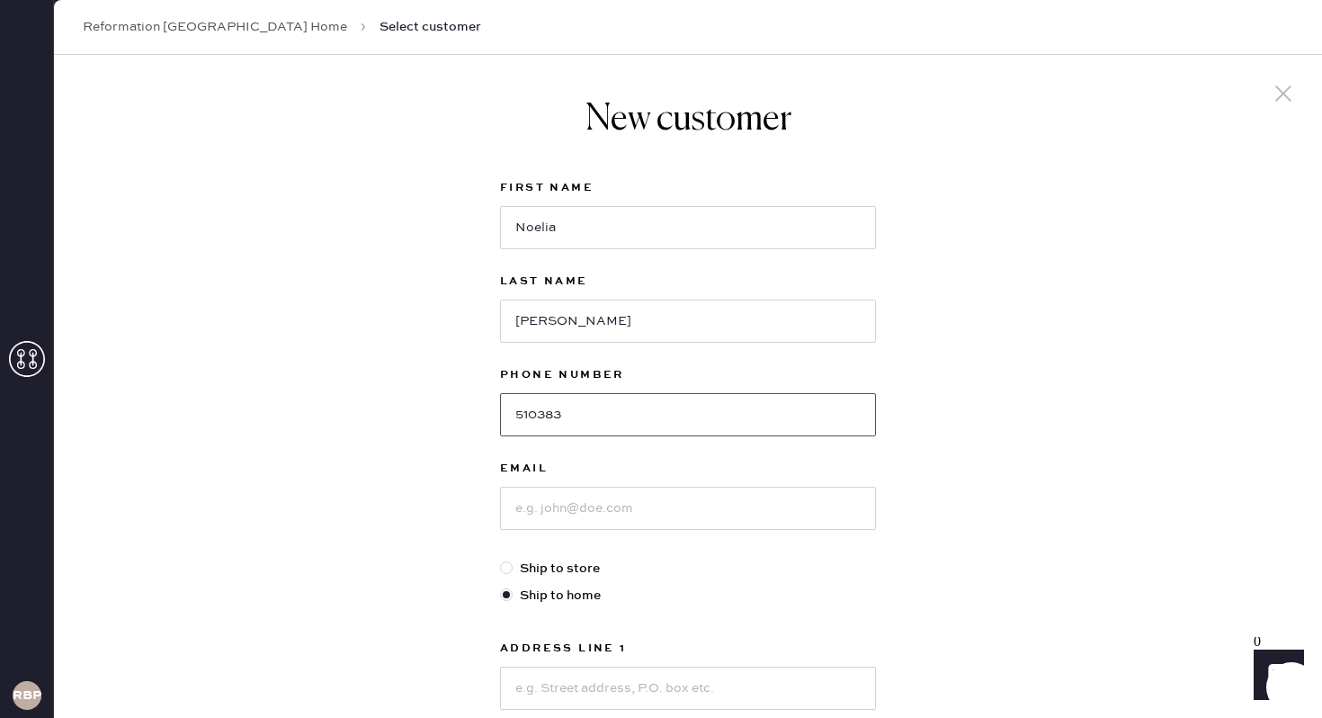
type input "5103836818"
click at [618, 503] on input at bounding box center [688, 508] width 376 height 43
type input "[EMAIL_ADDRESS][DOMAIN_NAME]"
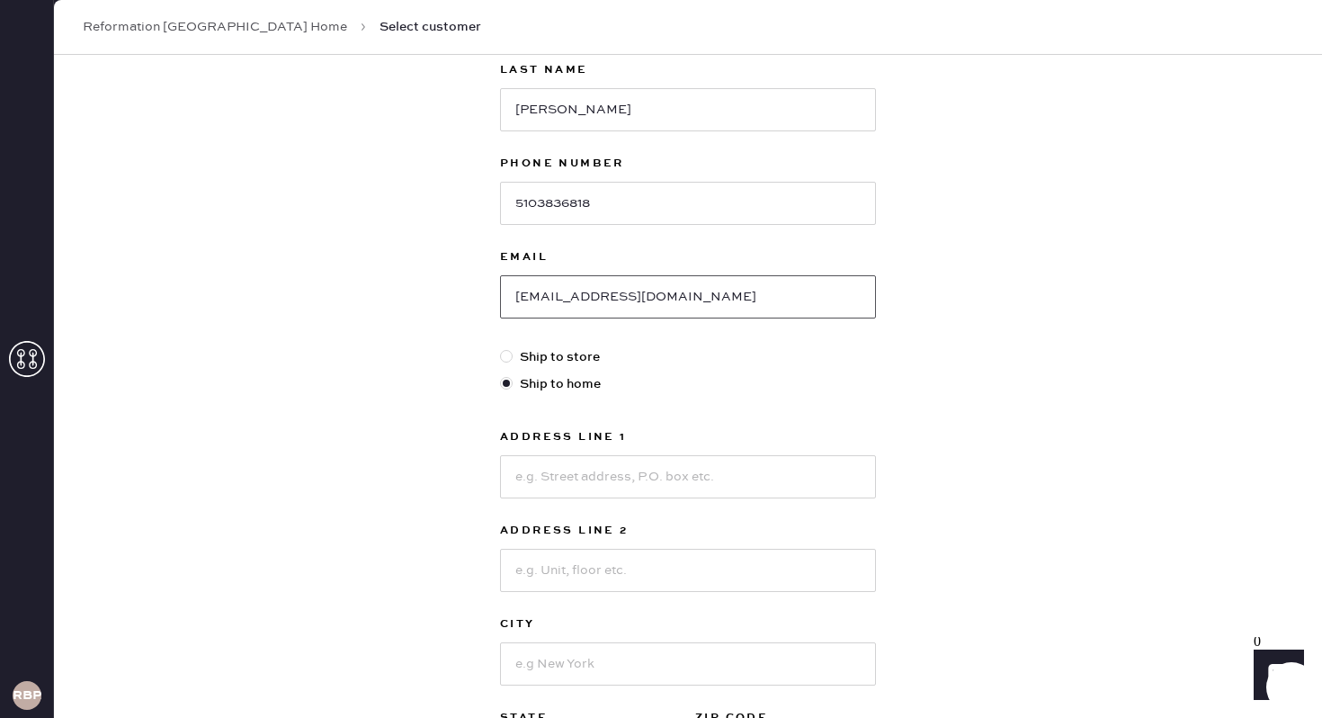
scroll to position [254, 0]
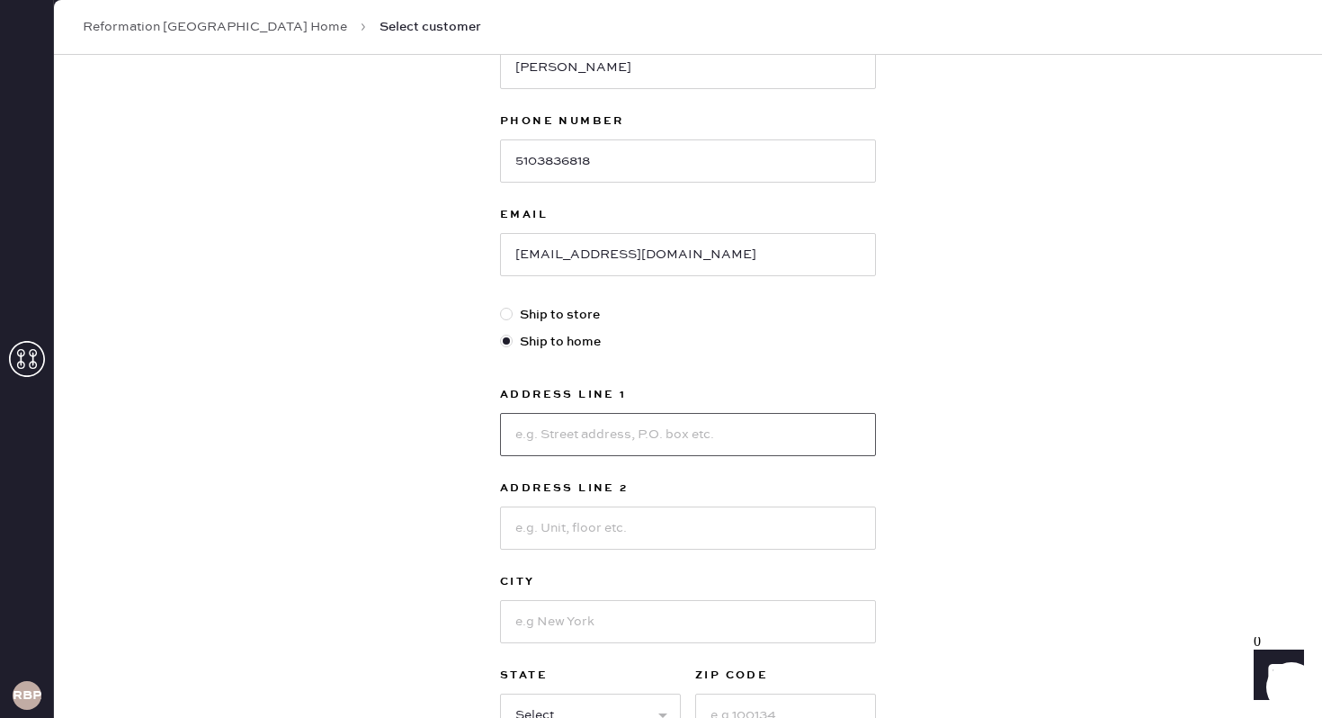
click at [597, 443] on input at bounding box center [688, 434] width 376 height 43
type input "1607 [GEOGRAPHIC_DATA]"
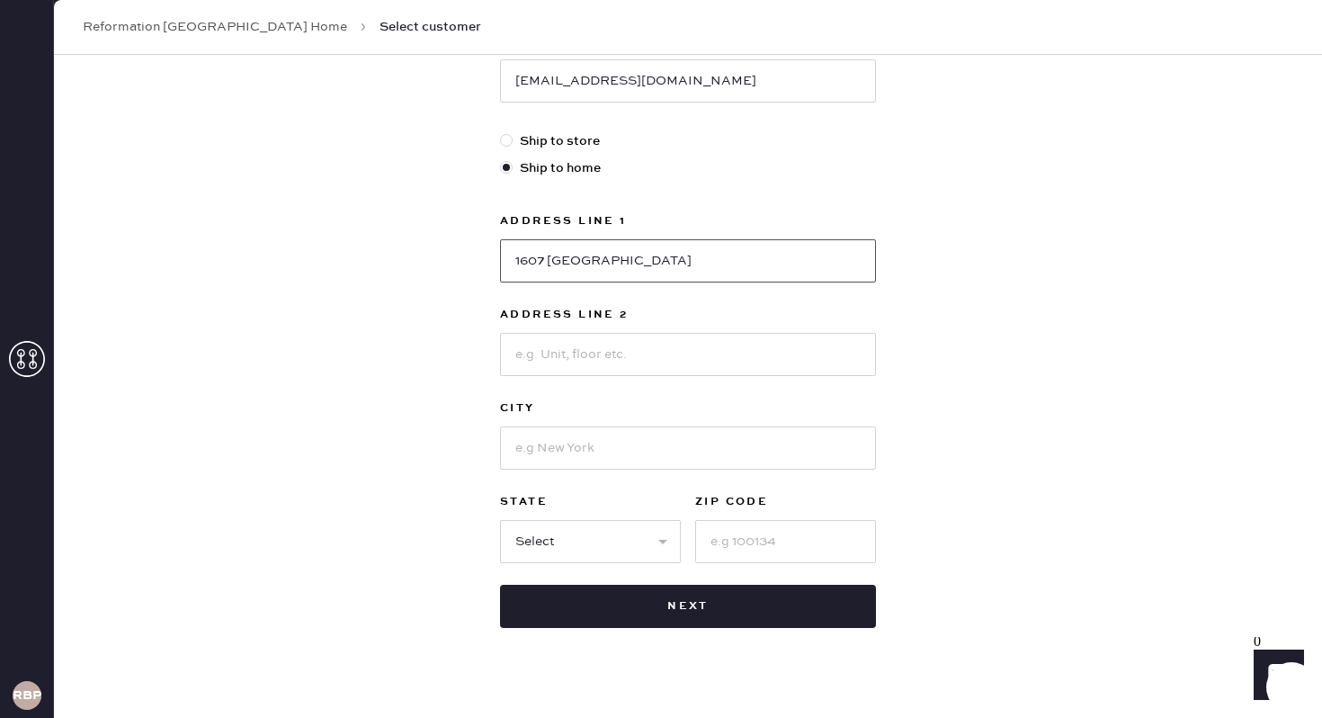
scroll to position [453, 0]
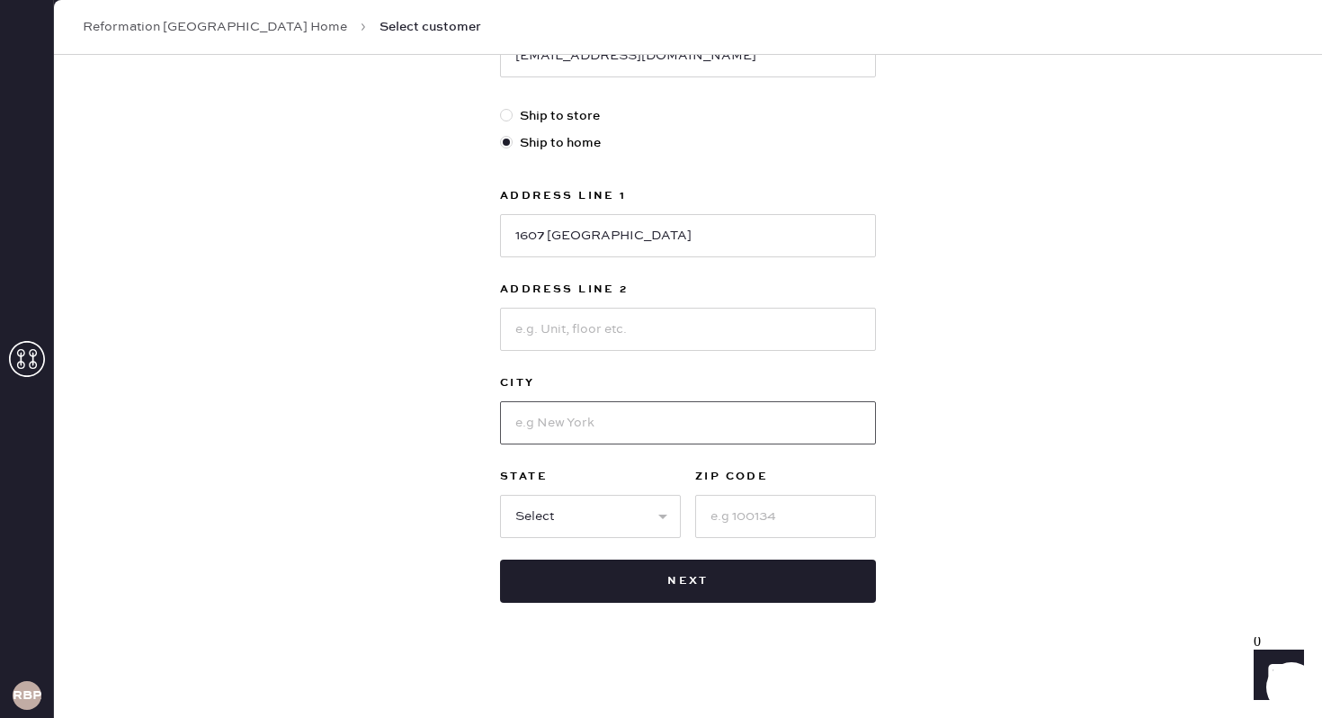
click at [551, 419] on input at bounding box center [688, 422] width 376 height 43
type input "[GEOGRAPHIC_DATA]"
click at [762, 524] on input at bounding box center [785, 516] width 181 height 43
type input "94621"
click at [627, 521] on select "Select AK AL AR AZ CA CO CT [GEOGRAPHIC_DATA] DE FL [GEOGRAPHIC_DATA] HI [GEOGR…" at bounding box center [590, 516] width 181 height 43
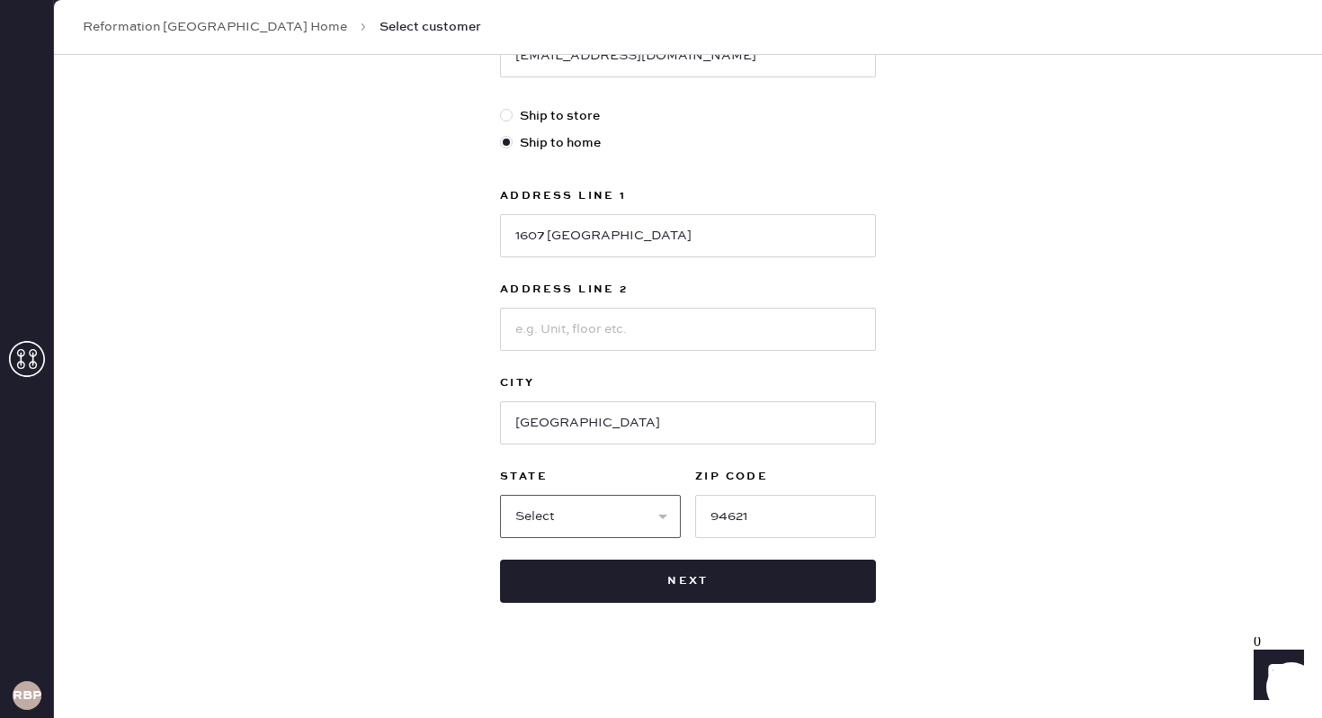
select select "CA"
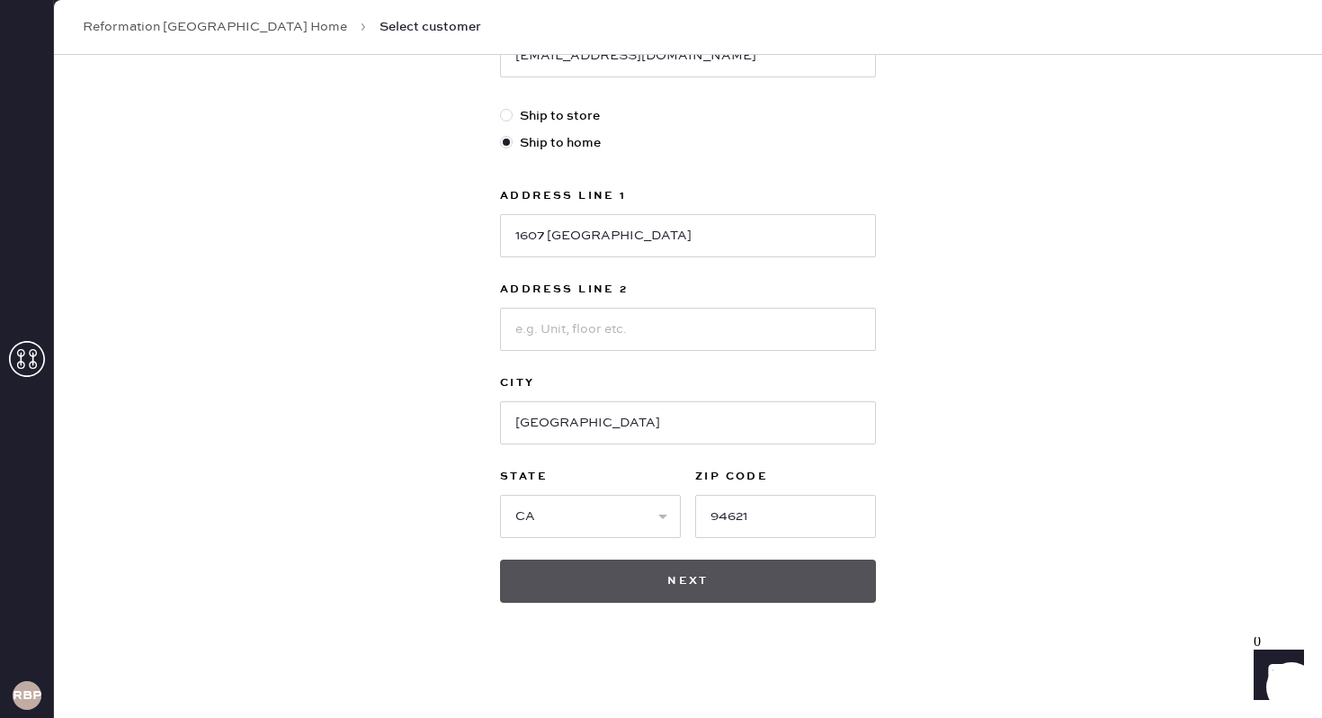
click at [702, 587] on button "Next" at bounding box center [688, 581] width 376 height 43
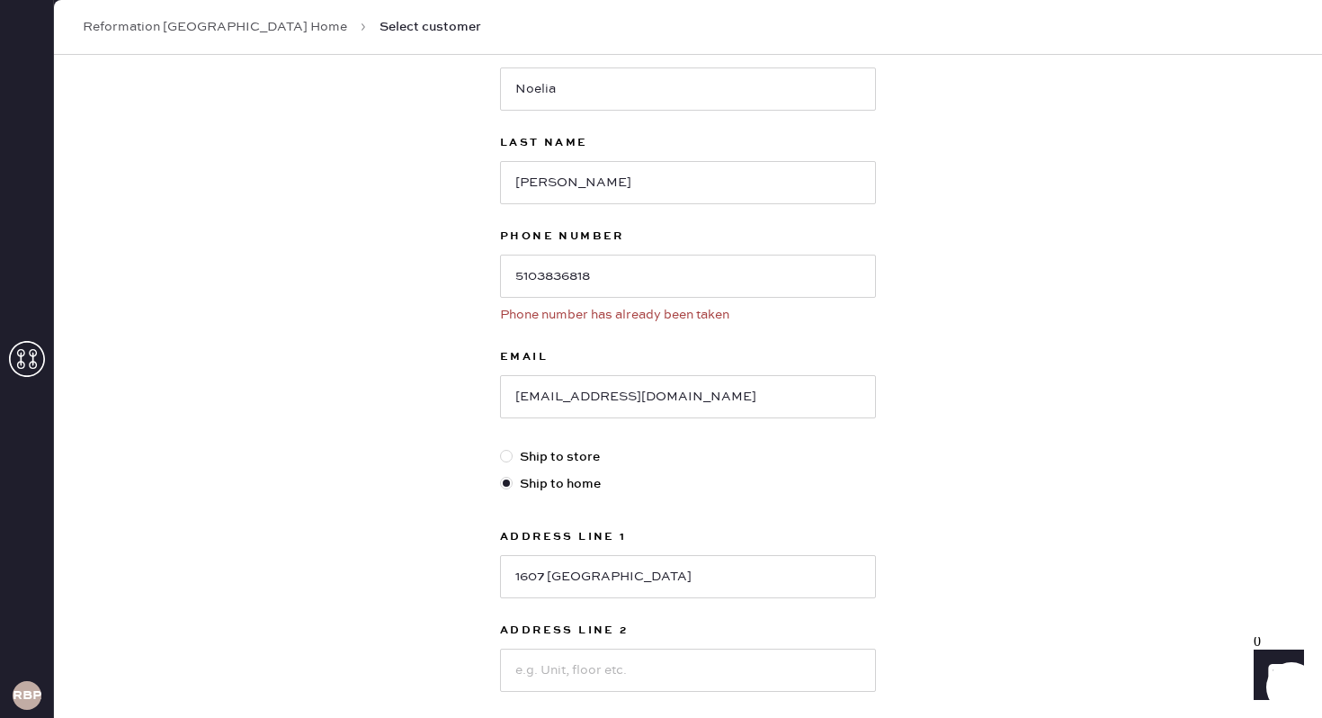
scroll to position [0, 0]
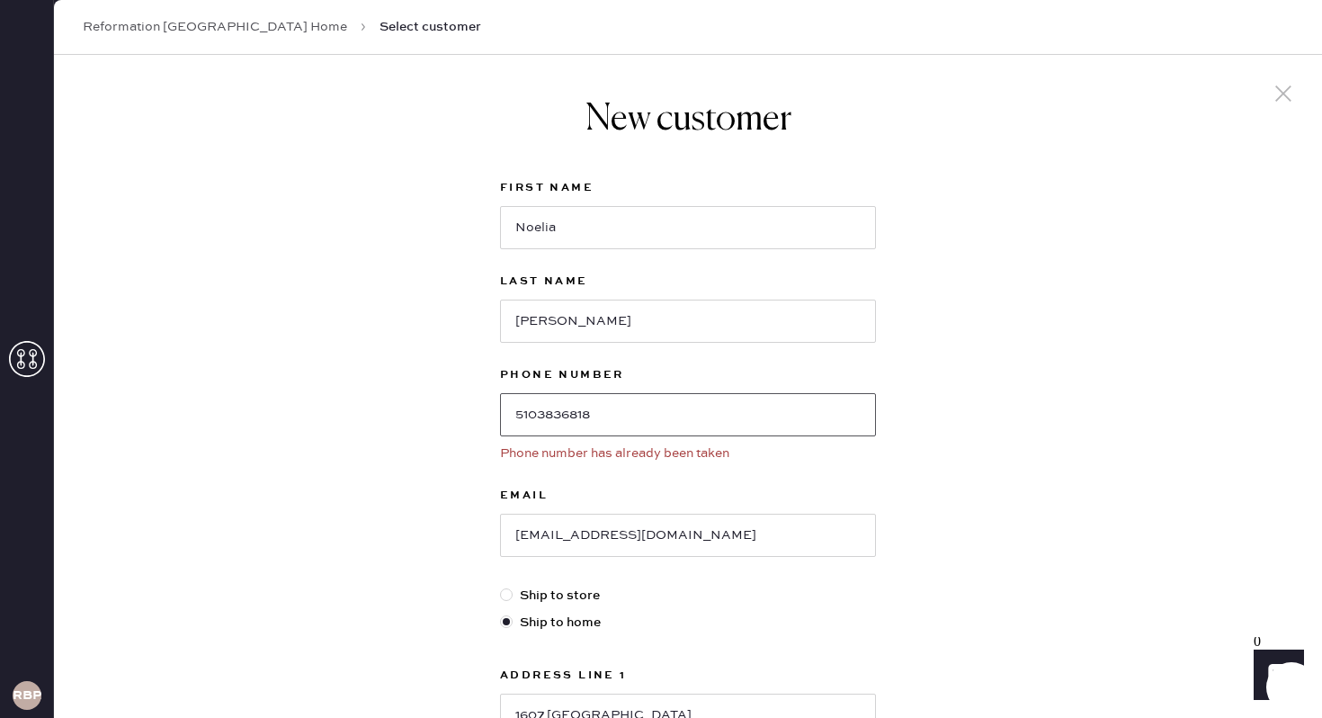
click at [663, 393] on input "5103836818" at bounding box center [688, 414] width 376 height 43
click at [688, 416] on input "5103836818" at bounding box center [688, 414] width 376 height 43
drag, startPoint x: 688, startPoint y: 416, endPoint x: 595, endPoint y: 394, distance: 96.0
click at [595, 394] on input "5103836818" at bounding box center [688, 414] width 376 height 43
